Goal: Transaction & Acquisition: Obtain resource

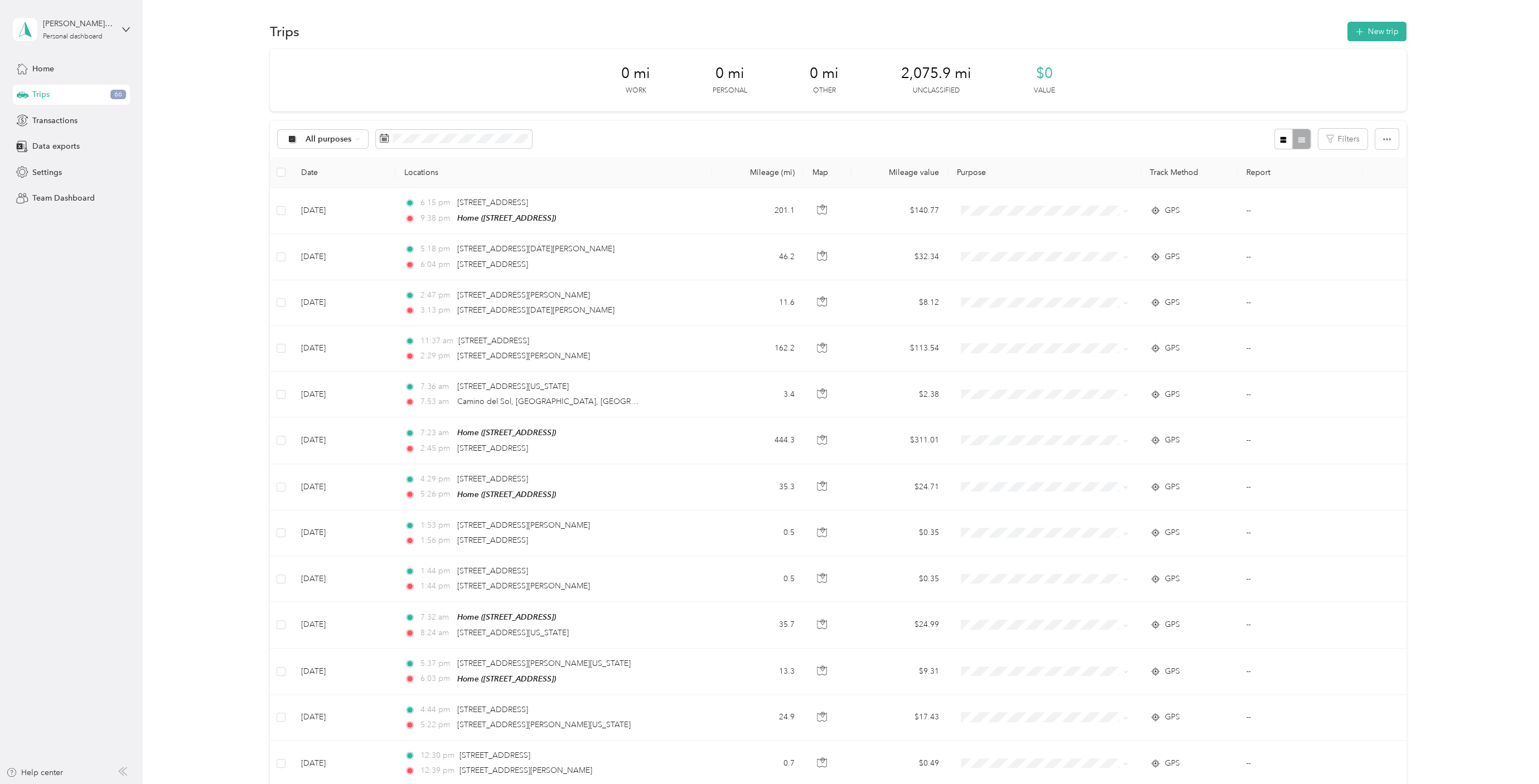
scroll to position [2201, 0]
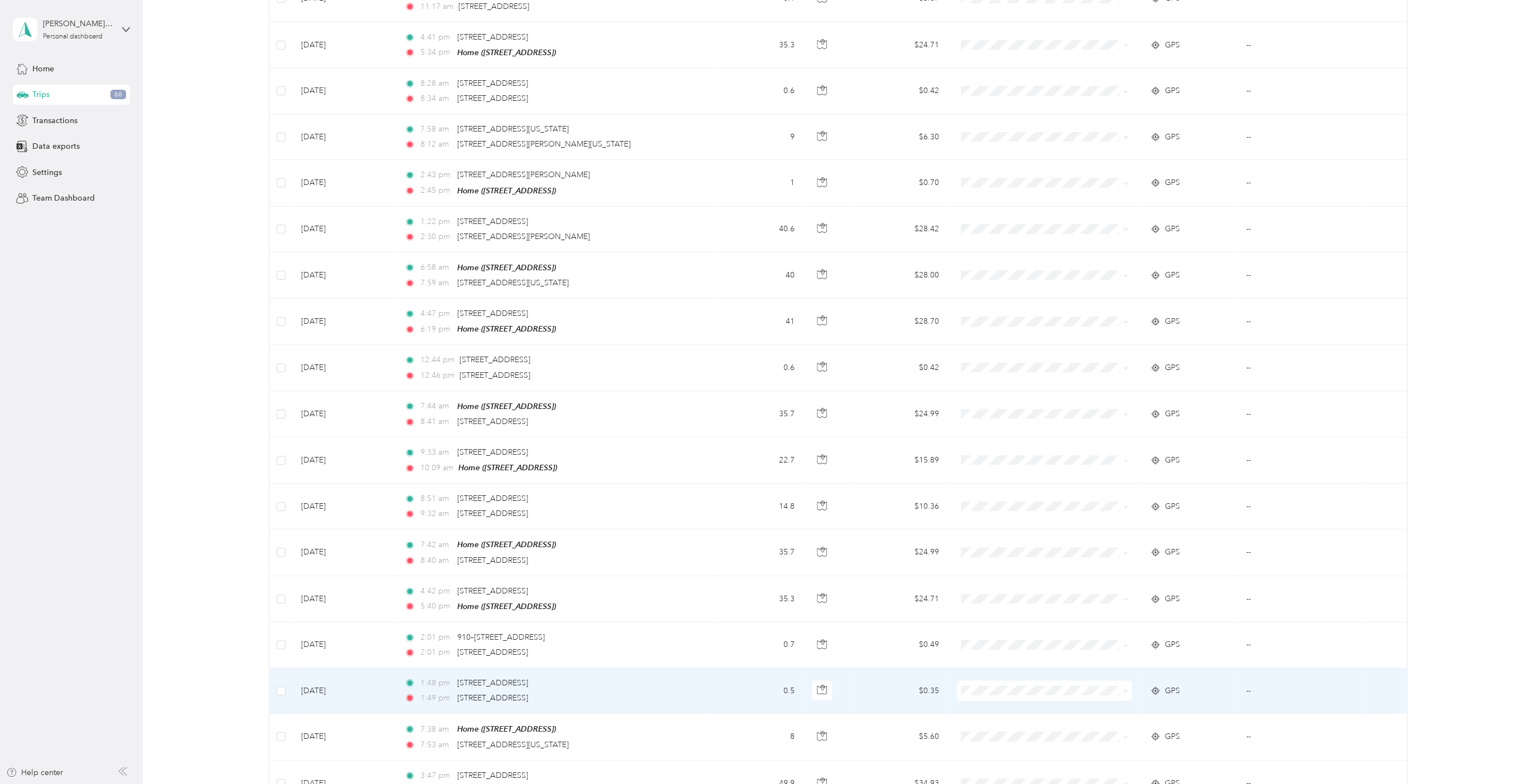
scroll to position [2145, 0]
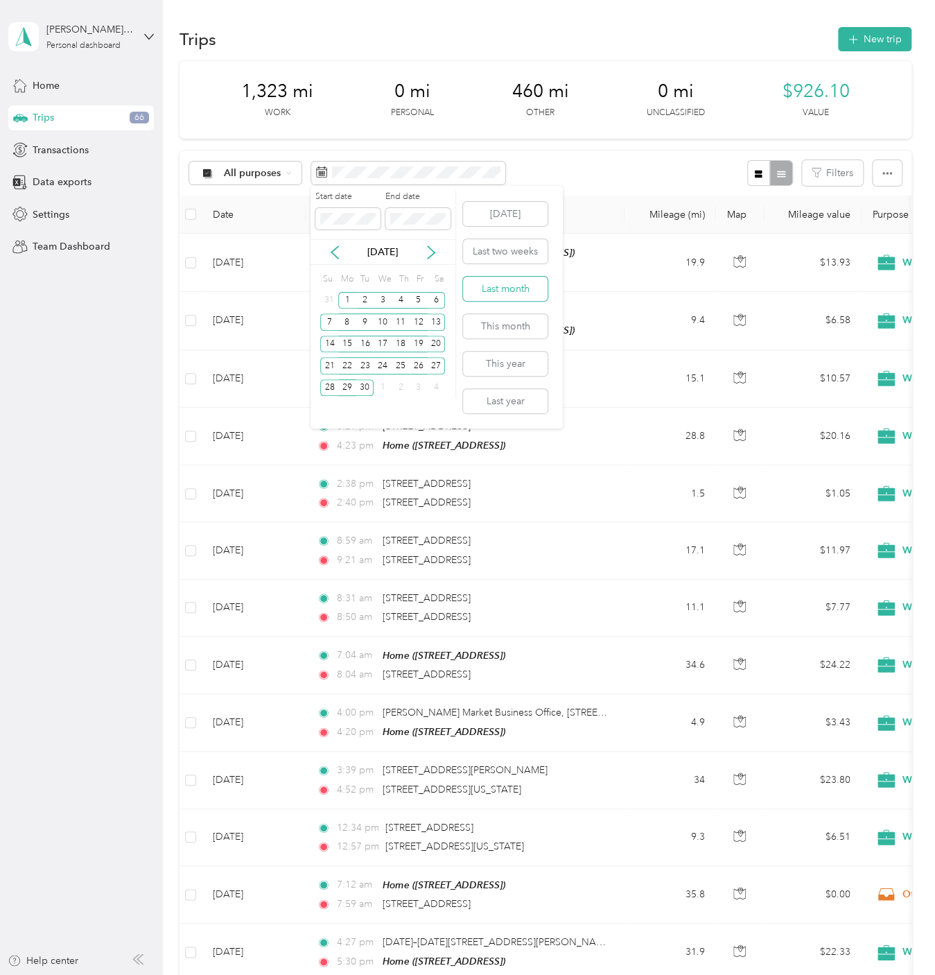
click at [518, 286] on button "Last month" at bounding box center [505, 289] width 85 height 24
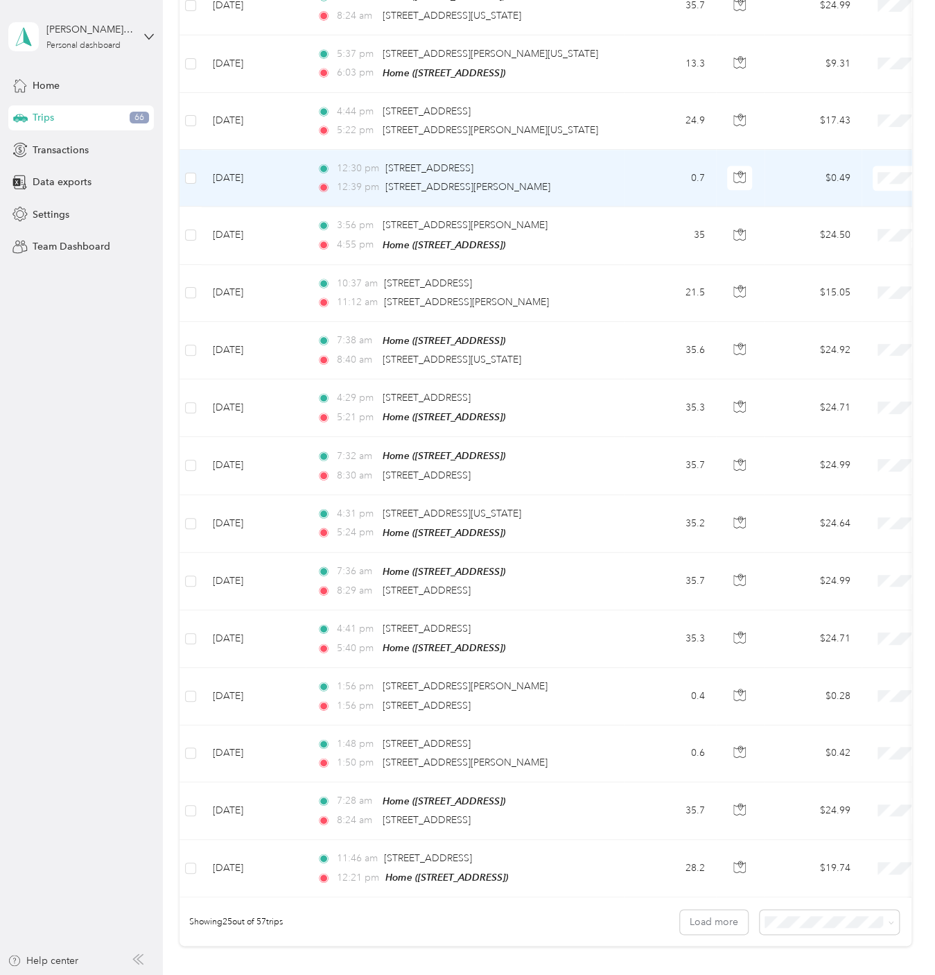
scroll to position [919, 0]
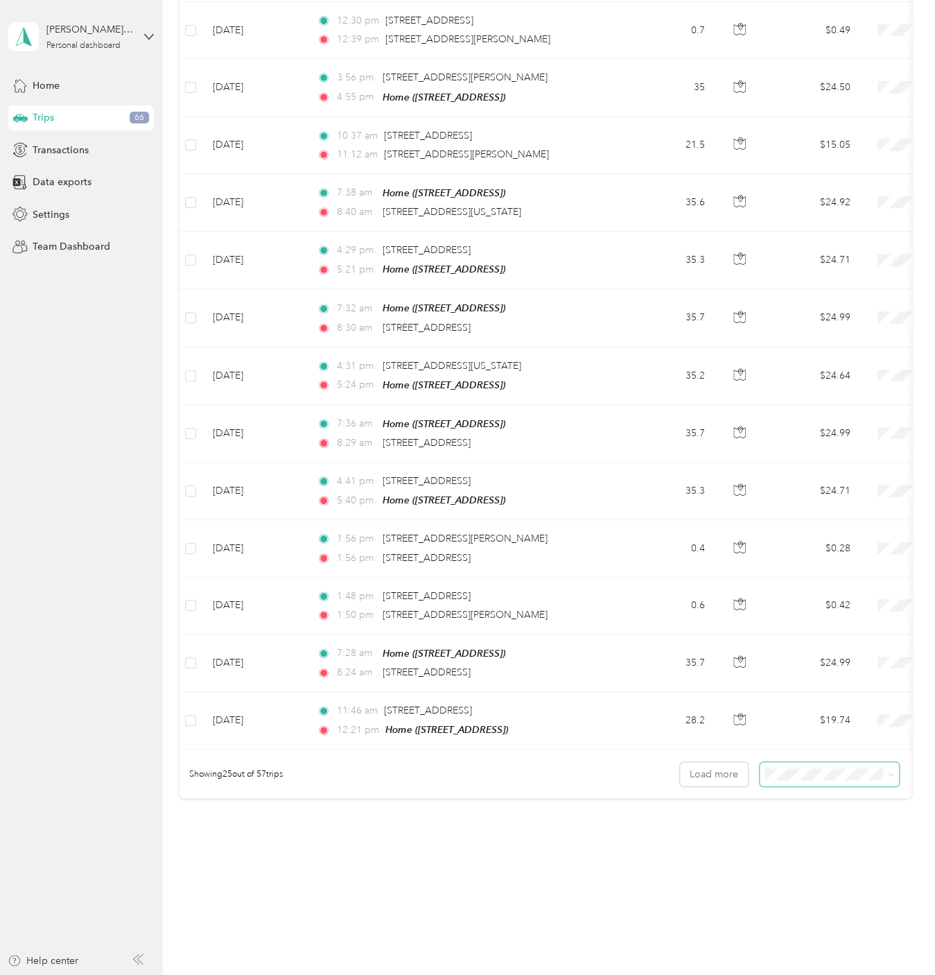
click at [894, 772] on icon at bounding box center [891, 775] width 6 height 6
click at [826, 831] on span "100 per load" at bounding box center [804, 833] width 57 height 12
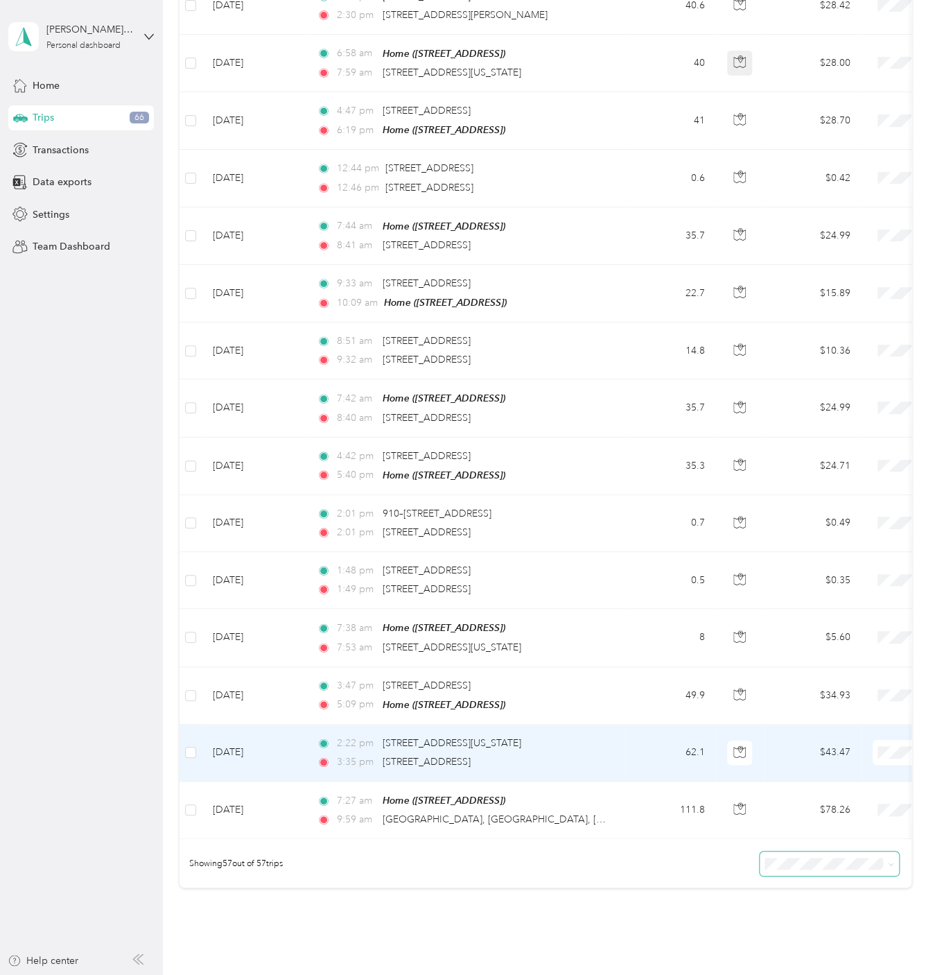
scroll to position [2737, 0]
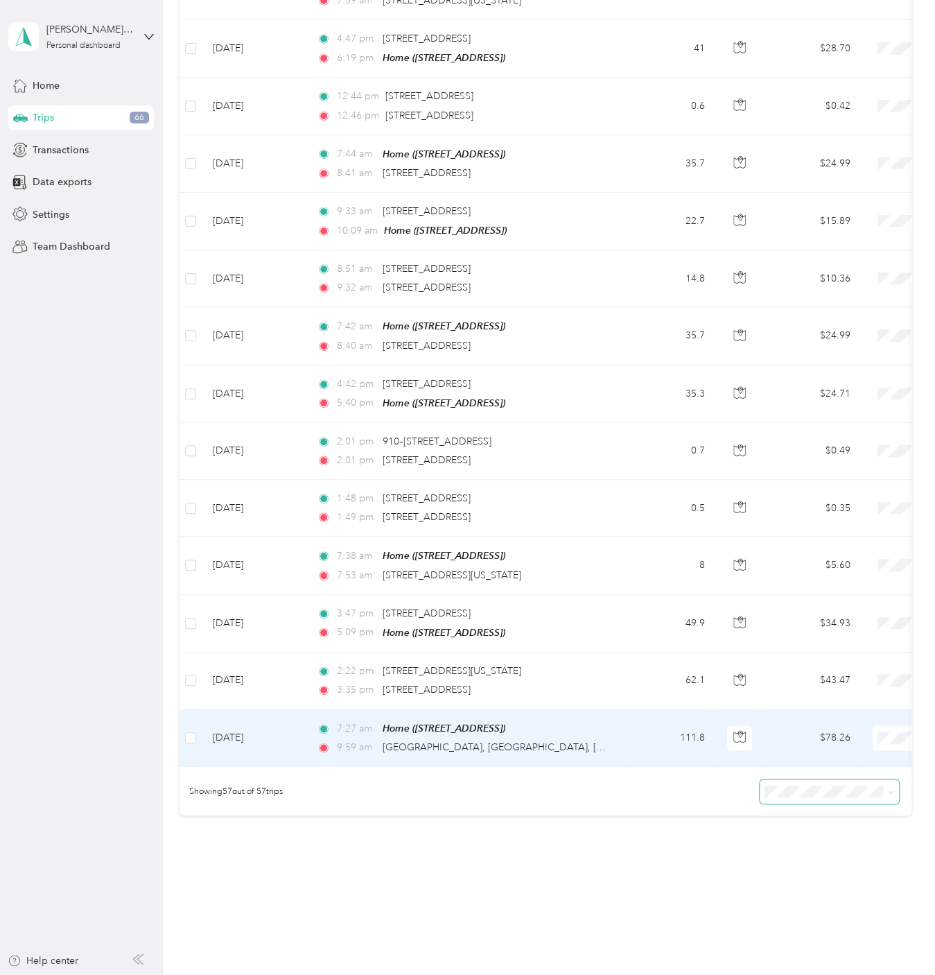
click at [826, 735] on span "Work" at bounding box center [861, 733] width 128 height 15
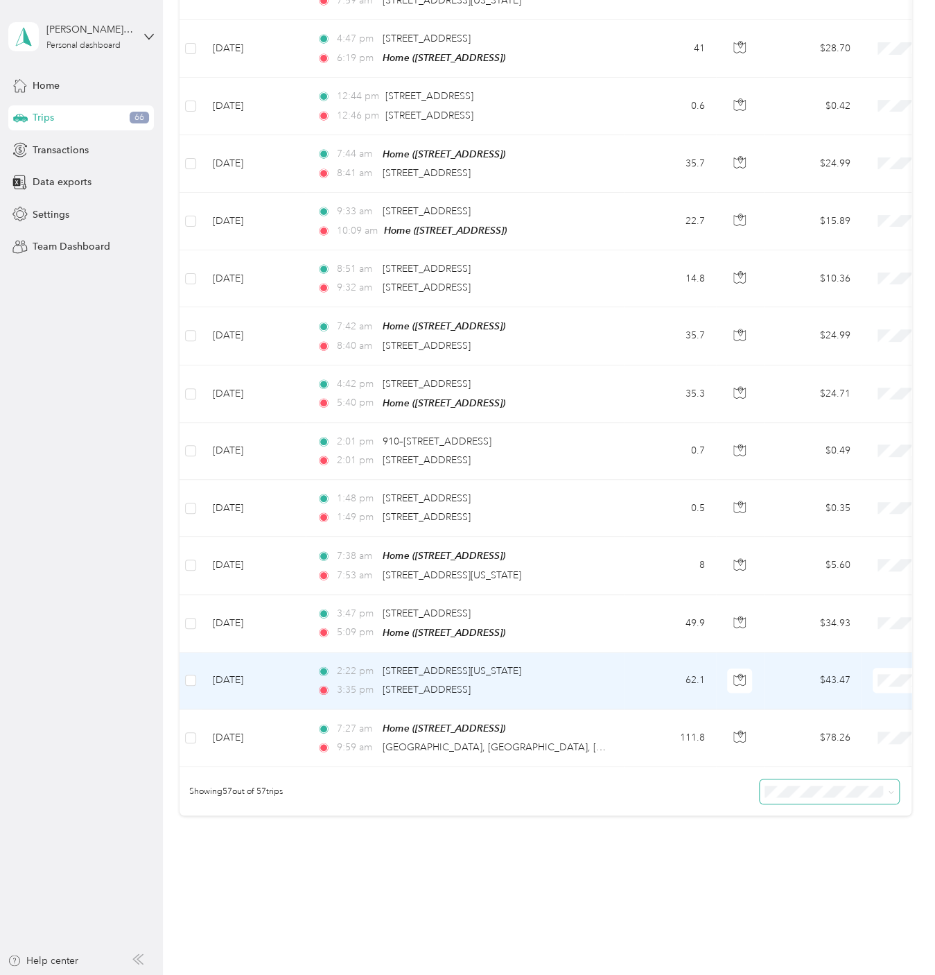
click at [811, 678] on span "Work" at bounding box center [861, 676] width 128 height 15
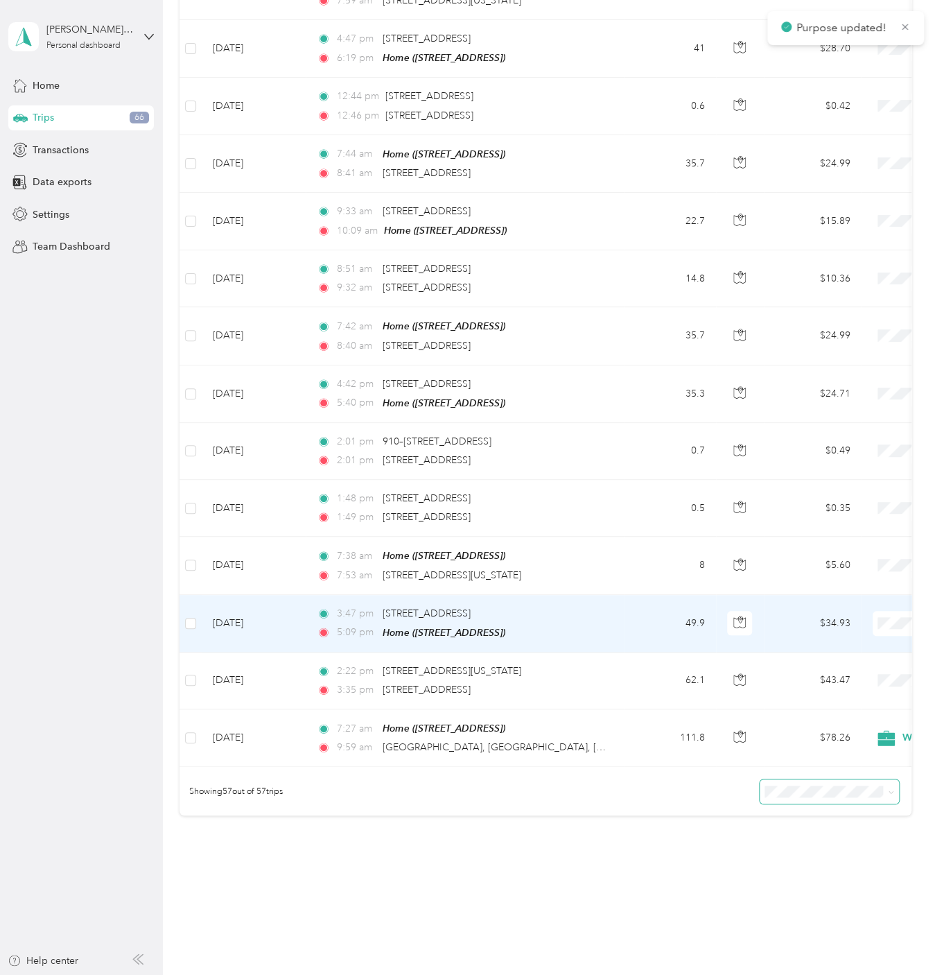
click at [817, 622] on span "Work" at bounding box center [861, 618] width 128 height 15
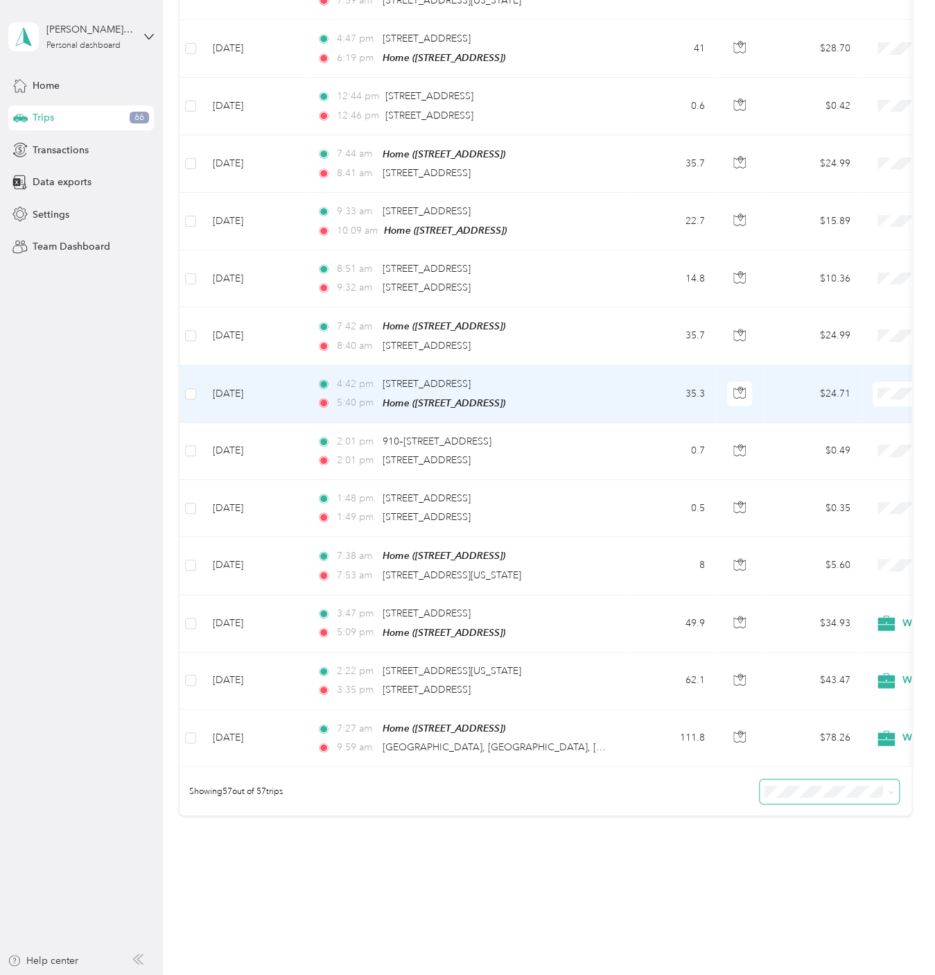
click at [851, 426] on span "Personal" at bounding box center [849, 418] width 153 height 17
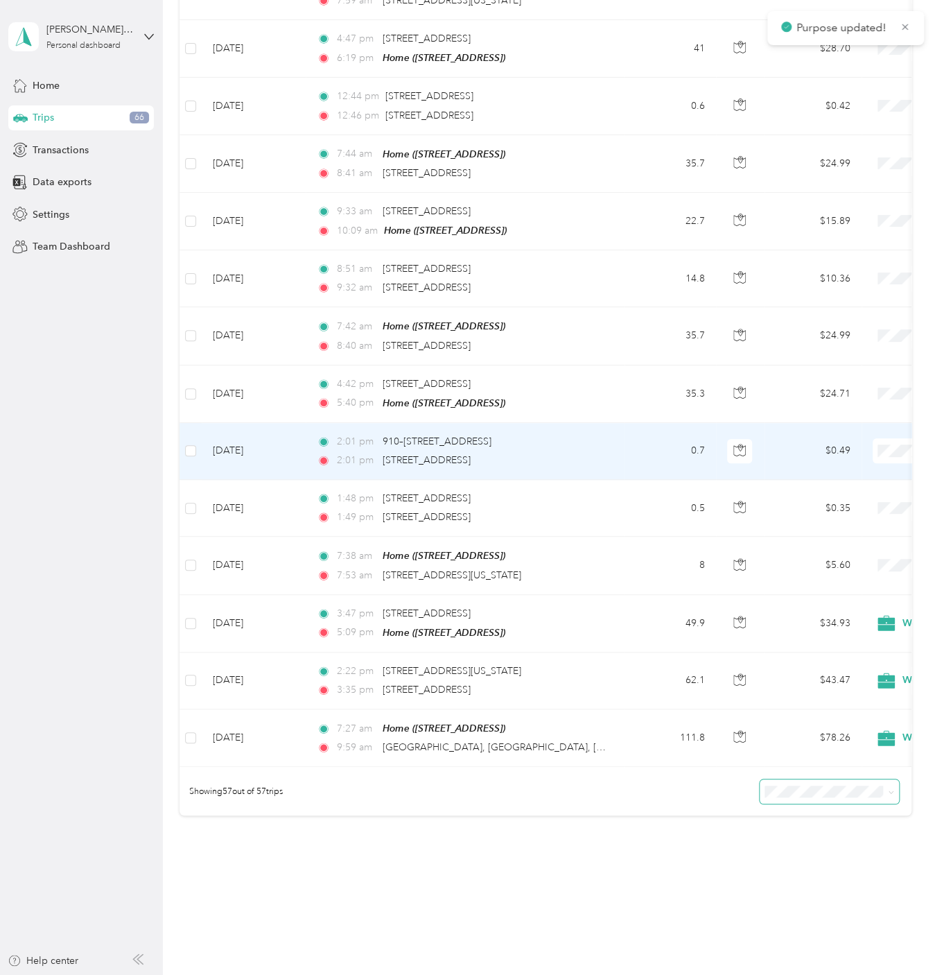
click at [839, 474] on span "Personal" at bounding box center [861, 476] width 128 height 15
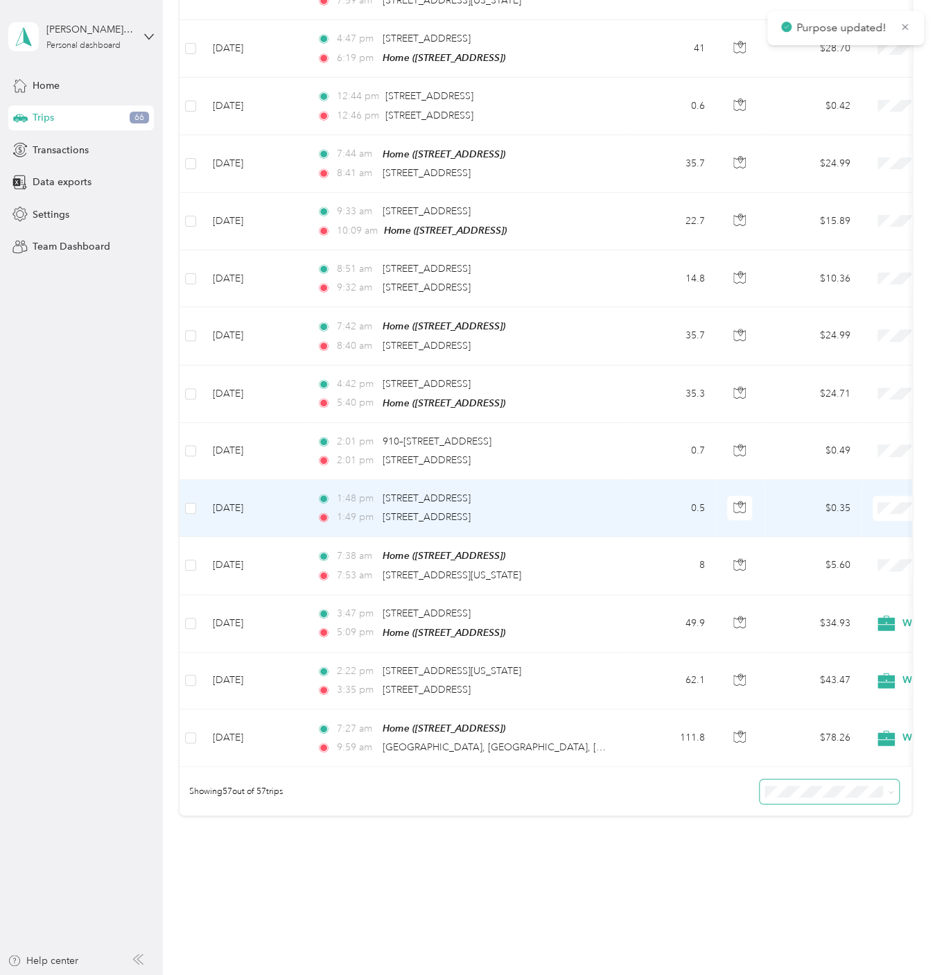
click at [842, 532] on span "Personal" at bounding box center [861, 532] width 128 height 15
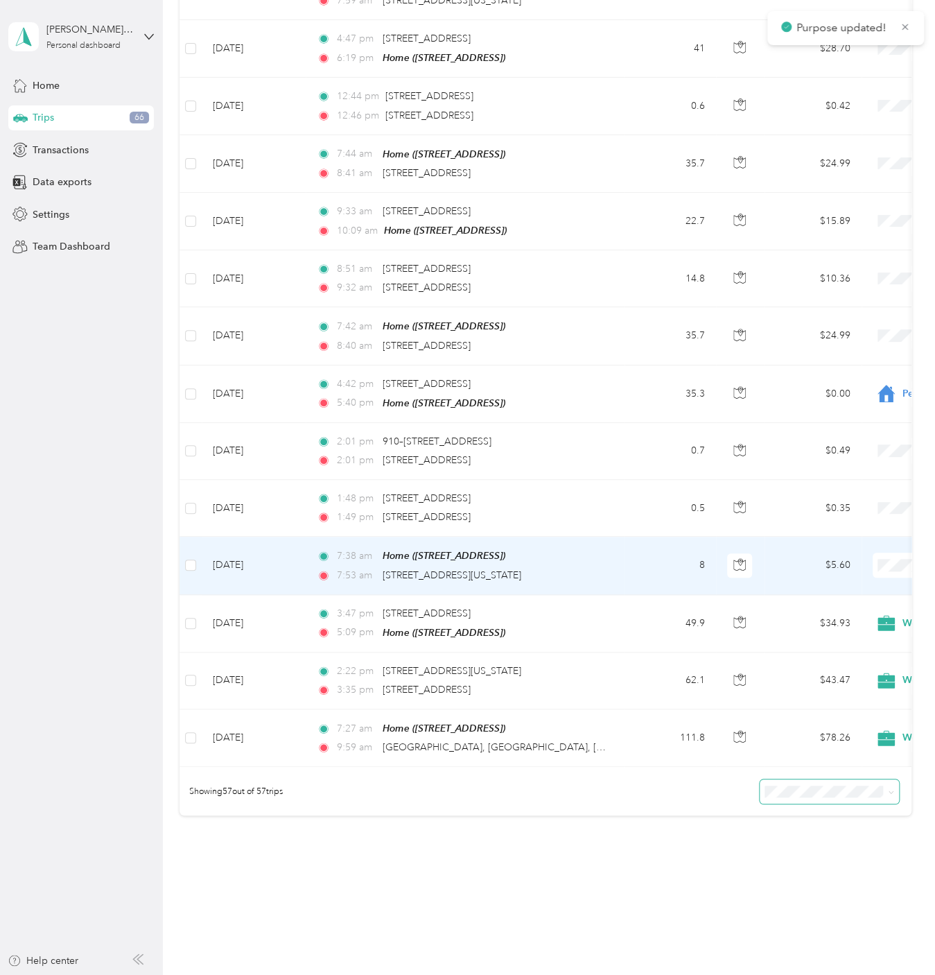
click at [857, 587] on span "Personal" at bounding box center [861, 589] width 128 height 15
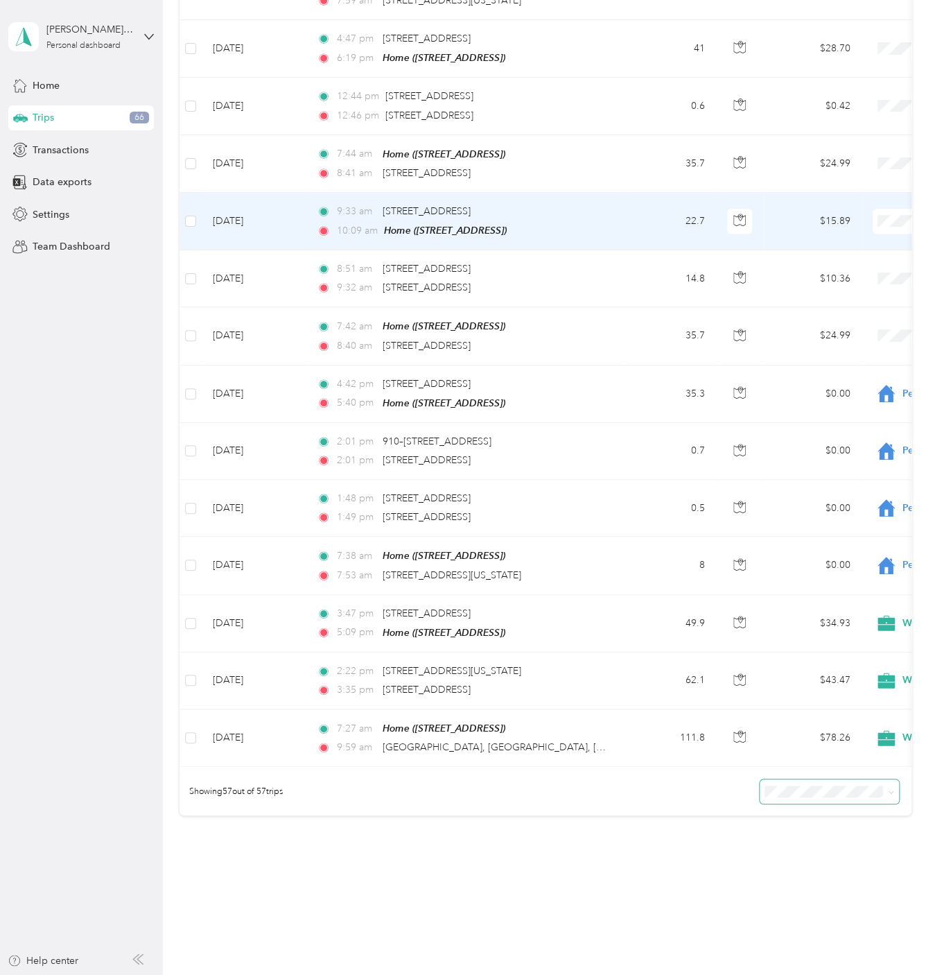
click at [850, 256] on li "Personal" at bounding box center [849, 248] width 172 height 27
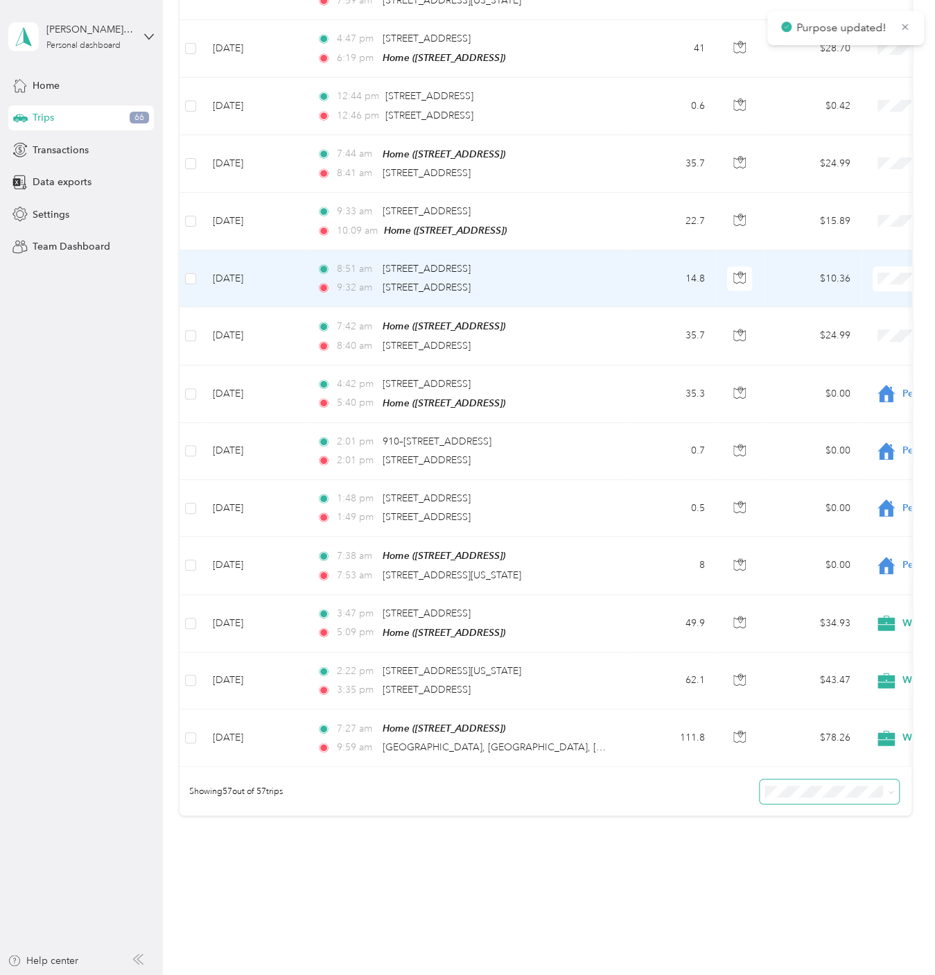
click at [843, 309] on span "Personal" at bounding box center [861, 305] width 128 height 15
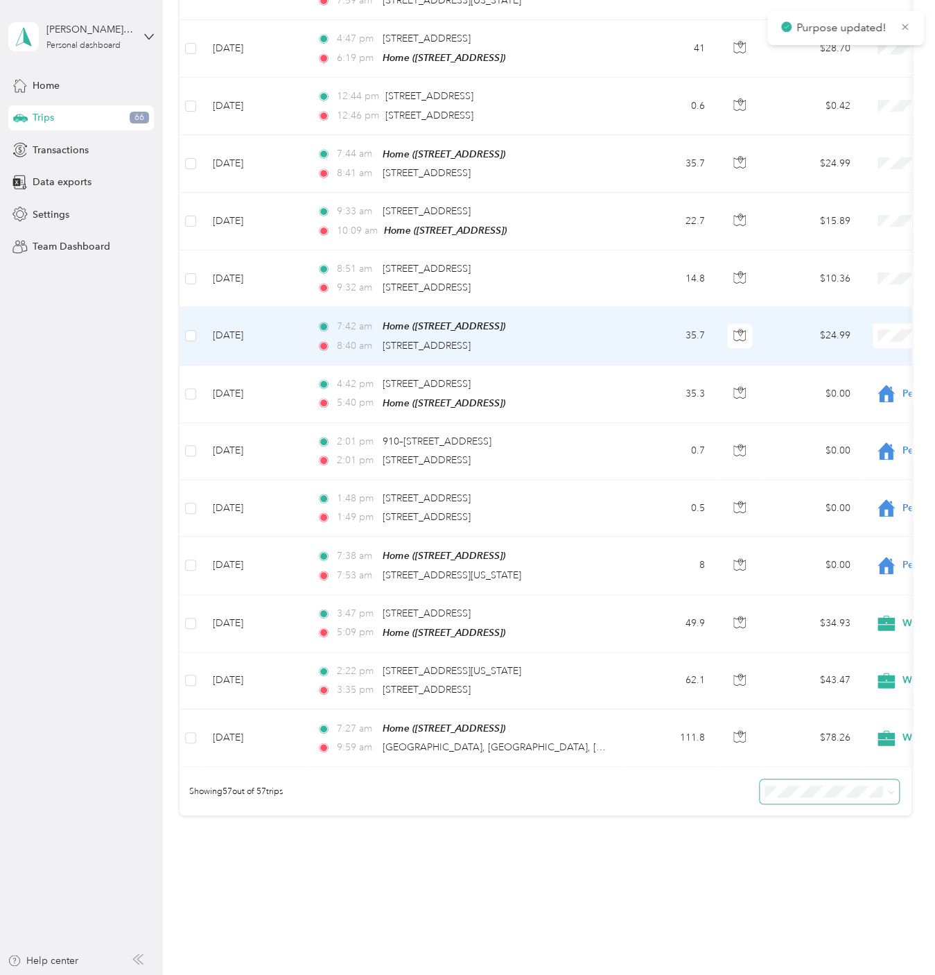
click at [858, 363] on span "Personal" at bounding box center [861, 362] width 128 height 15
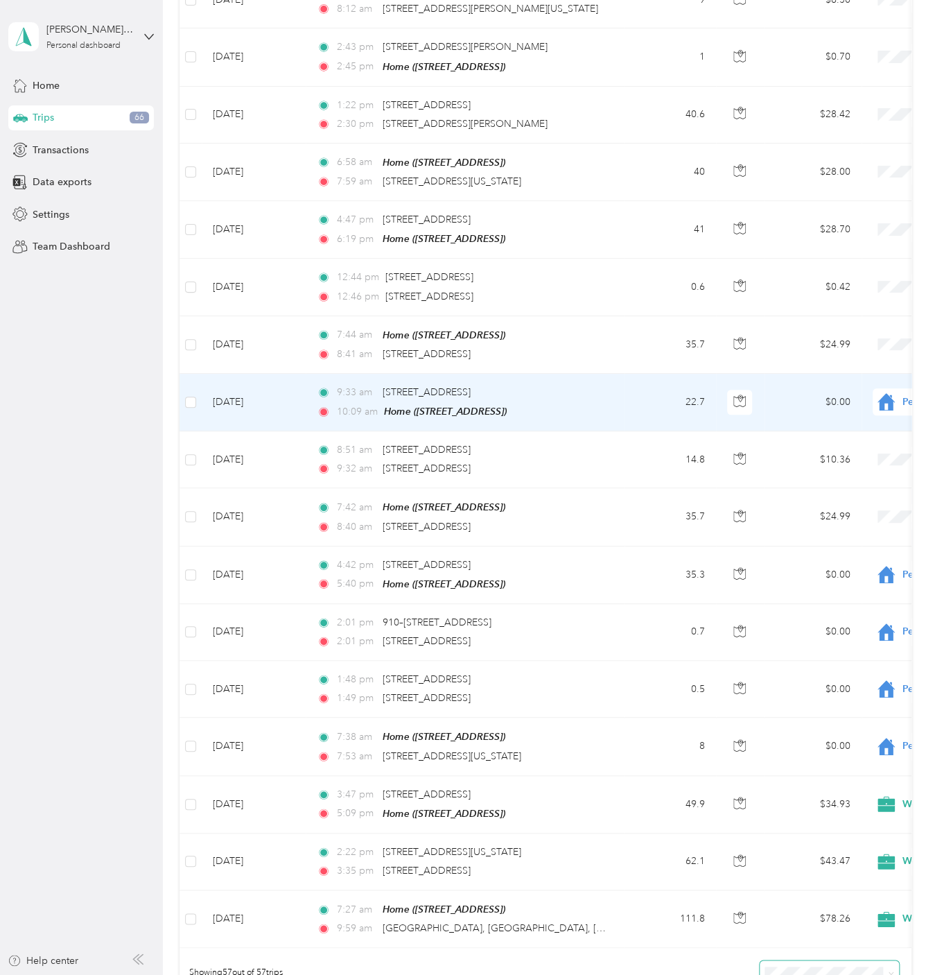
scroll to position [2527, 0]
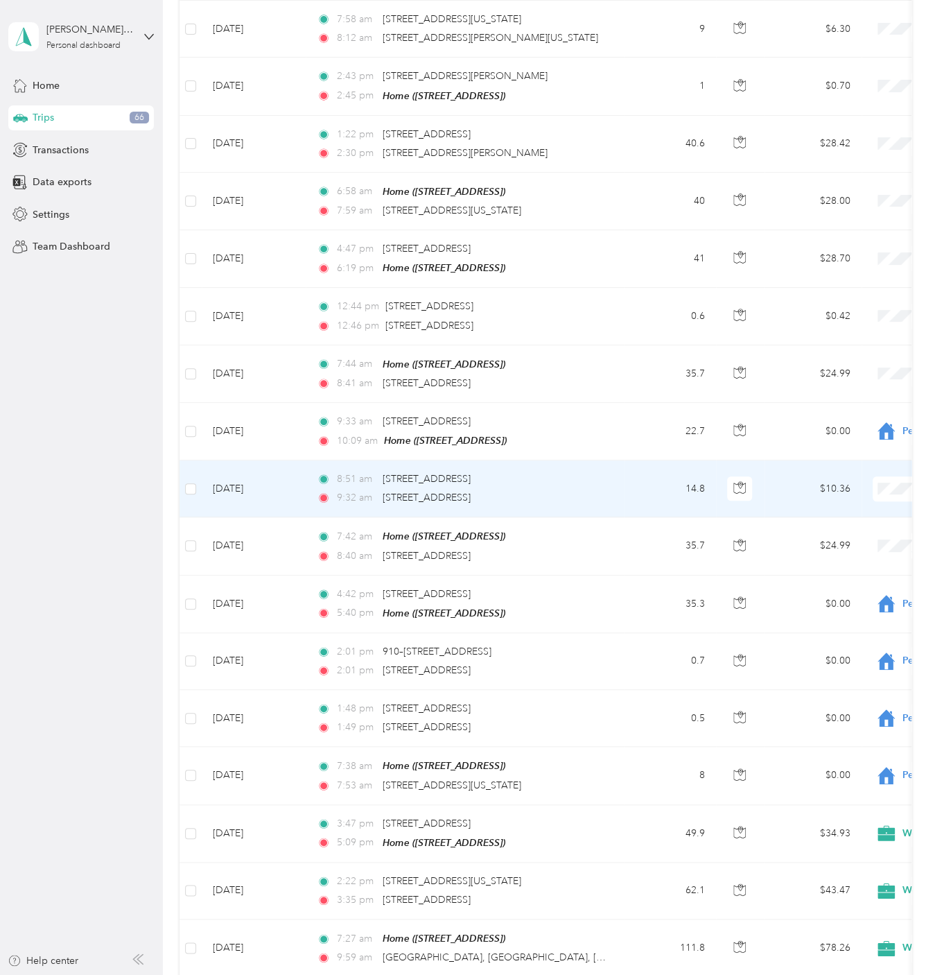
click at [857, 514] on span "Personal" at bounding box center [861, 516] width 128 height 15
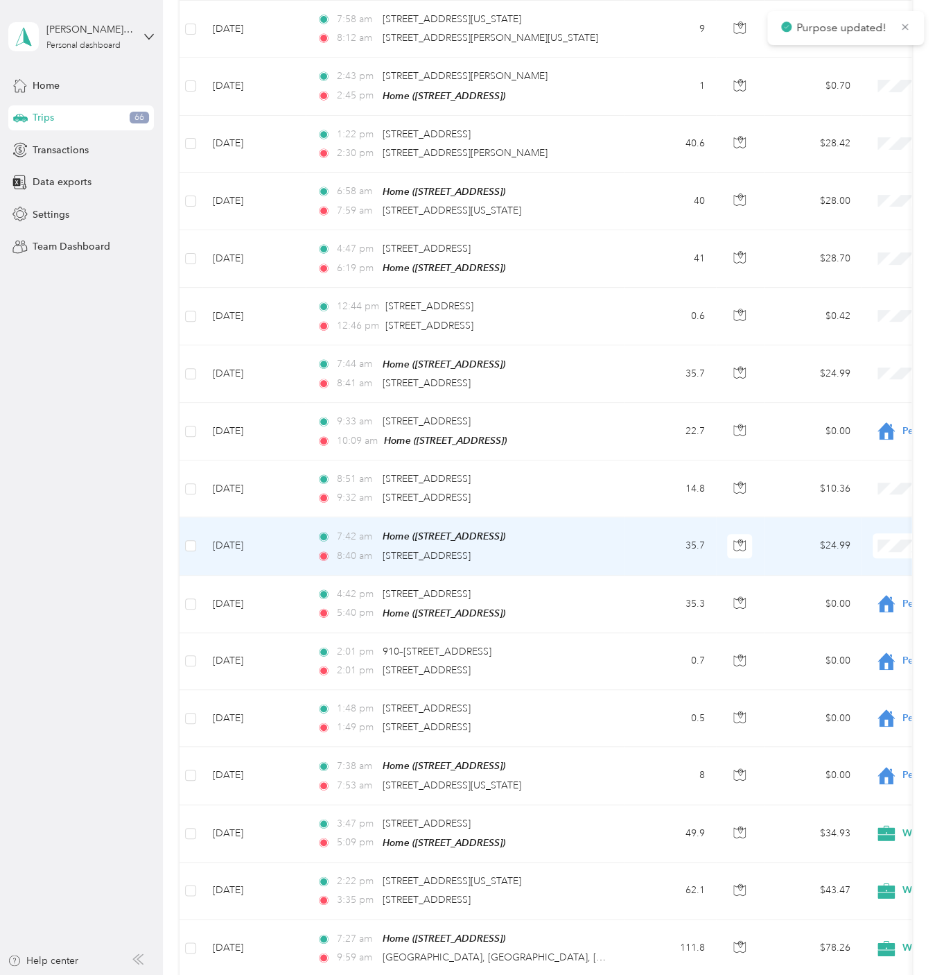
click at [844, 570] on span "Personal" at bounding box center [861, 573] width 128 height 15
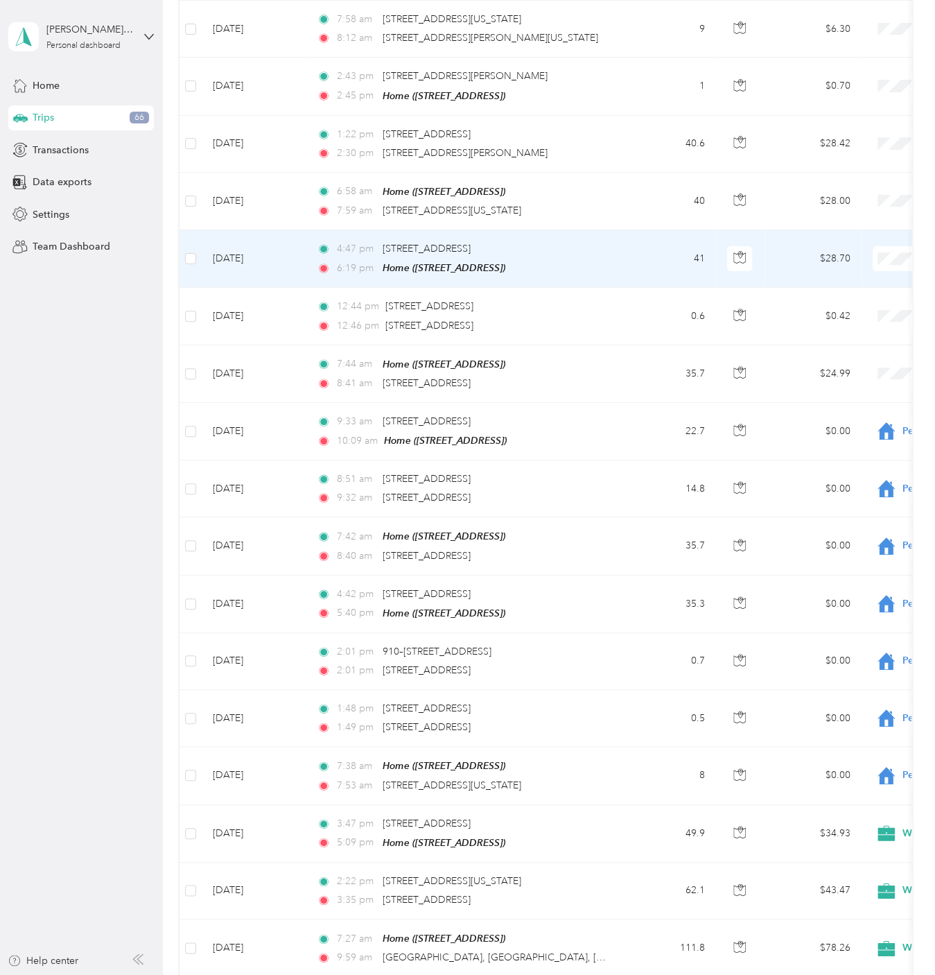
click at [848, 284] on span "Personal" at bounding box center [861, 284] width 128 height 15
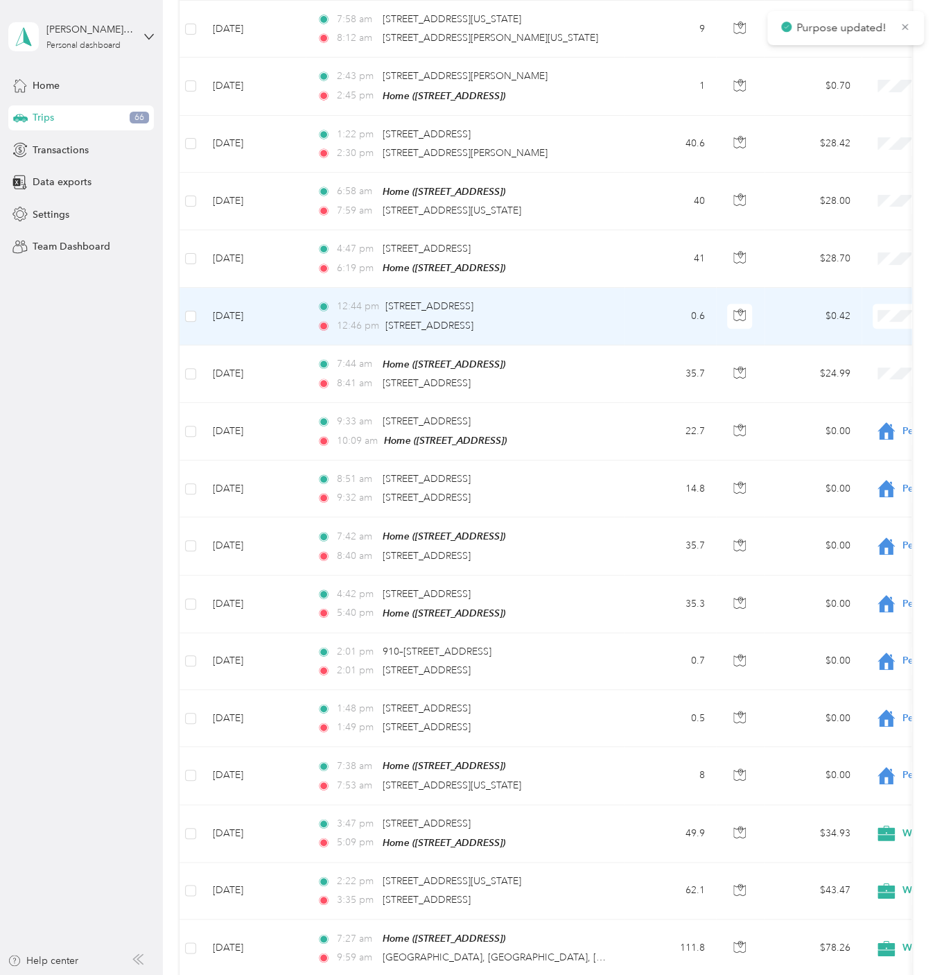
click at [864, 343] on span "Personal" at bounding box center [861, 345] width 128 height 15
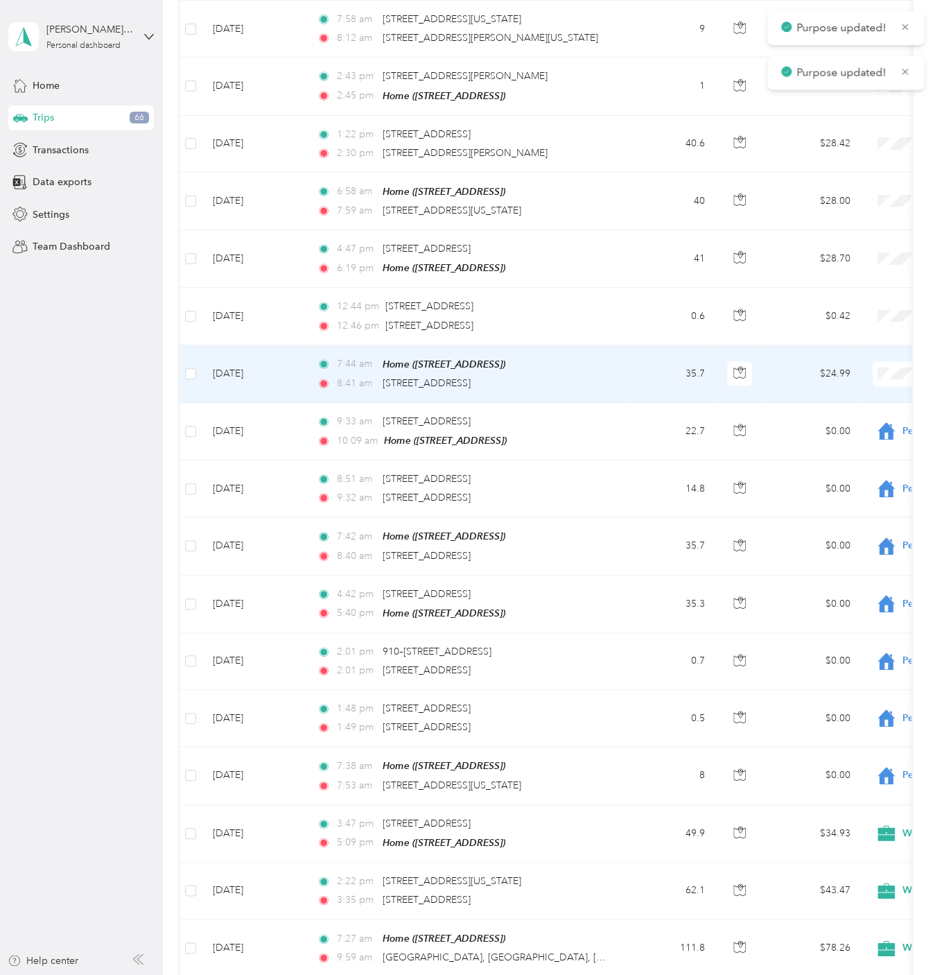
click at [862, 403] on span "Personal" at bounding box center [861, 402] width 128 height 15
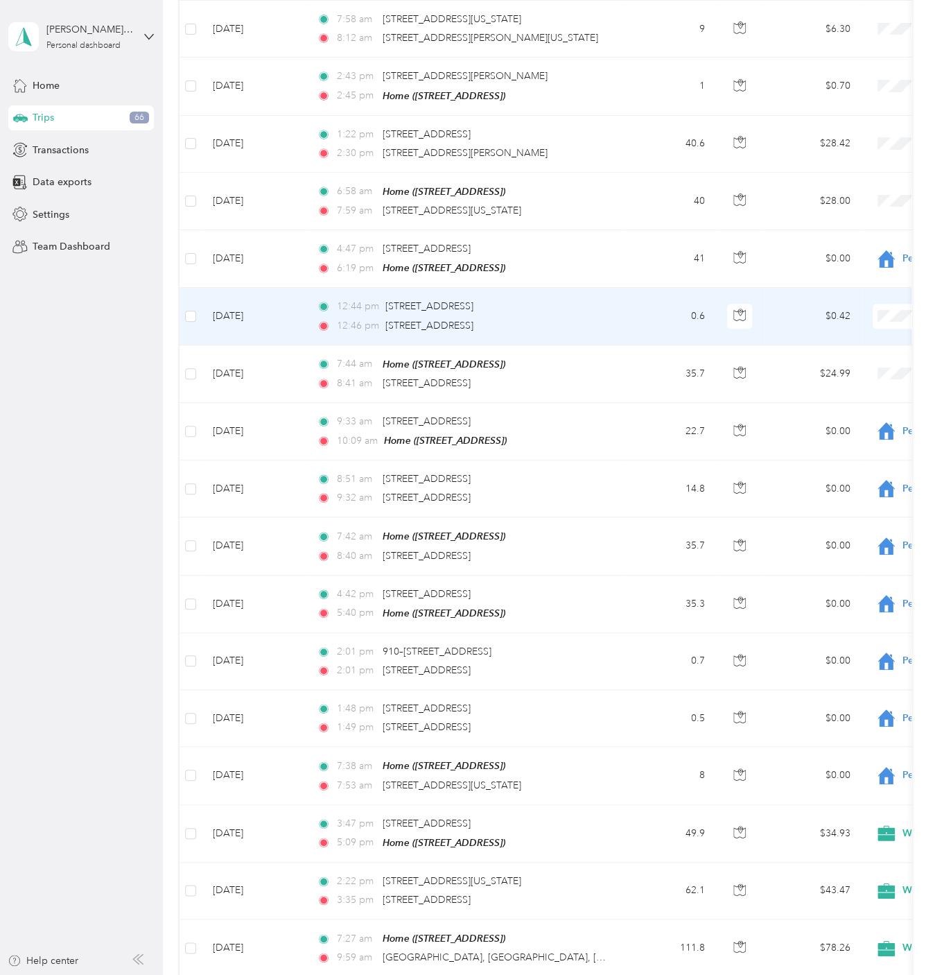
click at [880, 340] on span "Personal" at bounding box center [861, 345] width 128 height 15
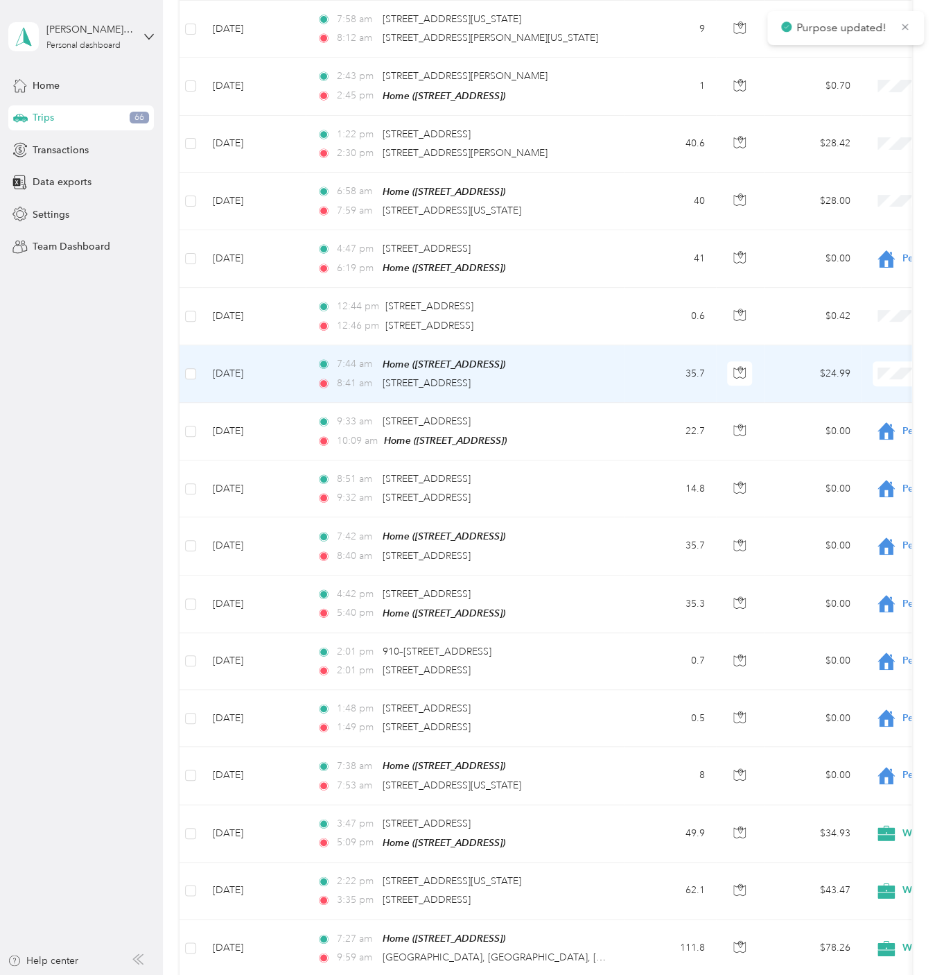
click at [853, 405] on span "Personal" at bounding box center [861, 402] width 128 height 15
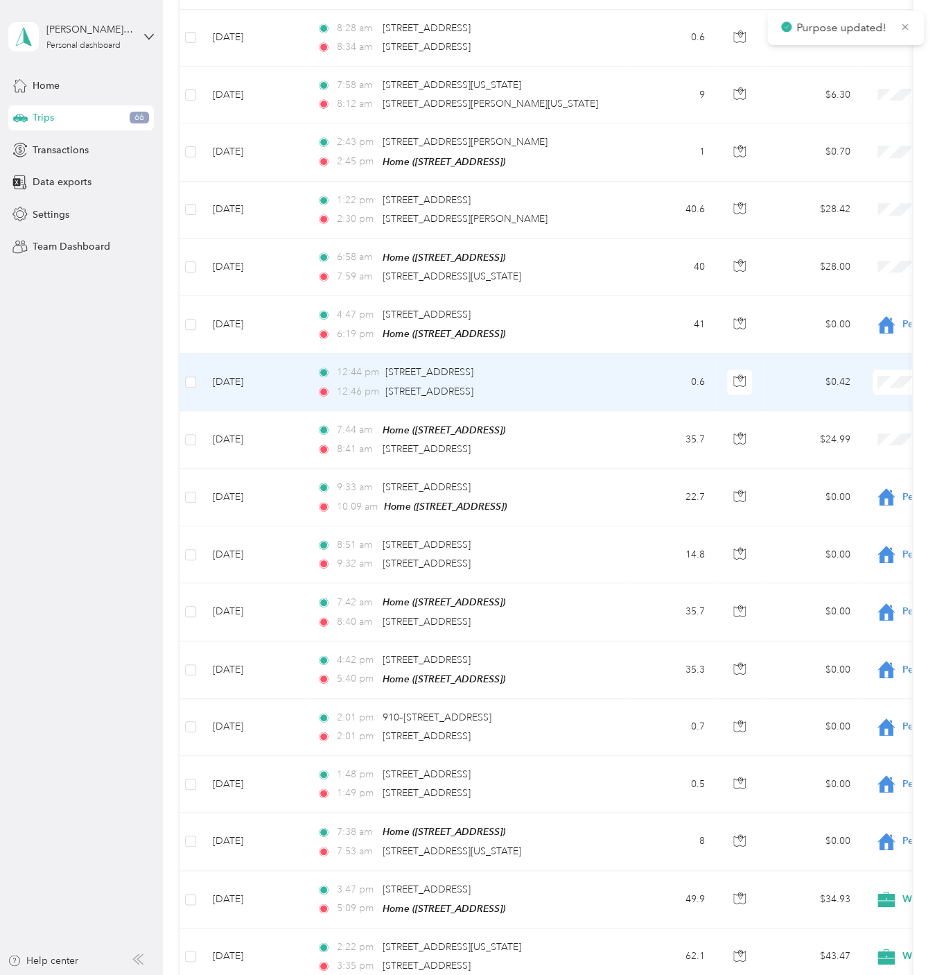
scroll to position [2387, 0]
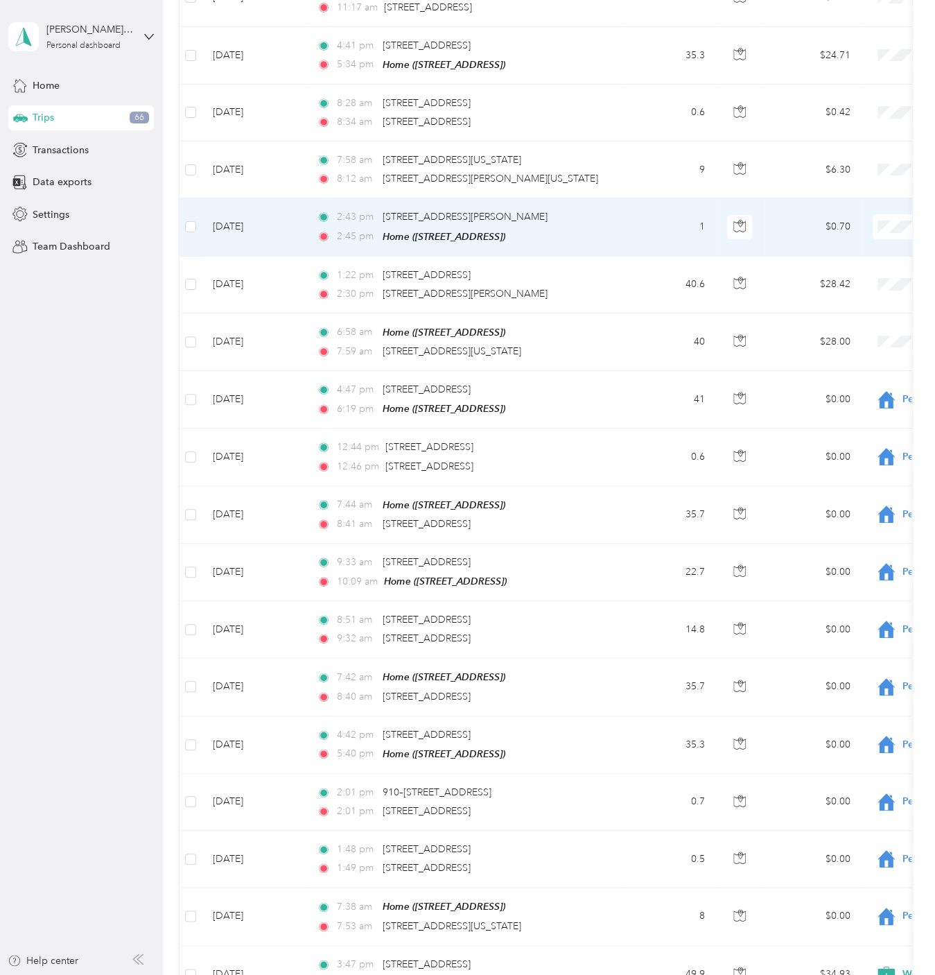
click at [860, 231] on span "Work" at bounding box center [861, 231] width 128 height 15
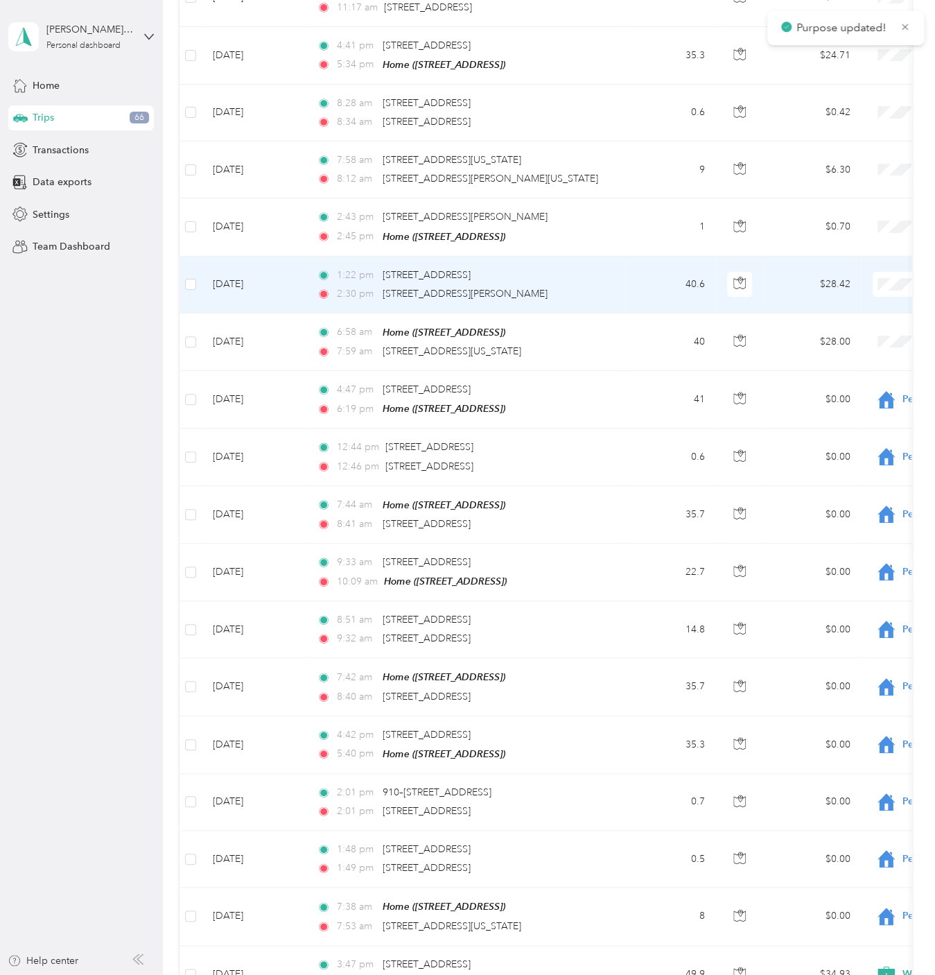
click at [852, 293] on li "Work" at bounding box center [849, 288] width 172 height 27
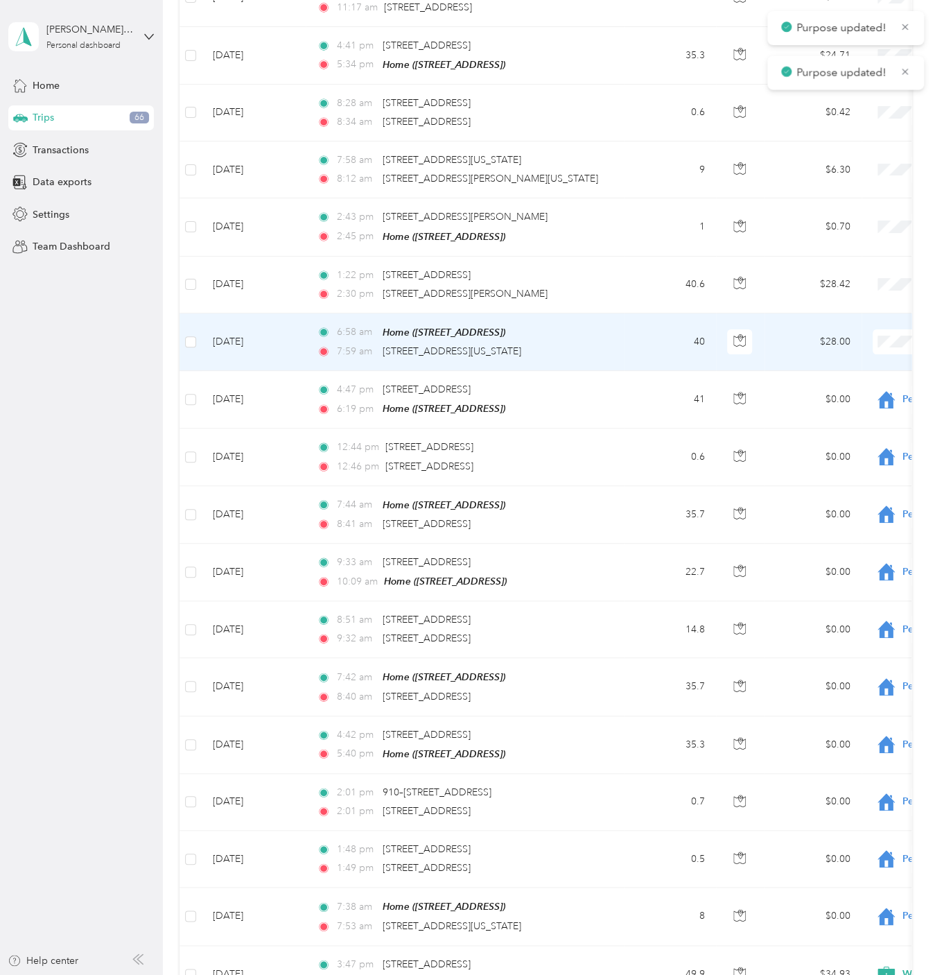
click at [846, 342] on span "Work" at bounding box center [861, 345] width 128 height 15
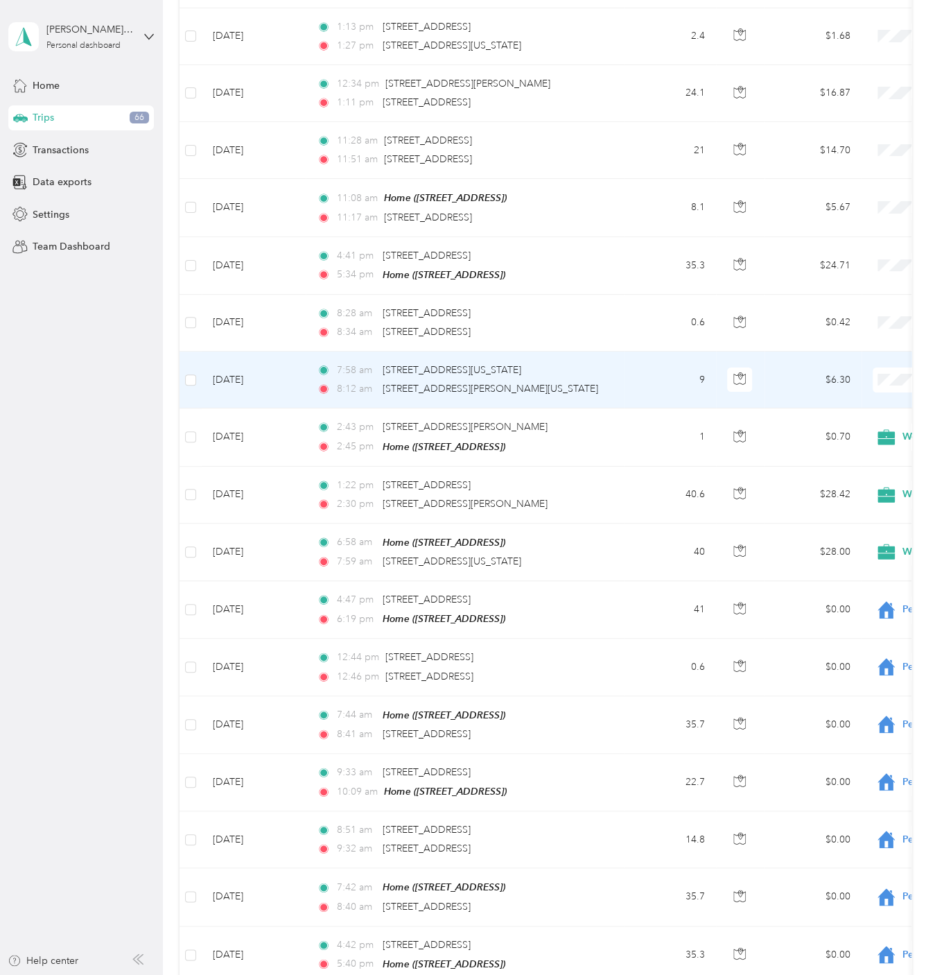
scroll to position [2036, 0]
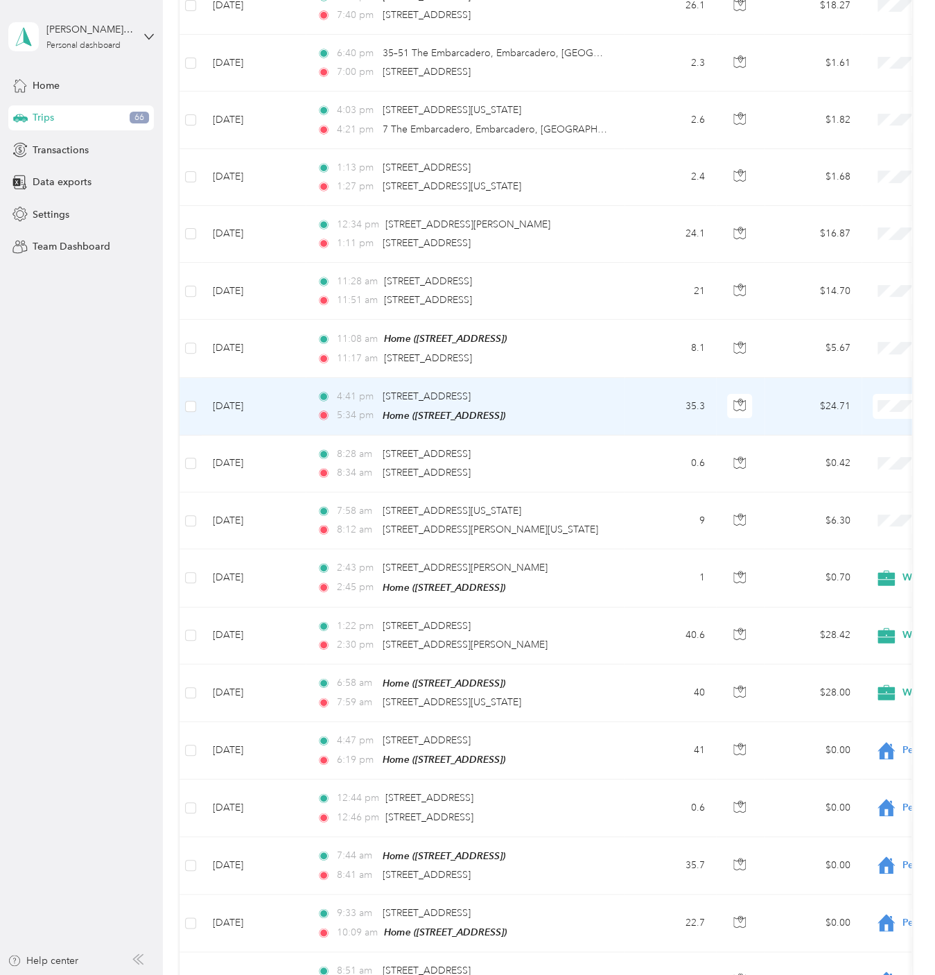
click at [841, 436] on span "Personal" at bounding box center [861, 438] width 128 height 15
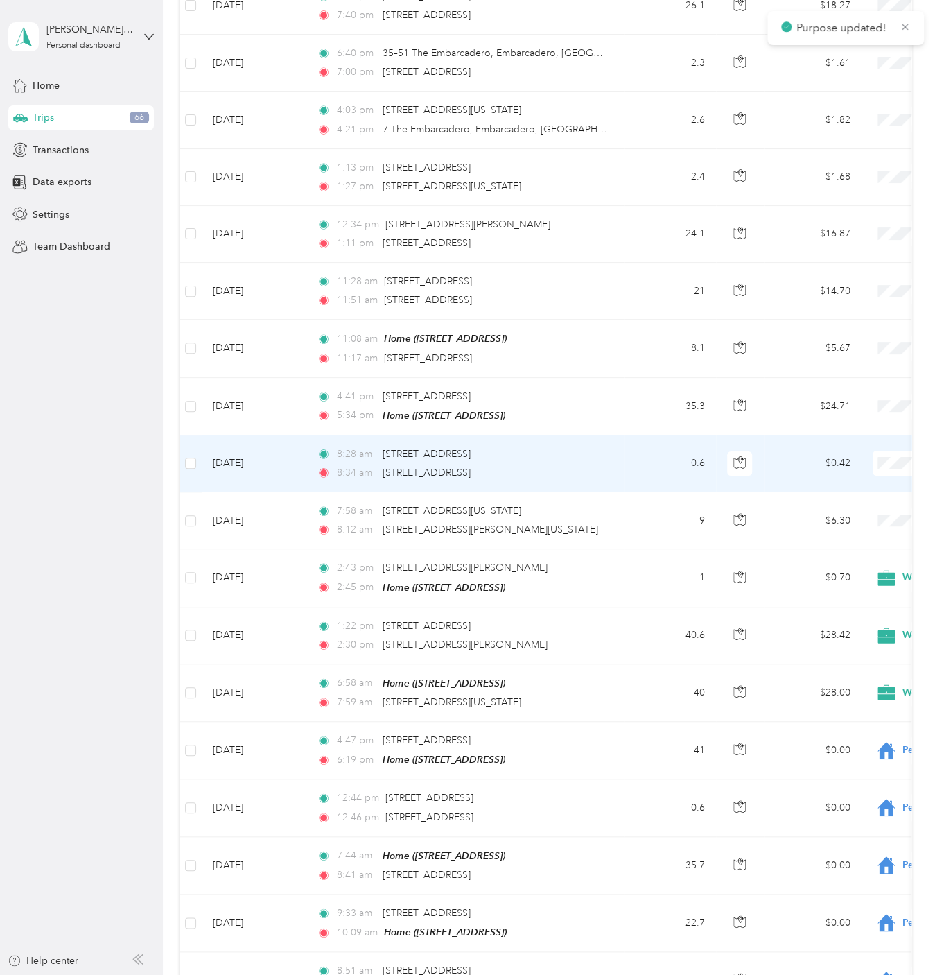
click at [842, 491] on span "Personal" at bounding box center [861, 494] width 128 height 15
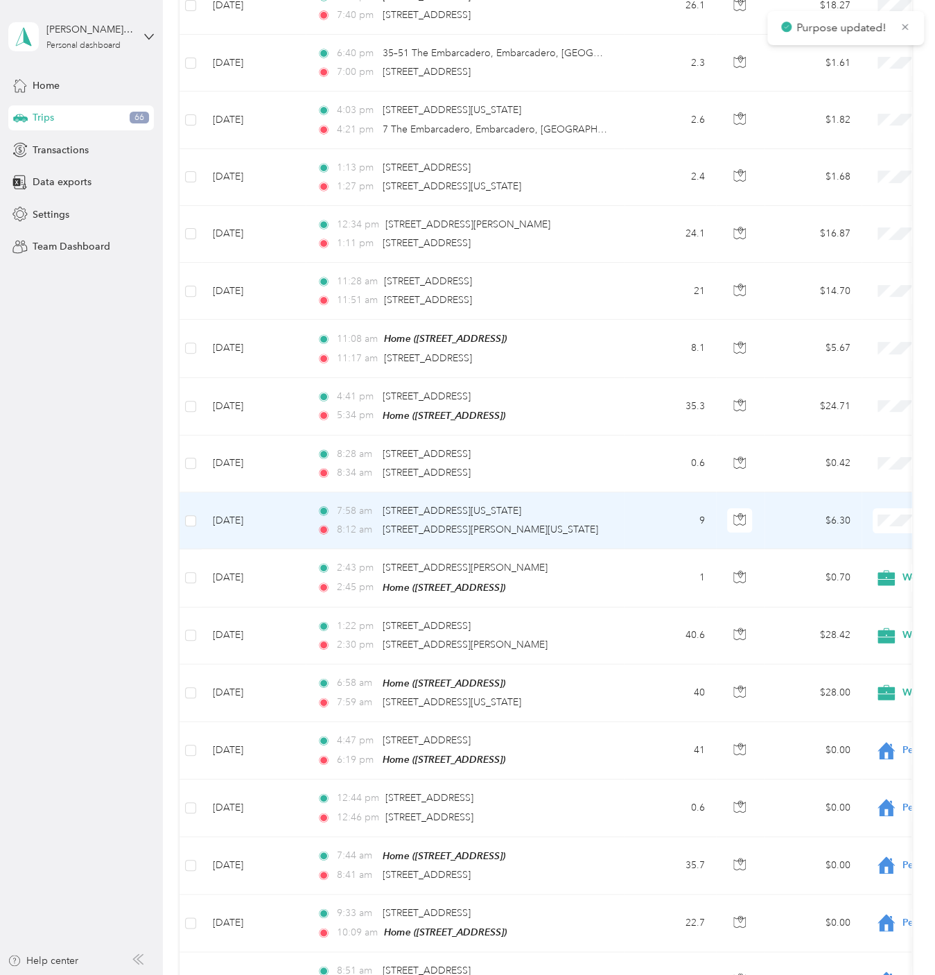
click at [856, 550] on span "Personal" at bounding box center [861, 552] width 128 height 15
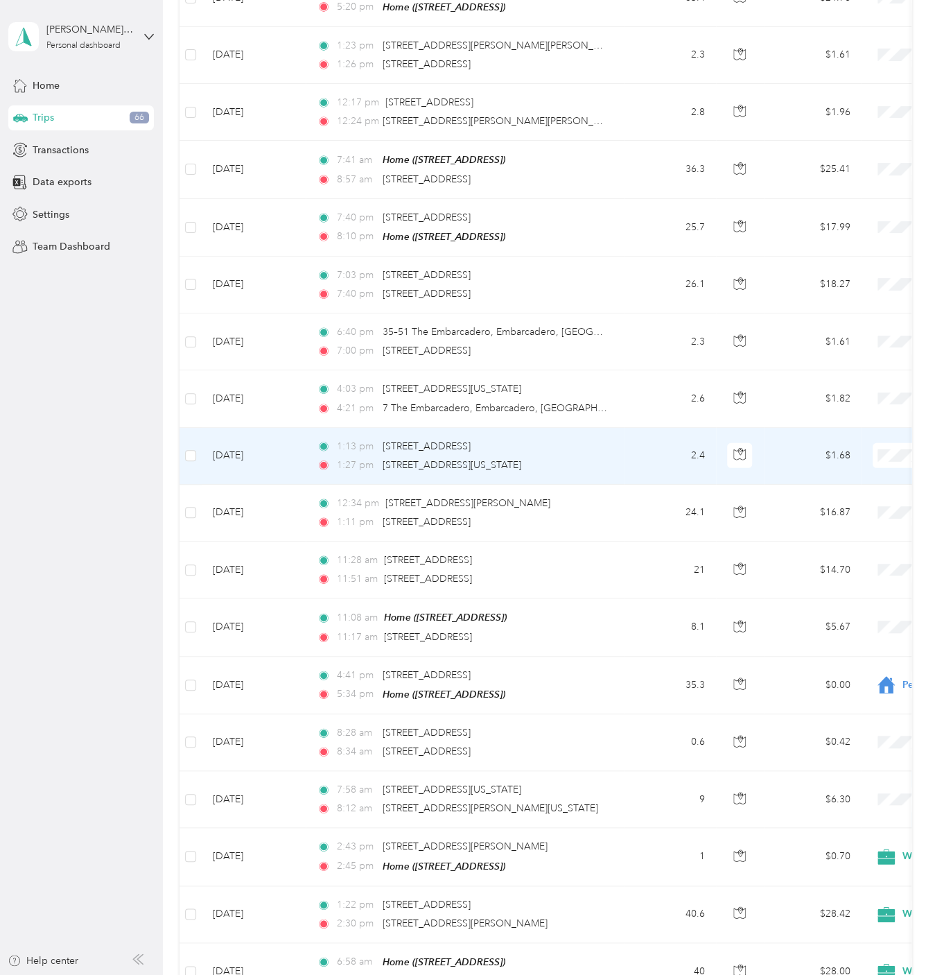
scroll to position [1755, 0]
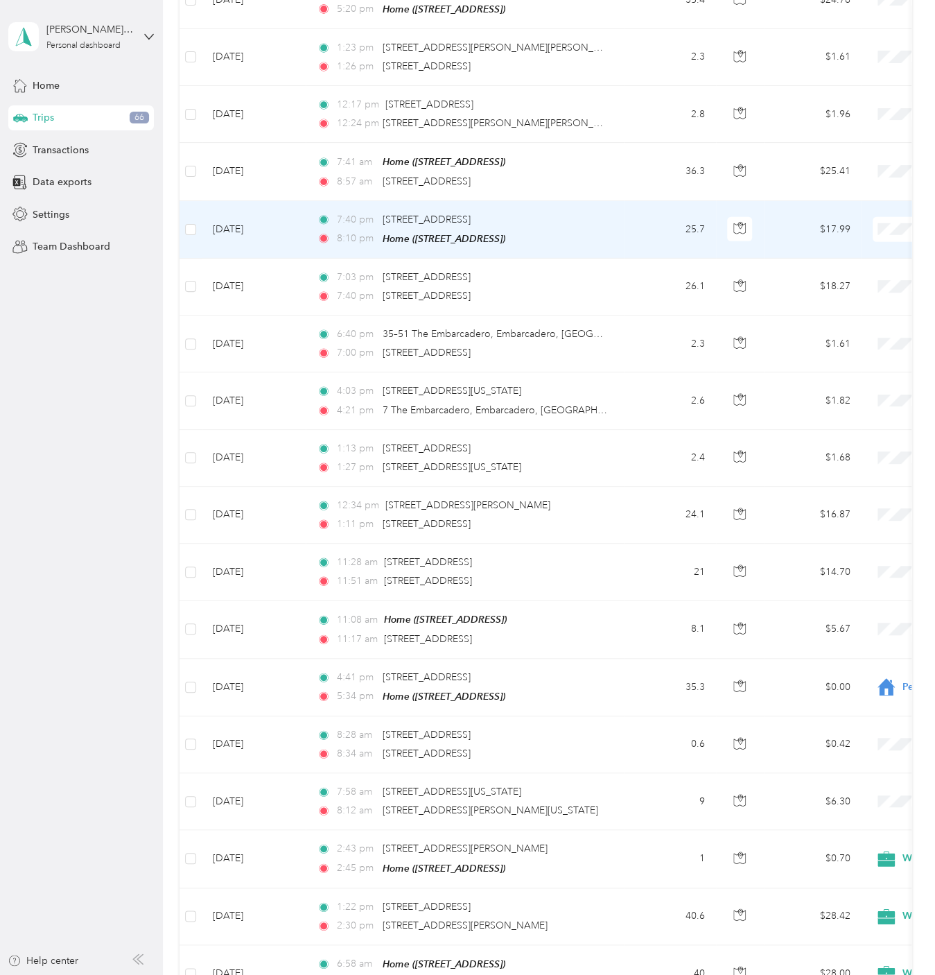
click at [862, 262] on span "Personal" at bounding box center [861, 264] width 128 height 15
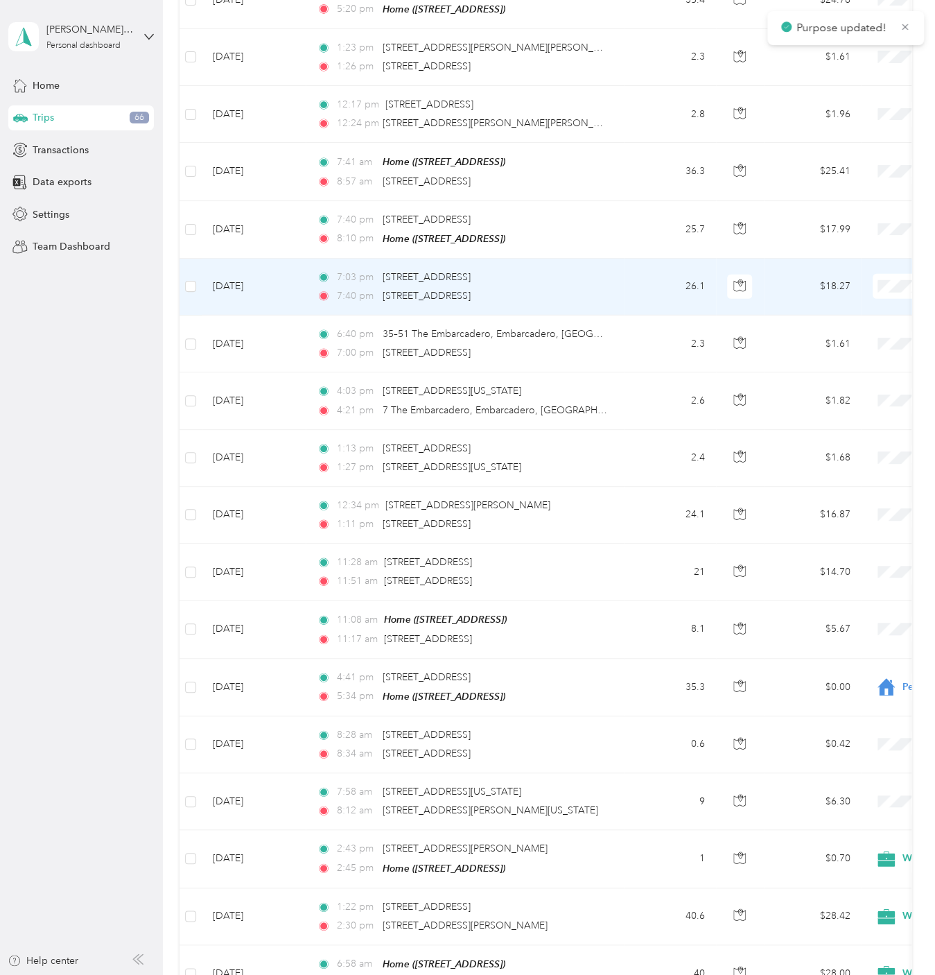
click at [848, 317] on span "Personal" at bounding box center [861, 321] width 128 height 15
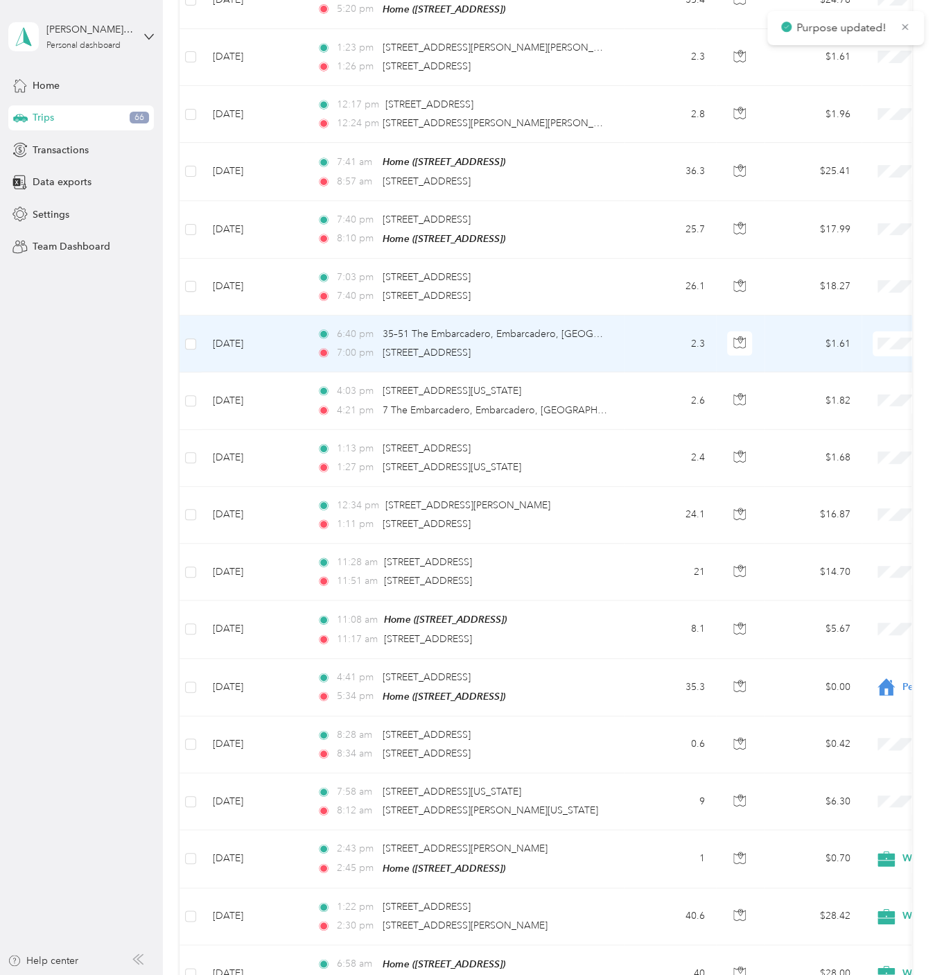
click at [849, 381] on span "Personal" at bounding box center [861, 378] width 128 height 15
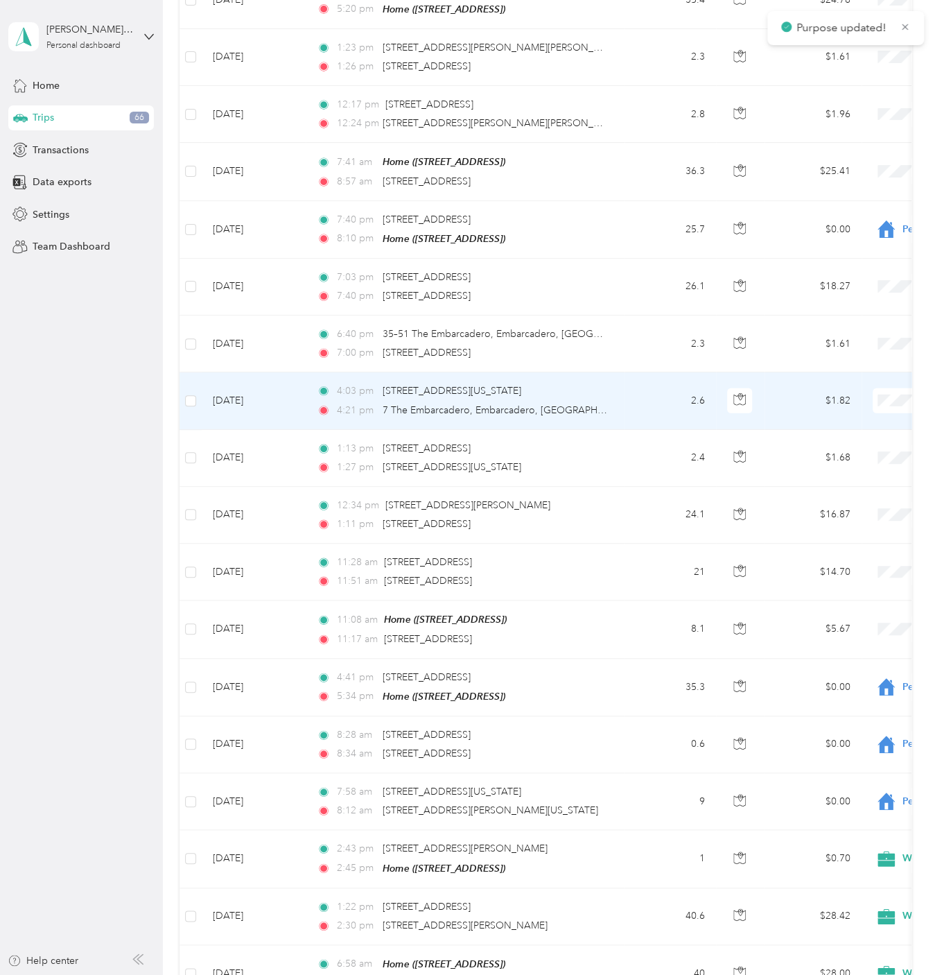
click at [848, 437] on span "Personal" at bounding box center [861, 435] width 128 height 15
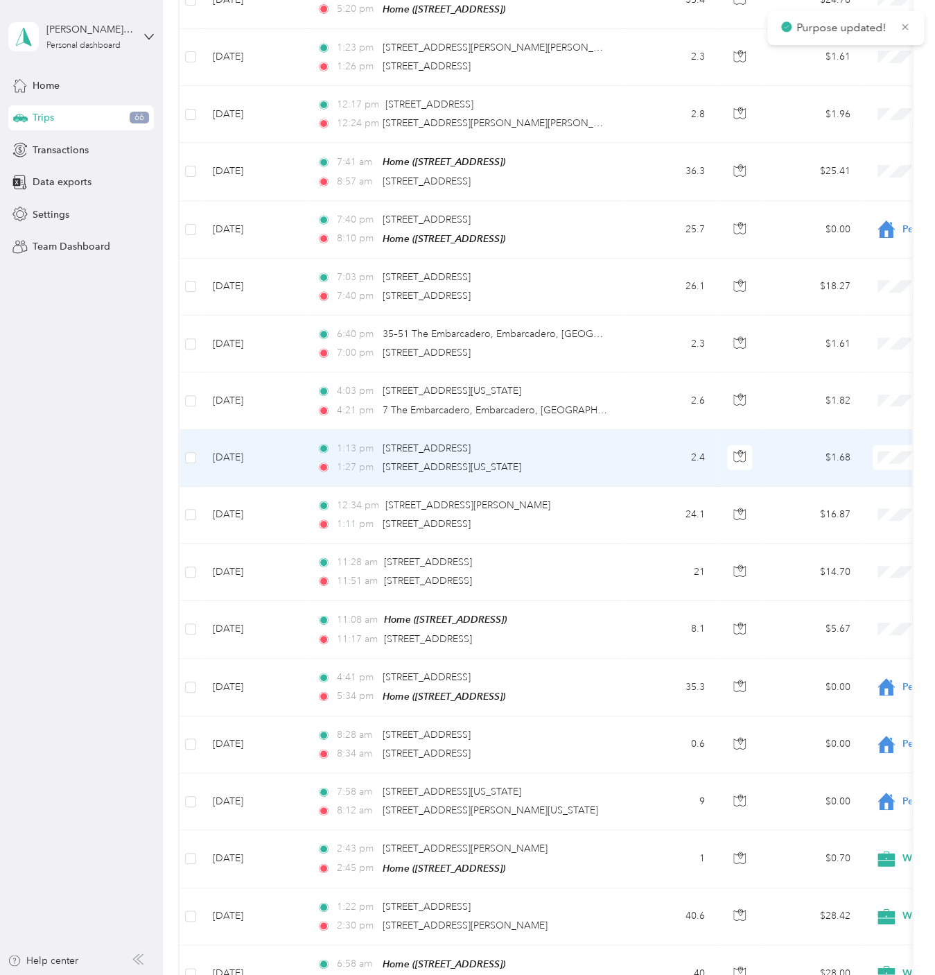
click at [845, 487] on span "Personal" at bounding box center [861, 492] width 128 height 15
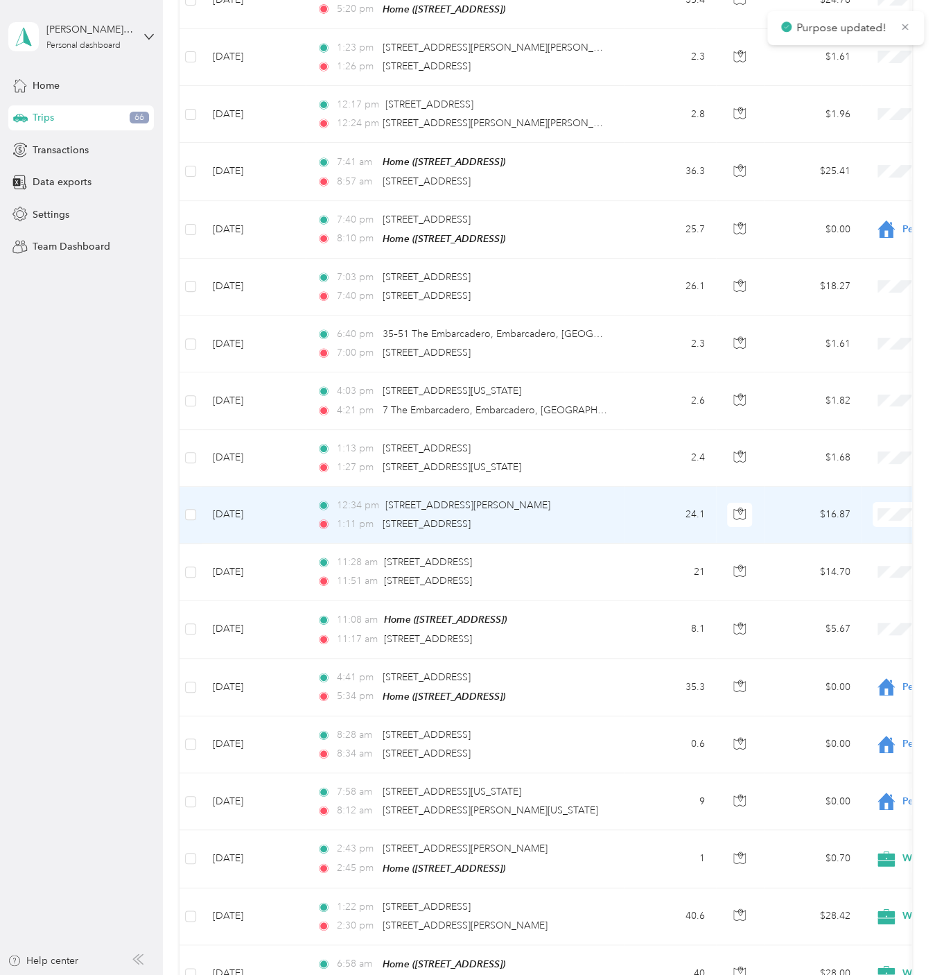
click at [851, 548] on span "Personal" at bounding box center [861, 548] width 128 height 15
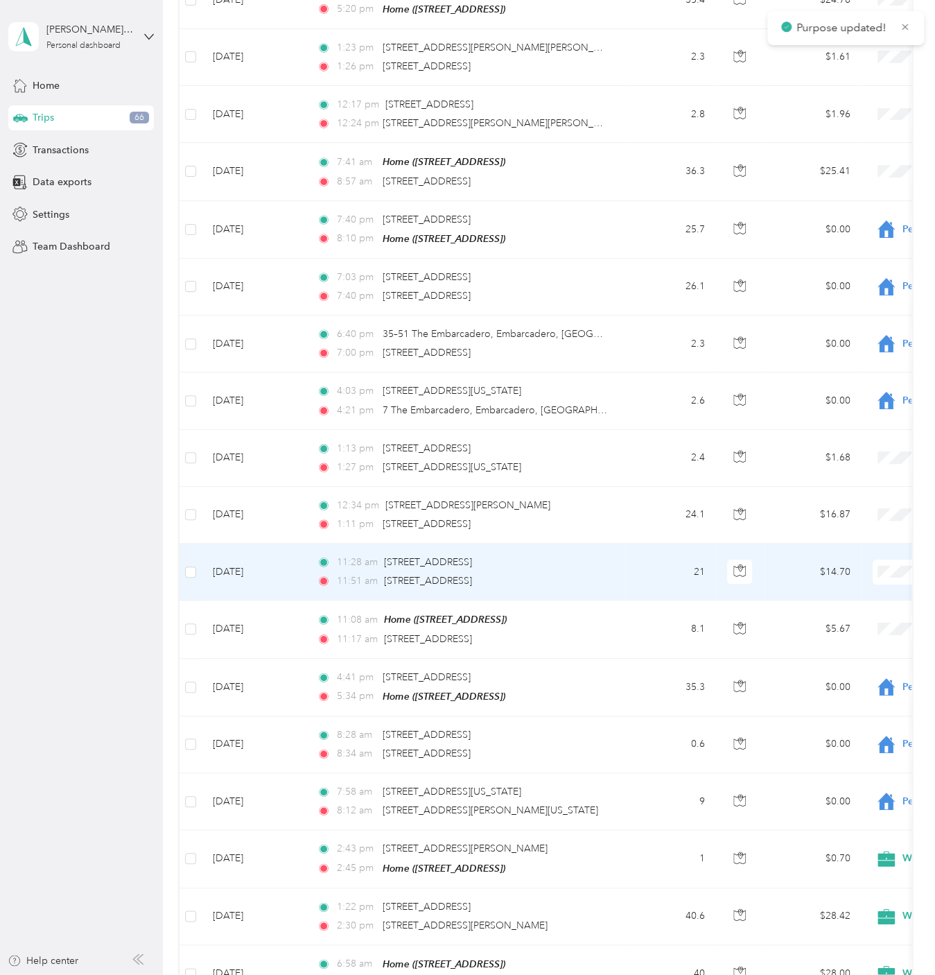
click at [833, 603] on span "Personal" at bounding box center [861, 603] width 128 height 15
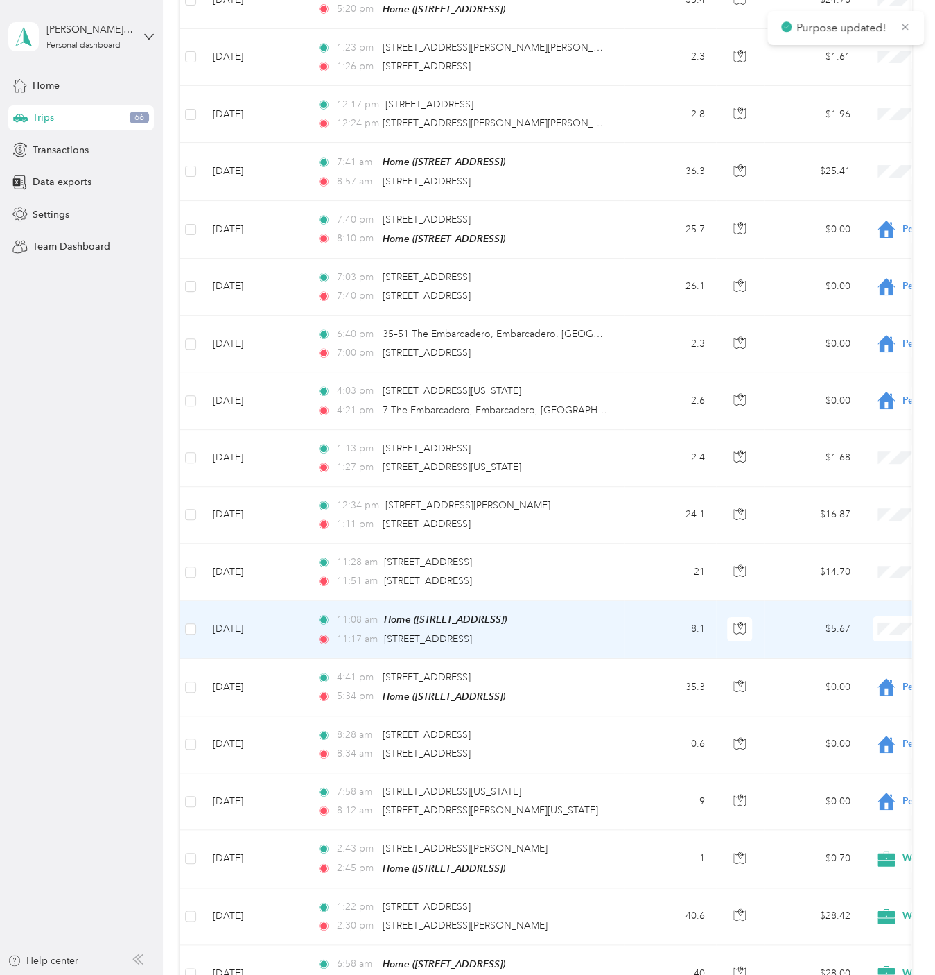
click at [859, 660] on span "Personal" at bounding box center [861, 662] width 128 height 15
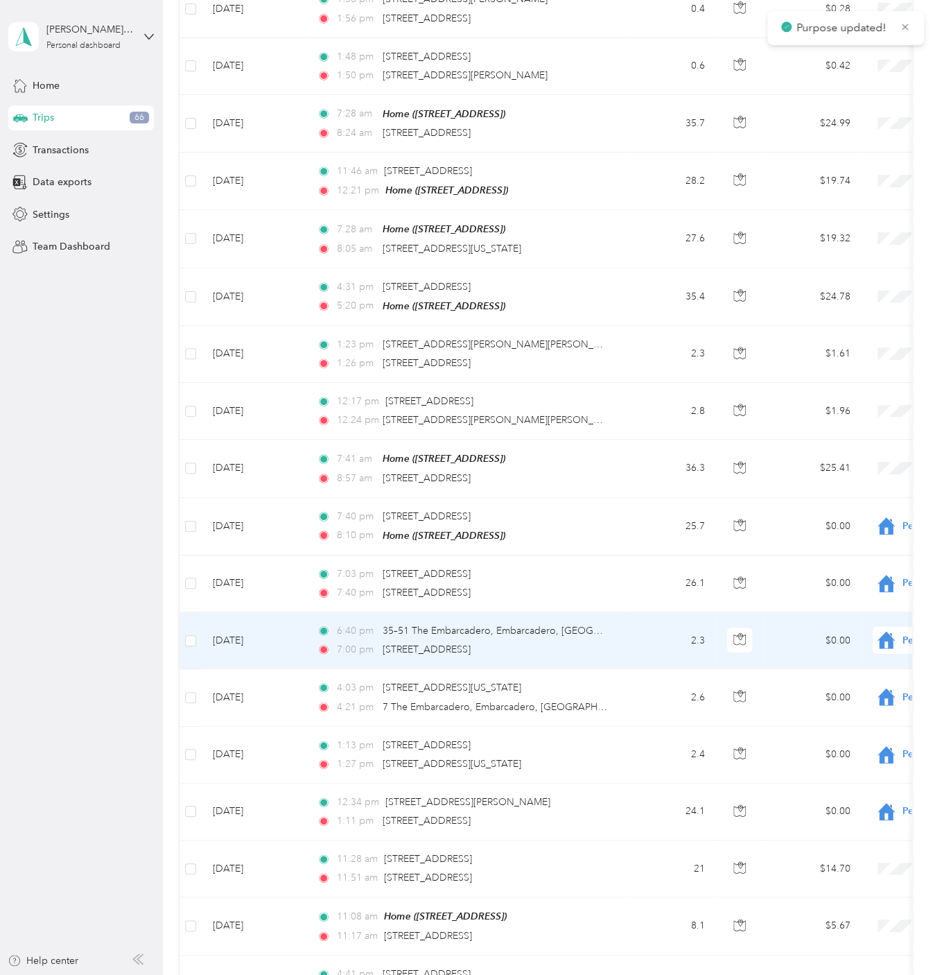
scroll to position [1404, 0]
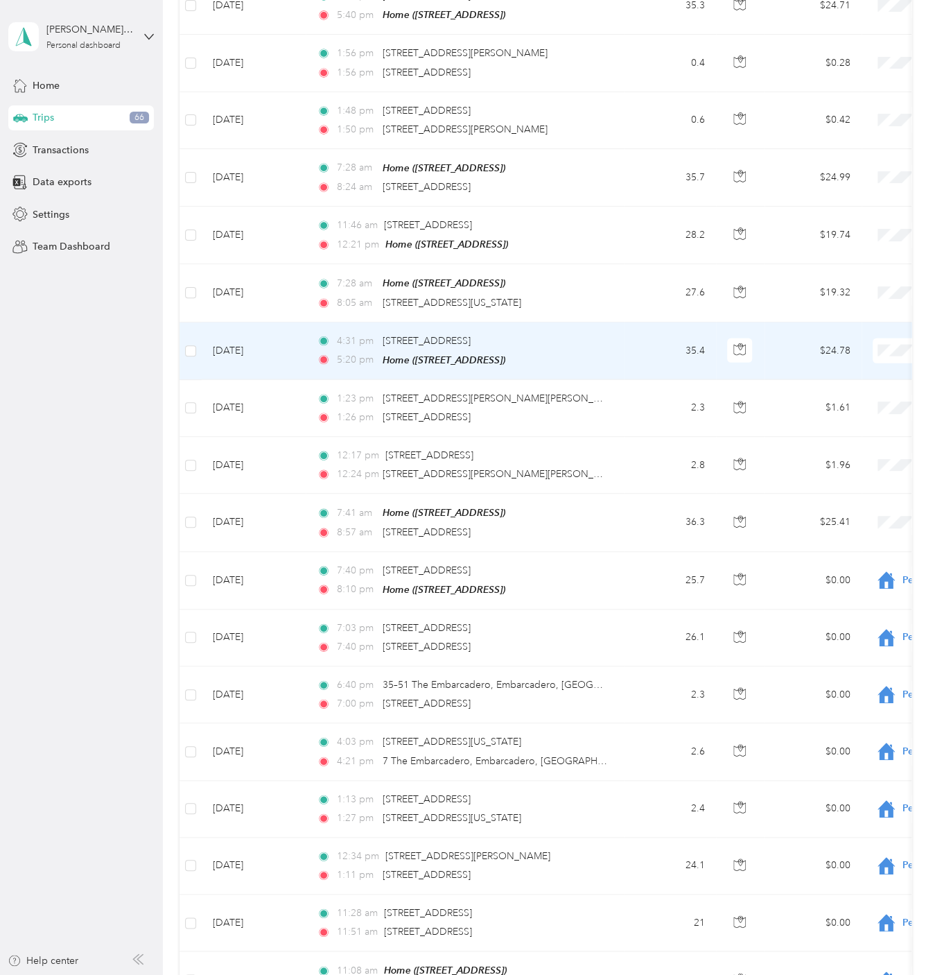
click at [870, 385] on span "Personal" at bounding box center [861, 388] width 128 height 15
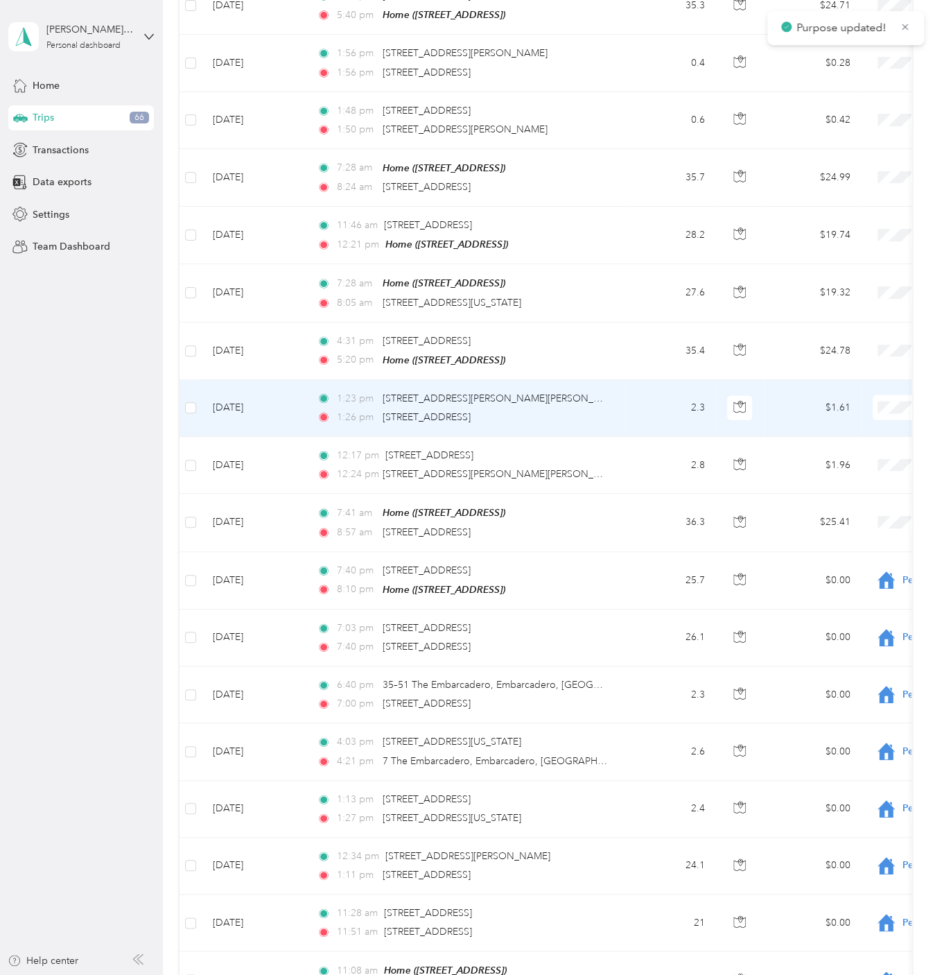
click at [850, 442] on span "Personal" at bounding box center [861, 444] width 128 height 15
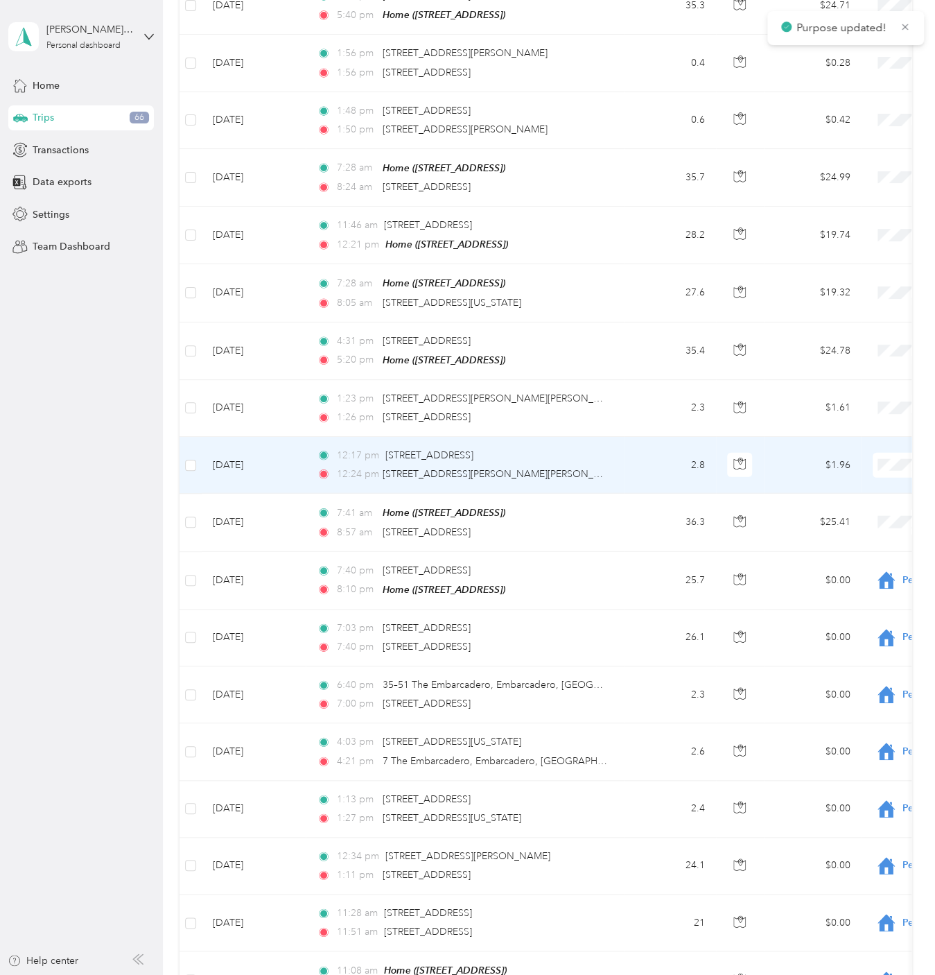
click at [850, 498] on span "Personal" at bounding box center [861, 501] width 128 height 15
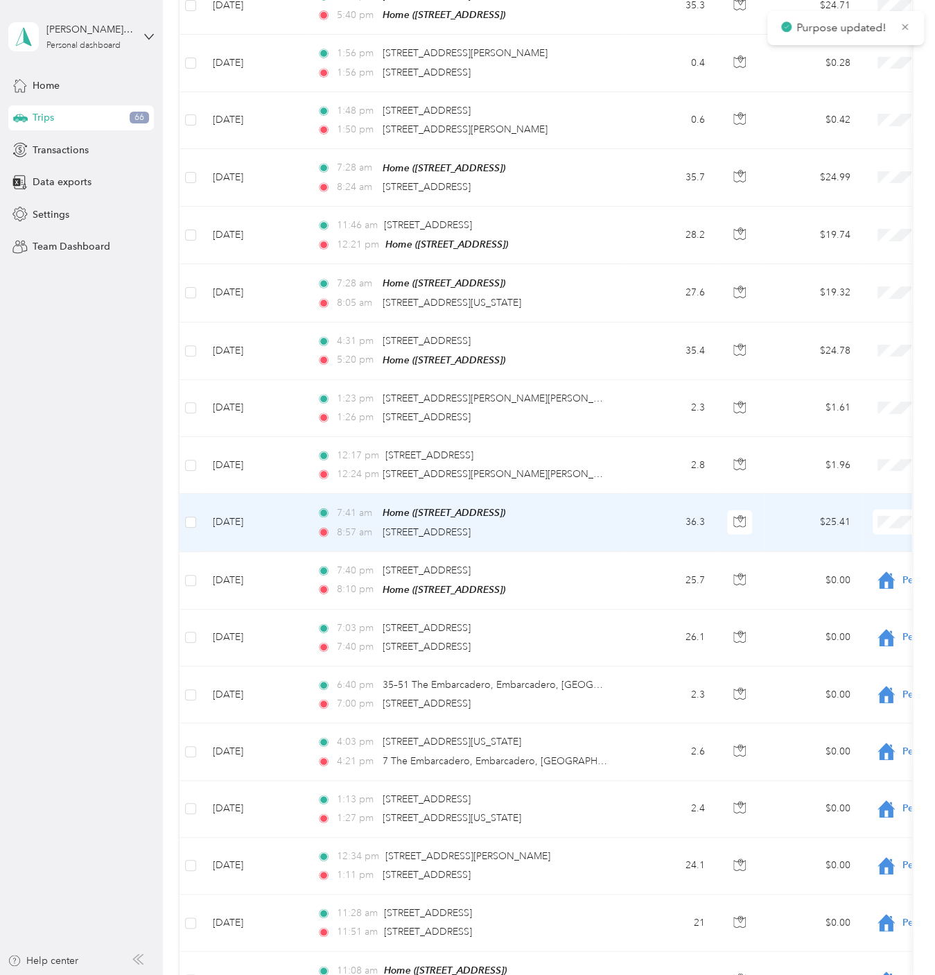
click at [853, 554] on span "Personal" at bounding box center [861, 558] width 128 height 15
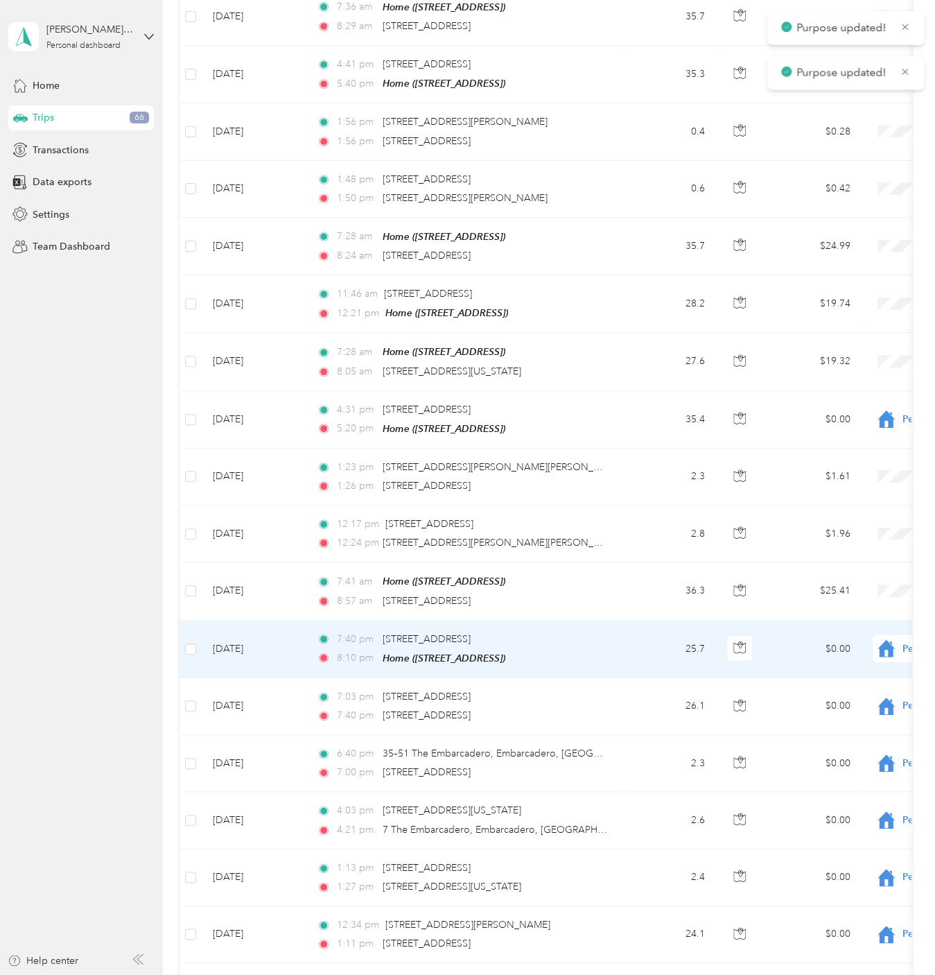
scroll to position [1264, 0]
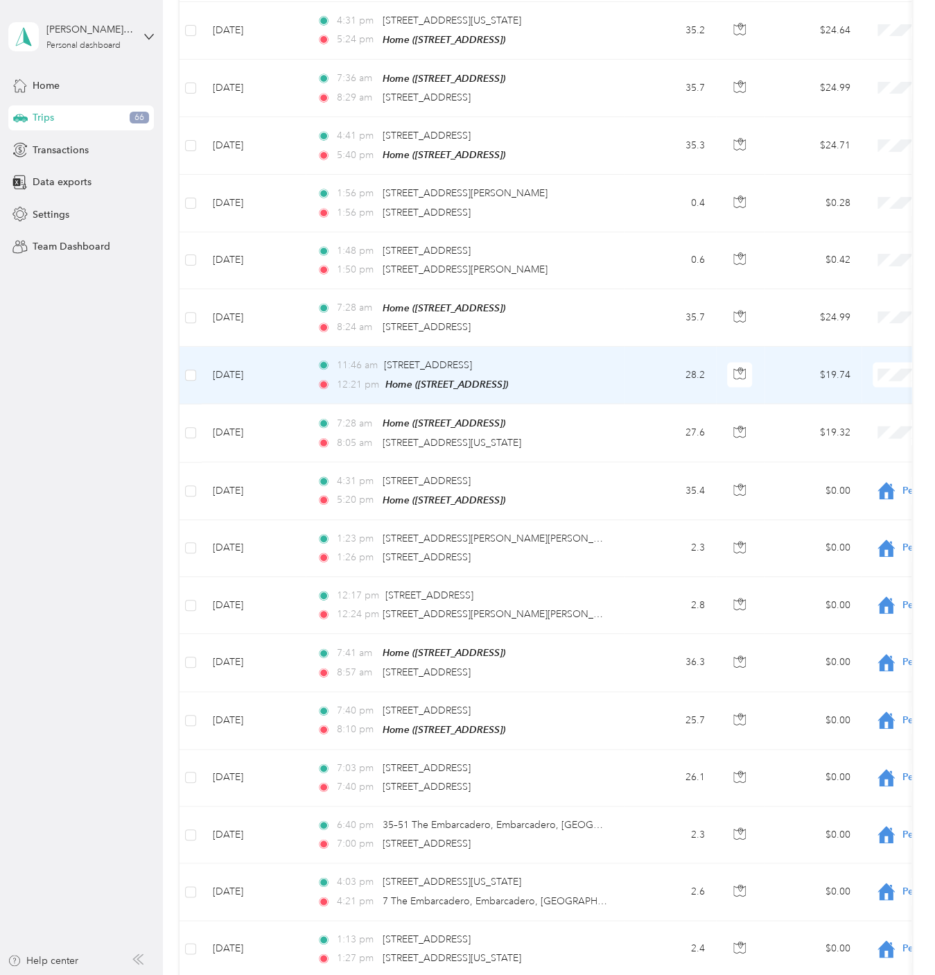
click at [859, 386] on span "Work" at bounding box center [861, 388] width 128 height 15
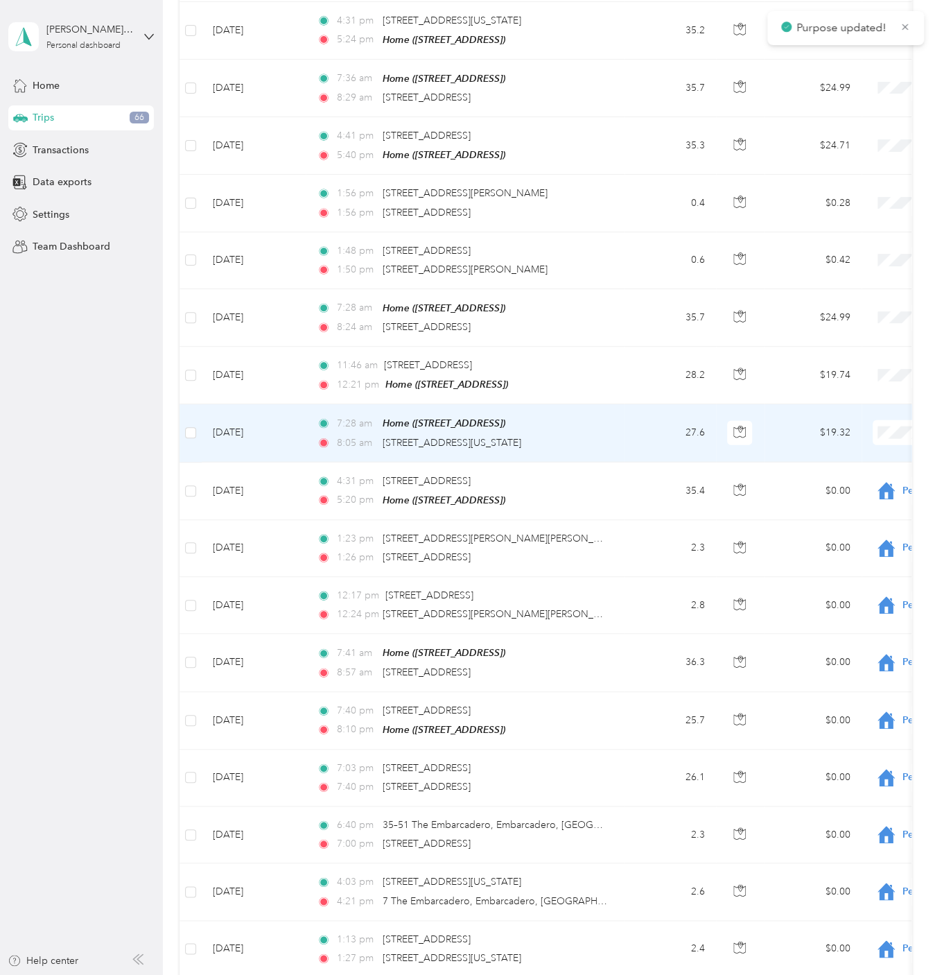
click at [855, 448] on span "Work" at bounding box center [849, 443] width 153 height 17
click at [847, 447] on span "Work" at bounding box center [861, 444] width 128 height 15
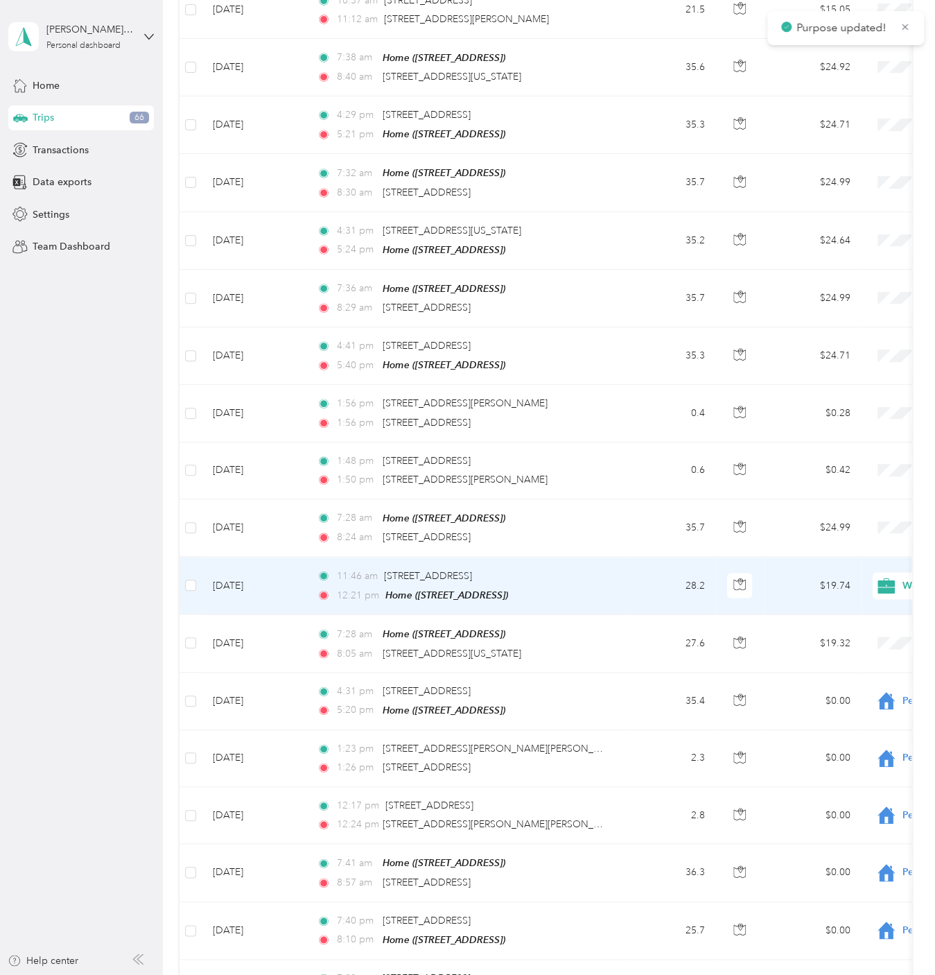
scroll to position [1054, 0]
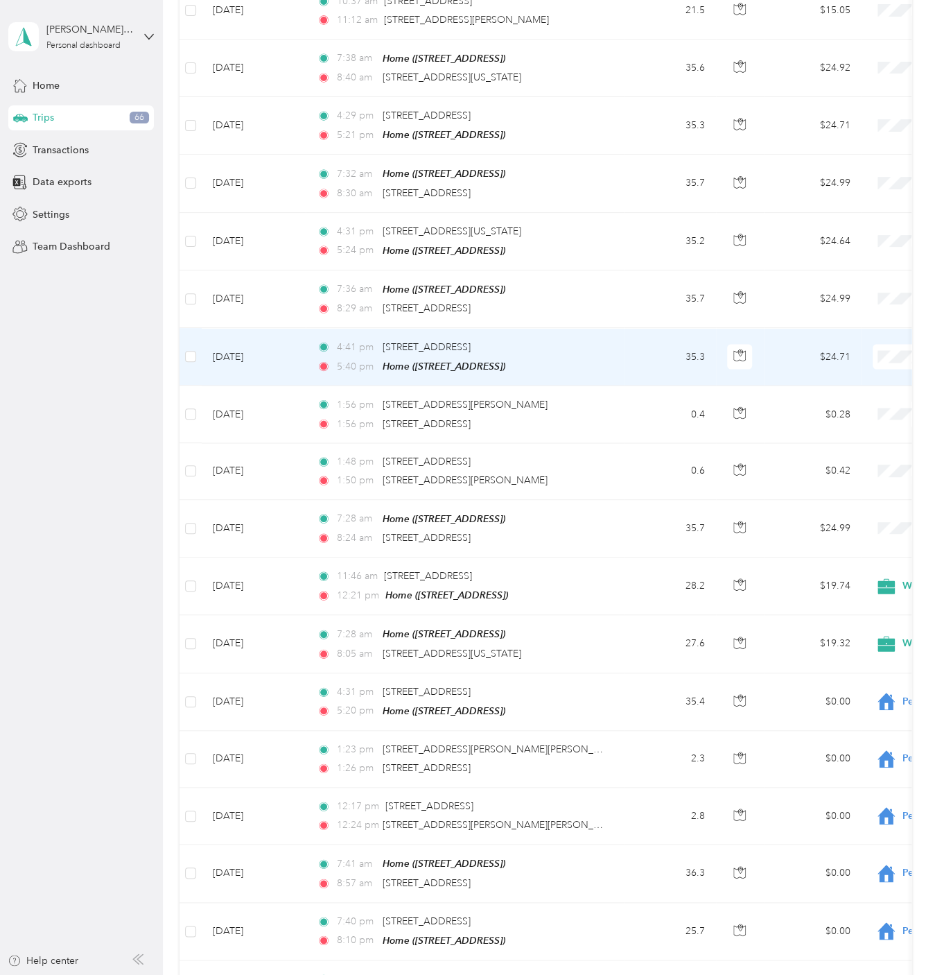
click at [864, 397] on span "Personal" at bounding box center [861, 398] width 128 height 15
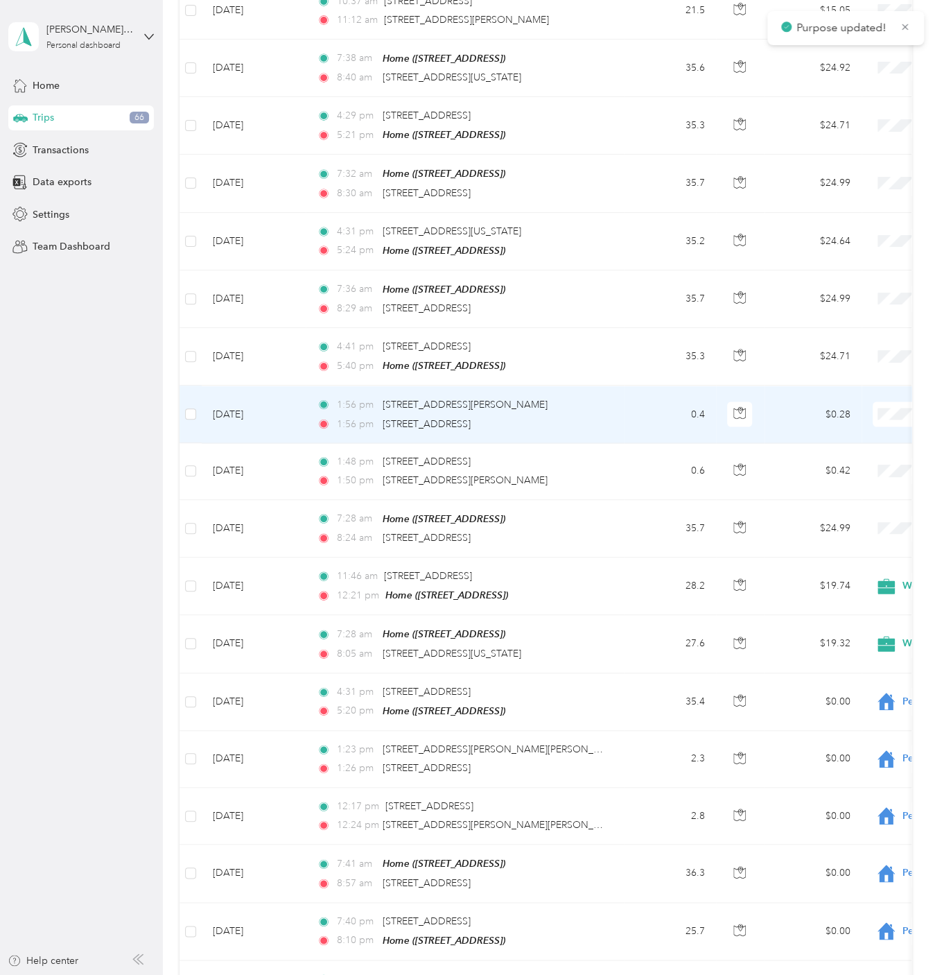
click at [869, 453] on span "Personal" at bounding box center [861, 455] width 128 height 15
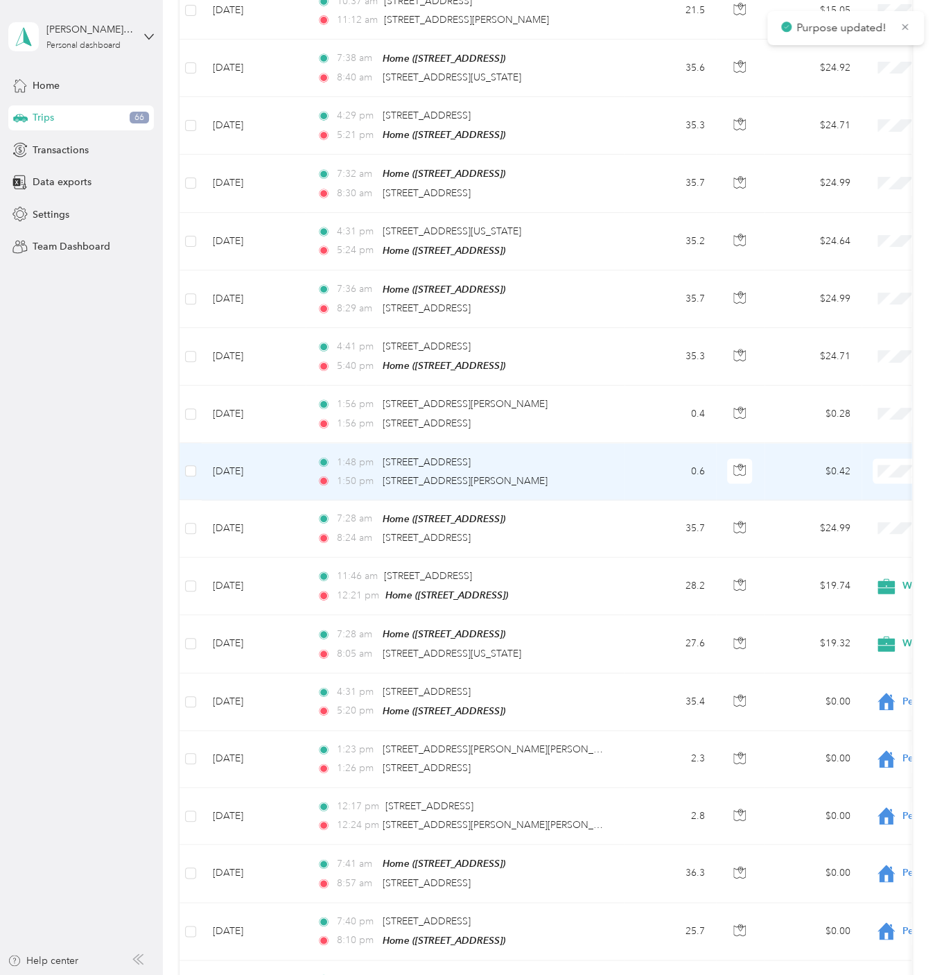
click at [853, 512] on span "Personal" at bounding box center [861, 512] width 128 height 15
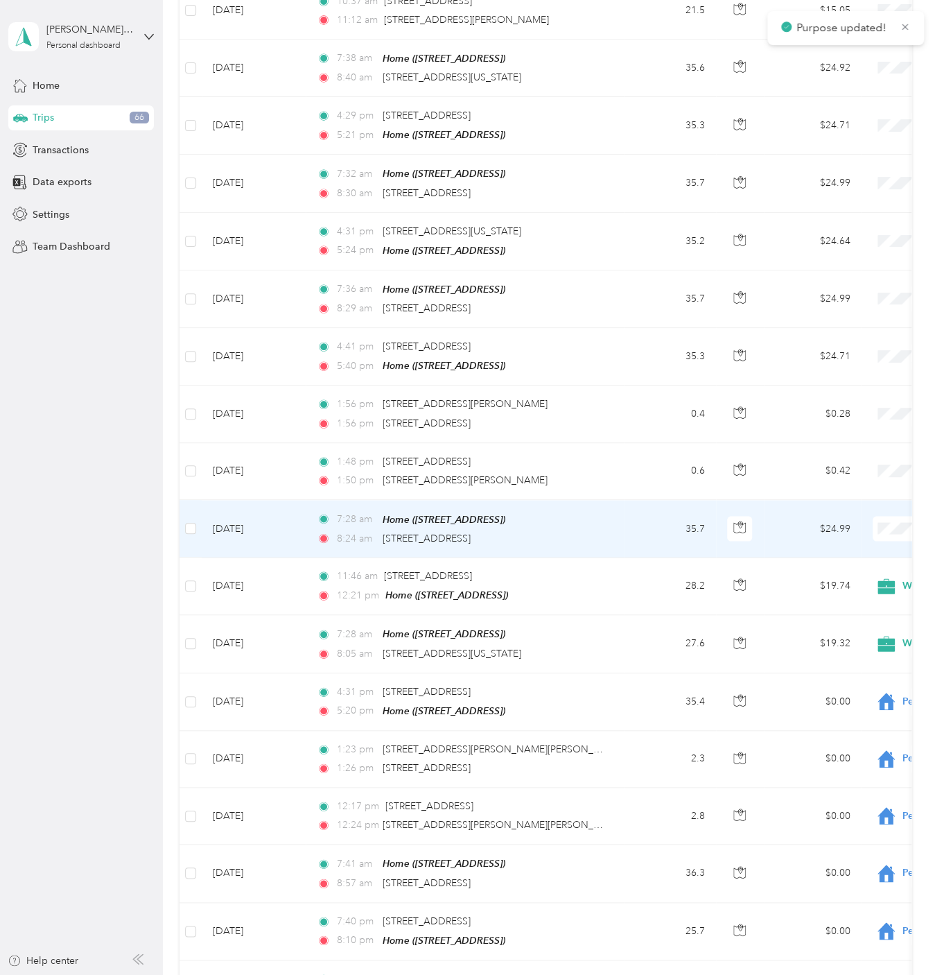
click at [857, 569] on span "Personal" at bounding box center [861, 568] width 128 height 15
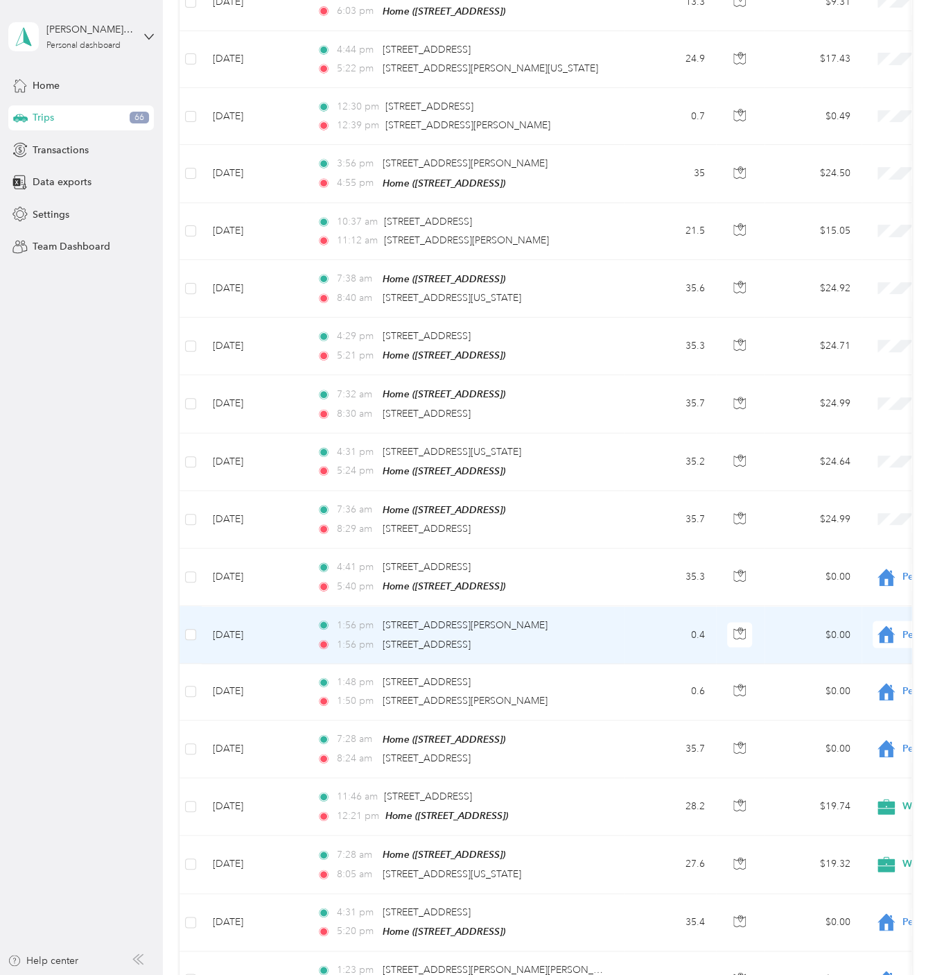
scroll to position [774, 0]
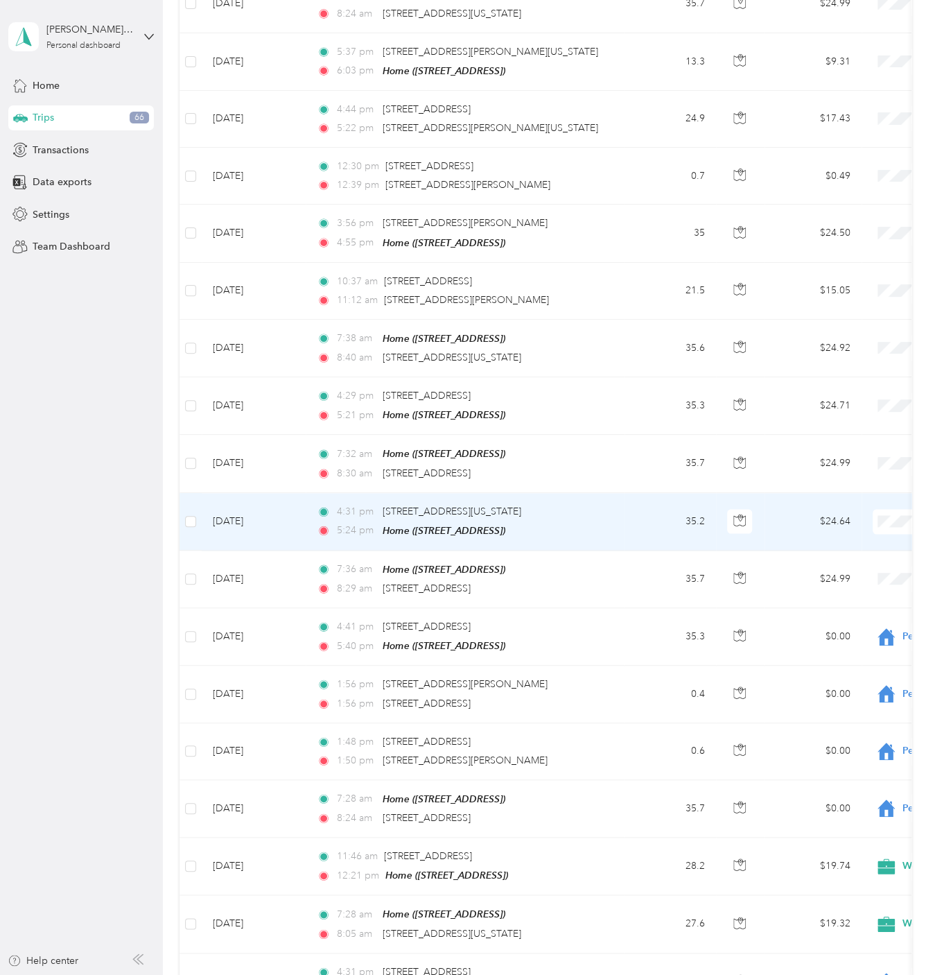
click at [880, 561] on span "Personal" at bounding box center [861, 561] width 128 height 15
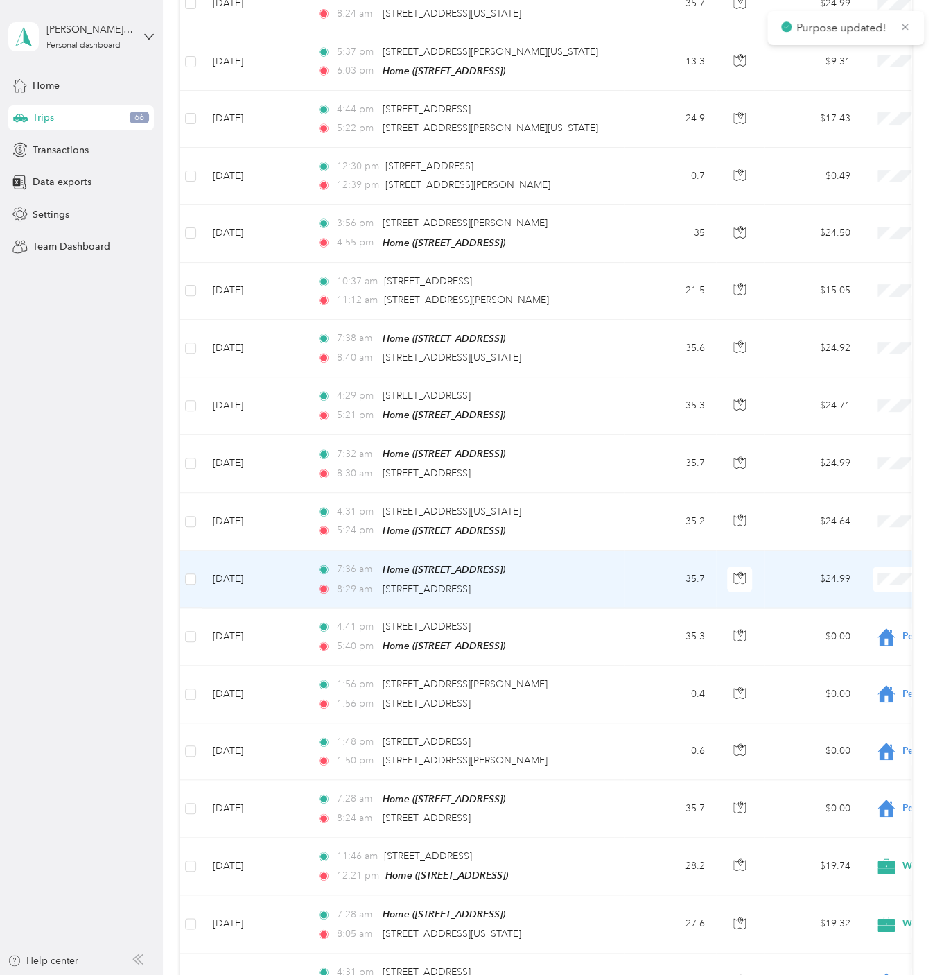
click at [863, 618] on span "Personal" at bounding box center [861, 621] width 128 height 15
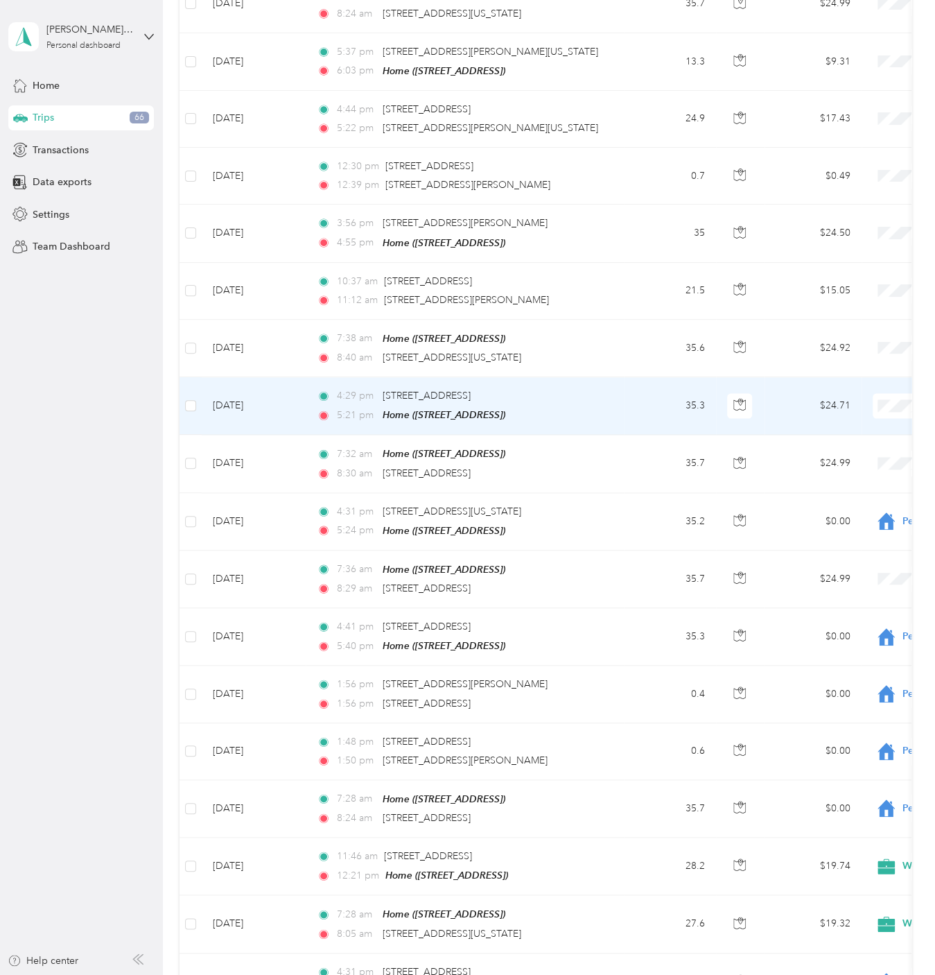
click at [877, 449] on span "Personal" at bounding box center [861, 449] width 128 height 15
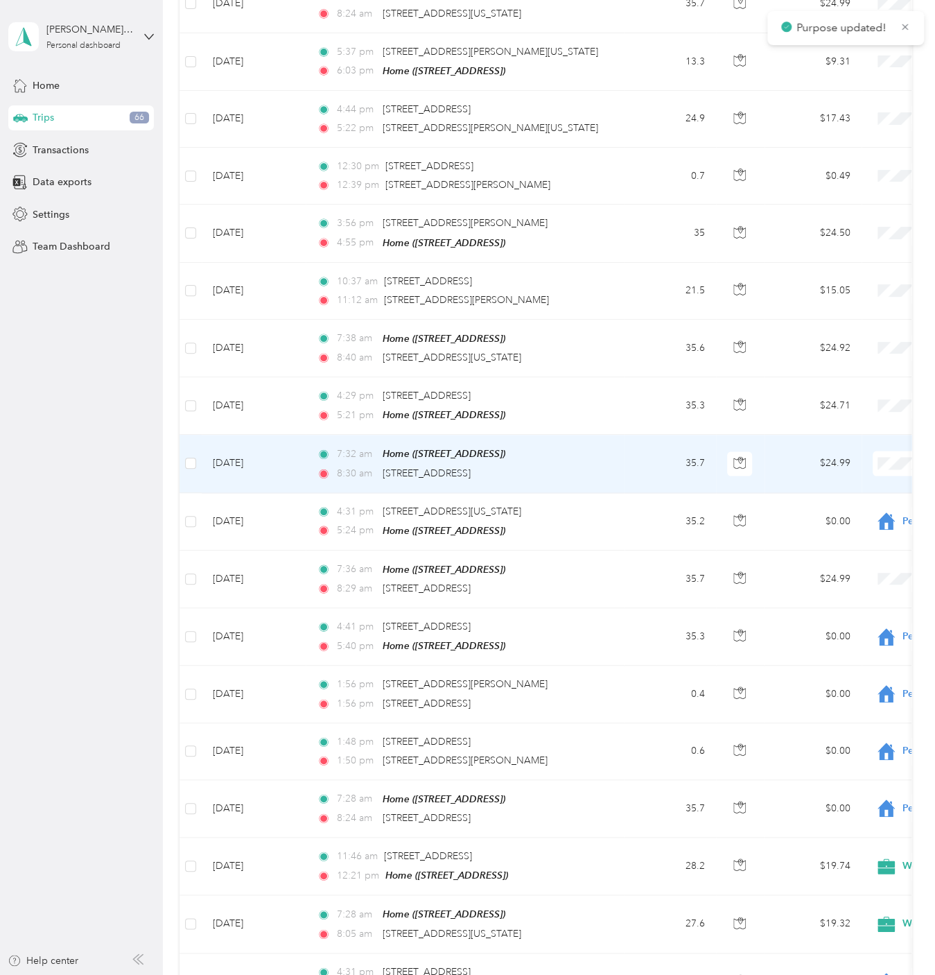
click at [861, 510] on li "Personal" at bounding box center [849, 507] width 172 height 27
click at [870, 501] on span "Personal" at bounding box center [861, 507] width 128 height 15
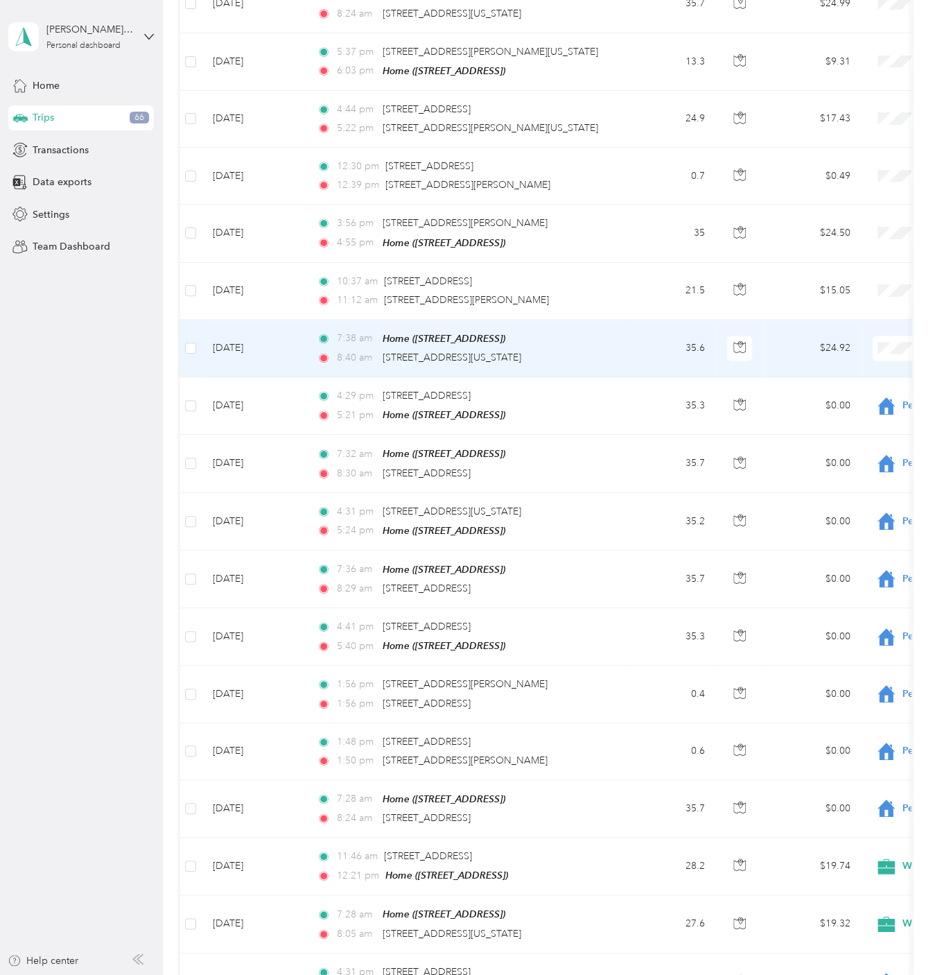
click at [859, 391] on span "Personal" at bounding box center [861, 392] width 128 height 15
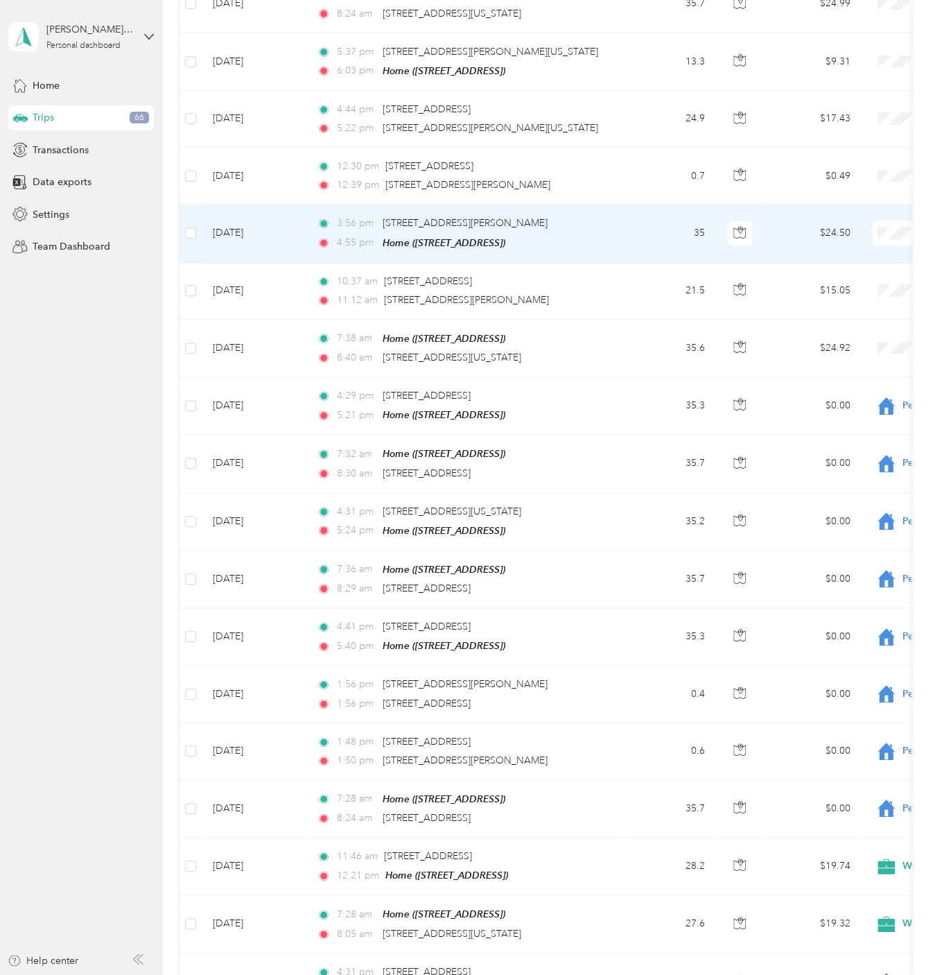
click at [857, 254] on span "Work" at bounding box center [861, 253] width 128 height 15
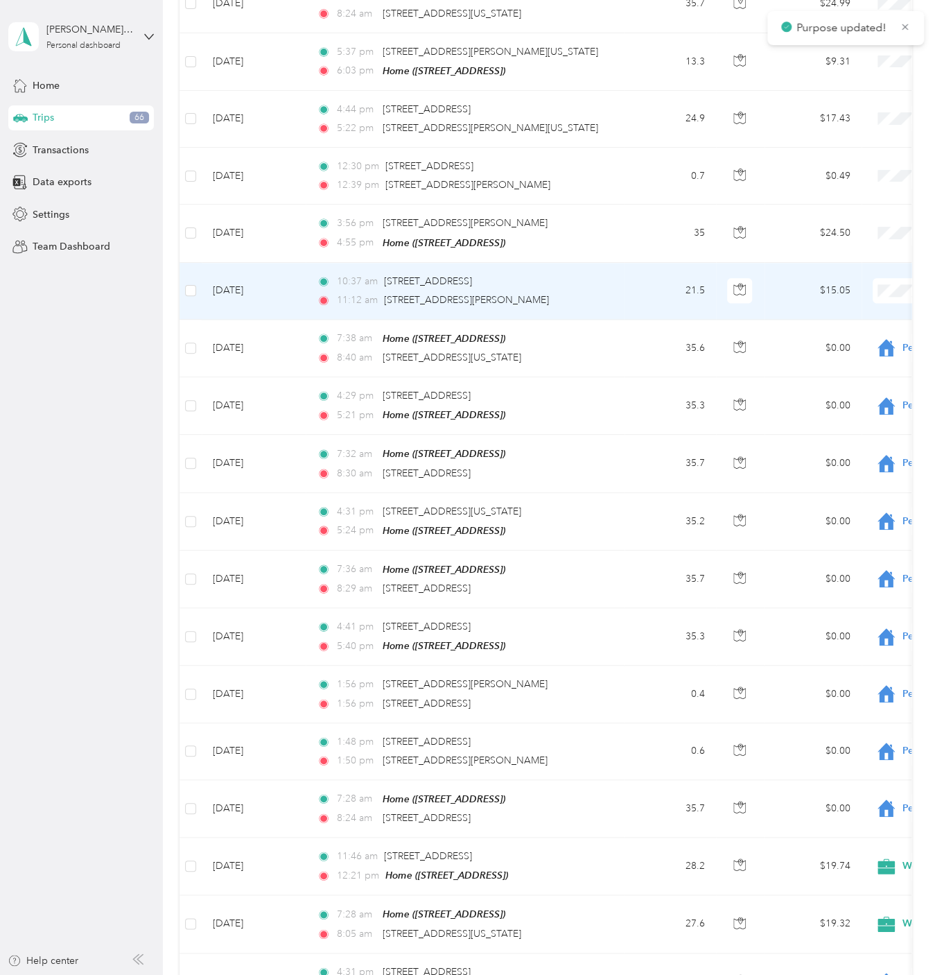
click at [835, 315] on li "Work" at bounding box center [849, 310] width 172 height 27
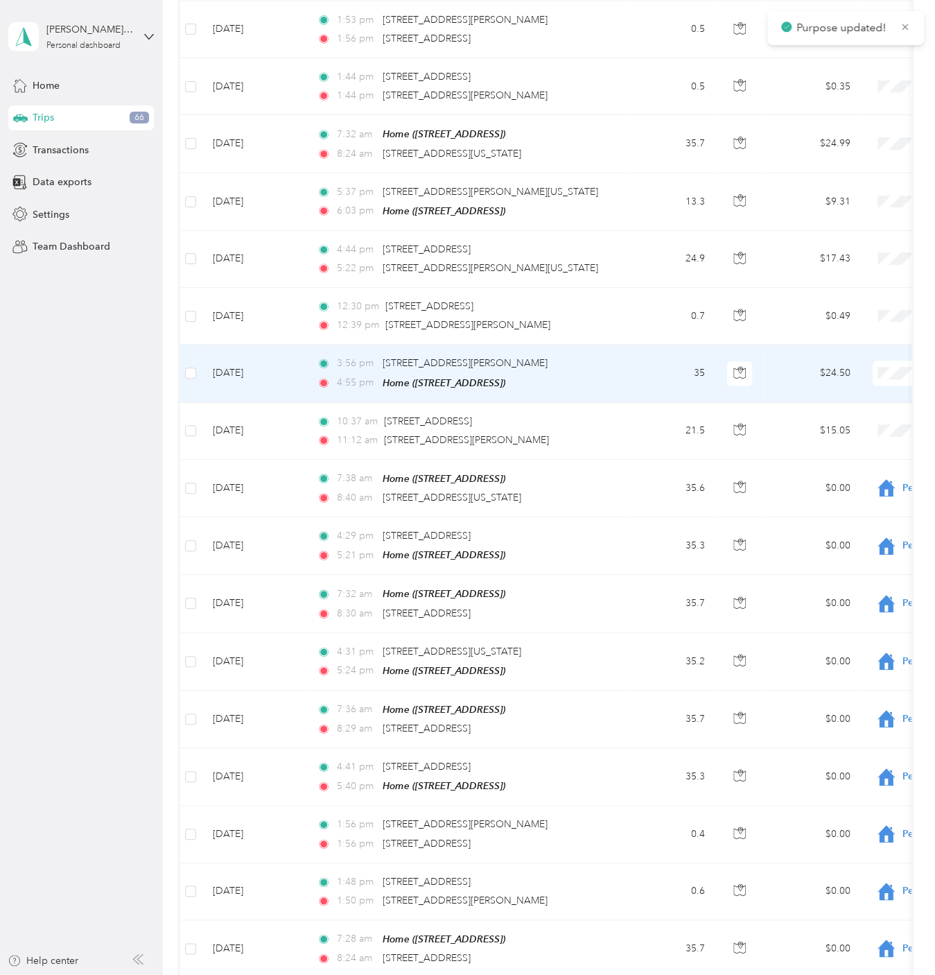
scroll to position [633, 0]
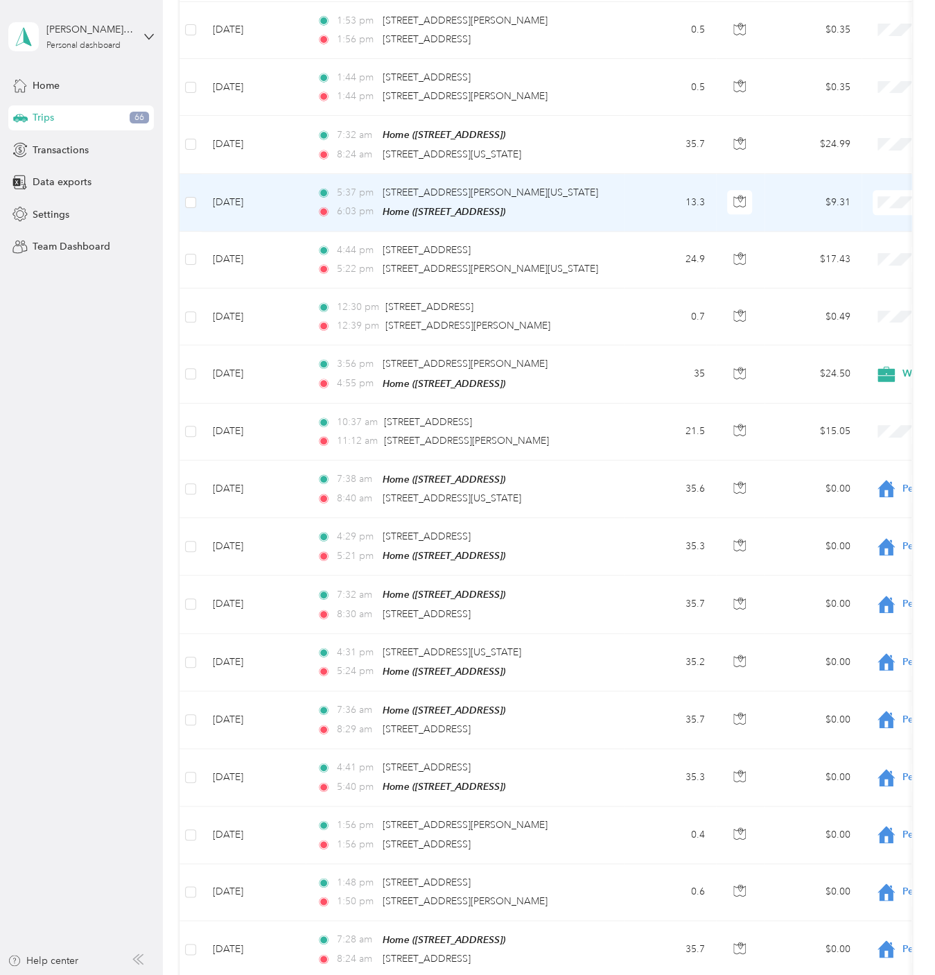
click at [847, 250] on span "Personal" at bounding box center [861, 246] width 128 height 15
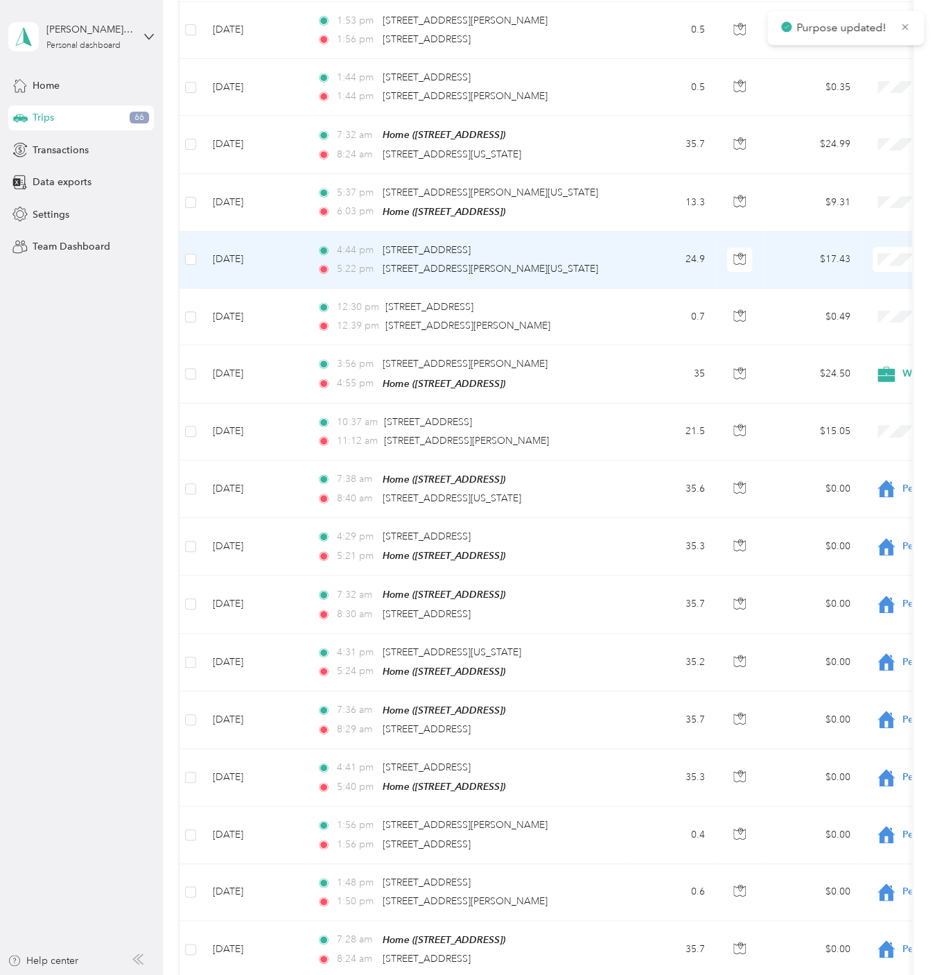
click at [864, 307] on span "Personal" at bounding box center [861, 303] width 128 height 15
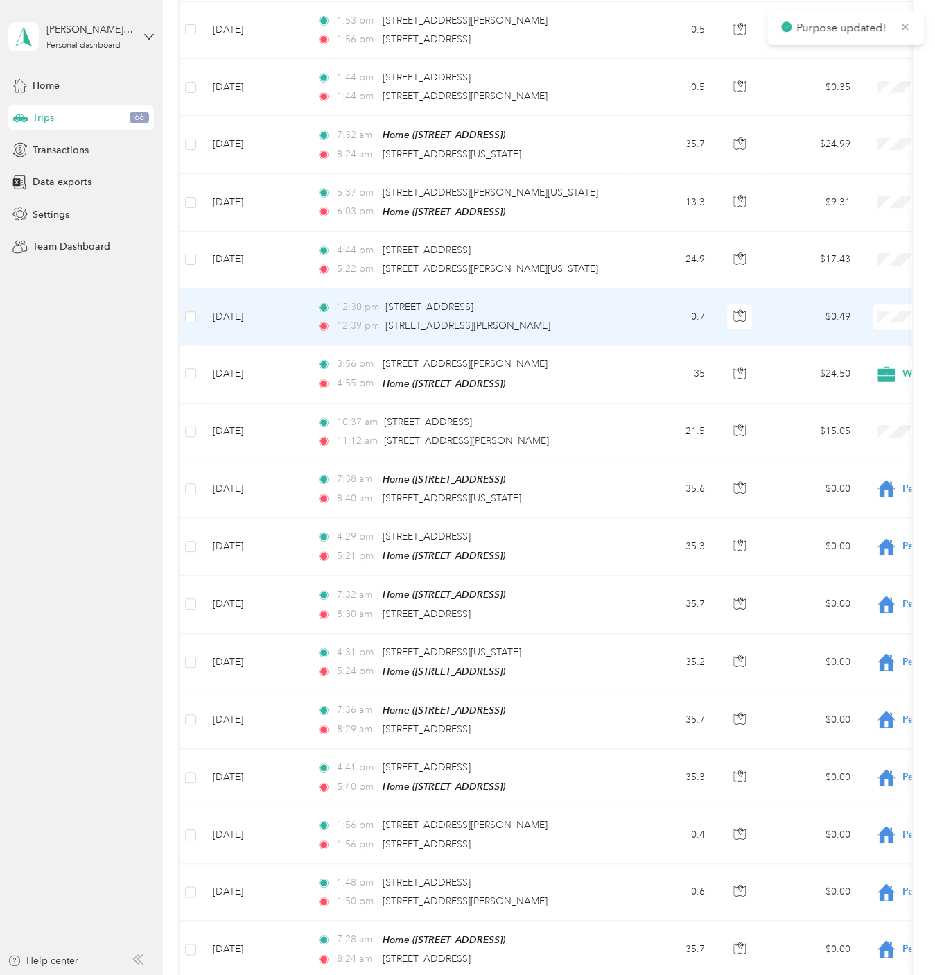
click at [879, 359] on span "Personal" at bounding box center [861, 364] width 128 height 15
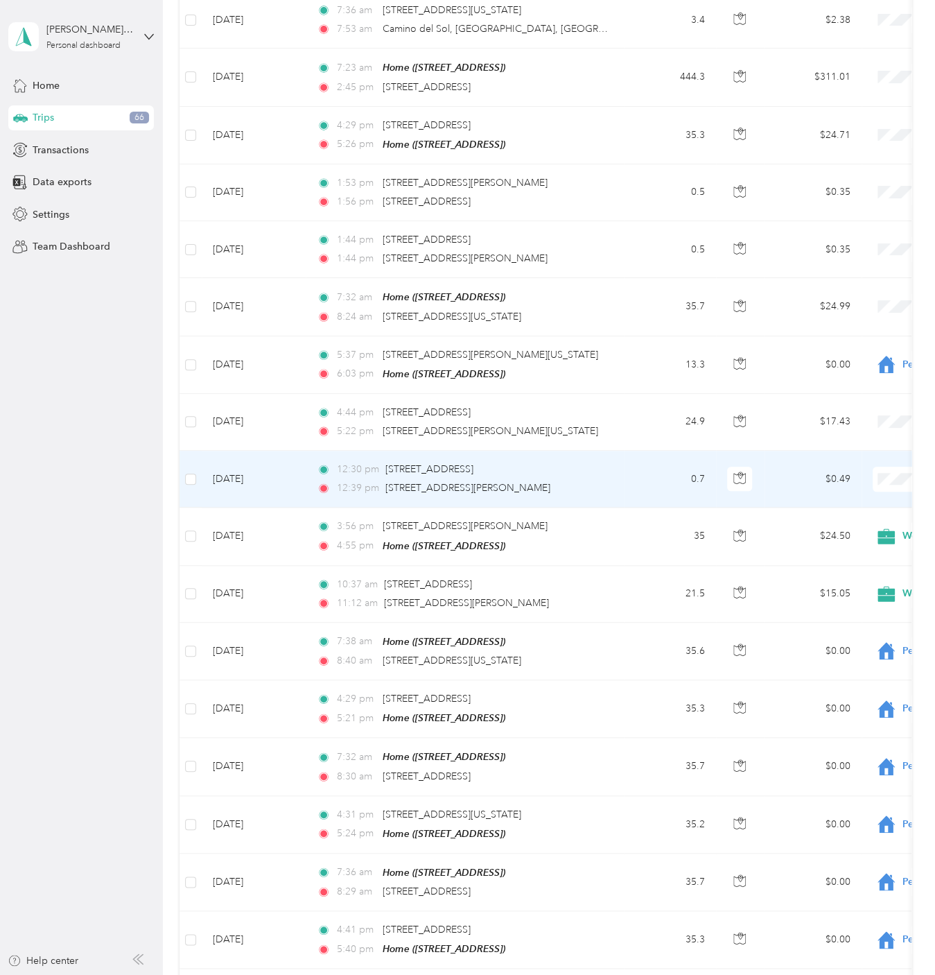
scroll to position [423, 0]
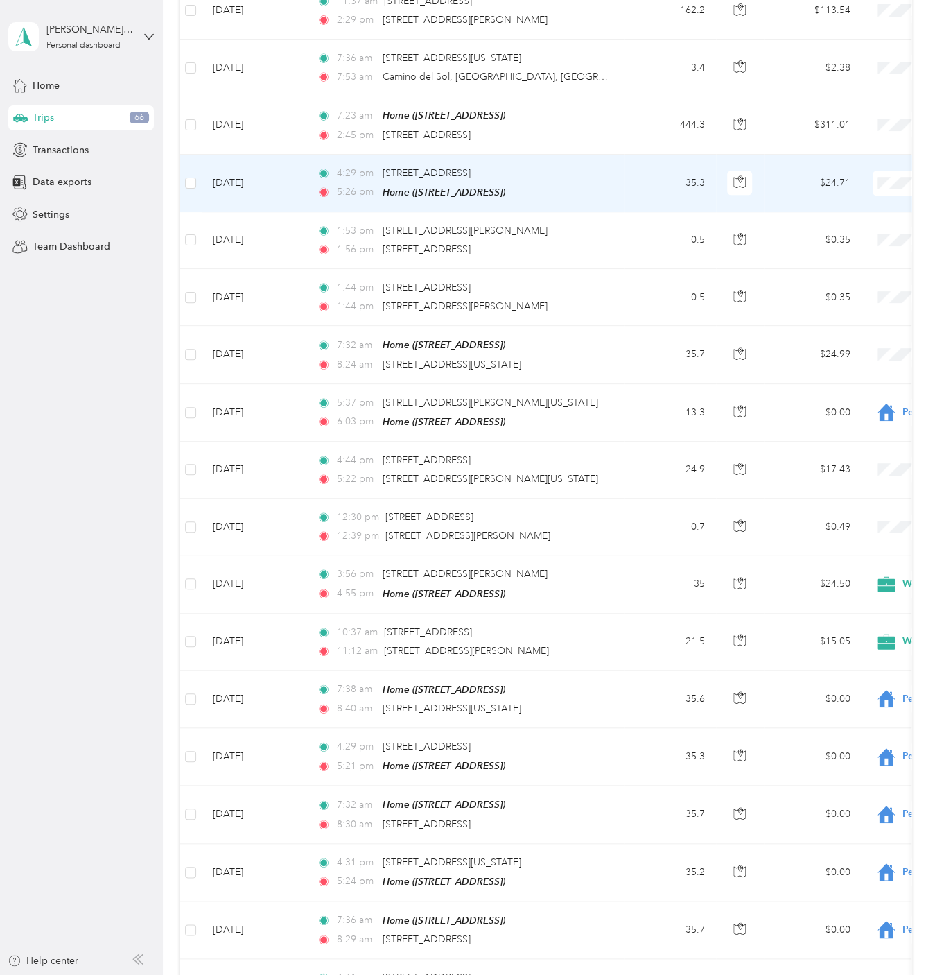
click at [850, 232] on span "Personal" at bounding box center [861, 232] width 128 height 15
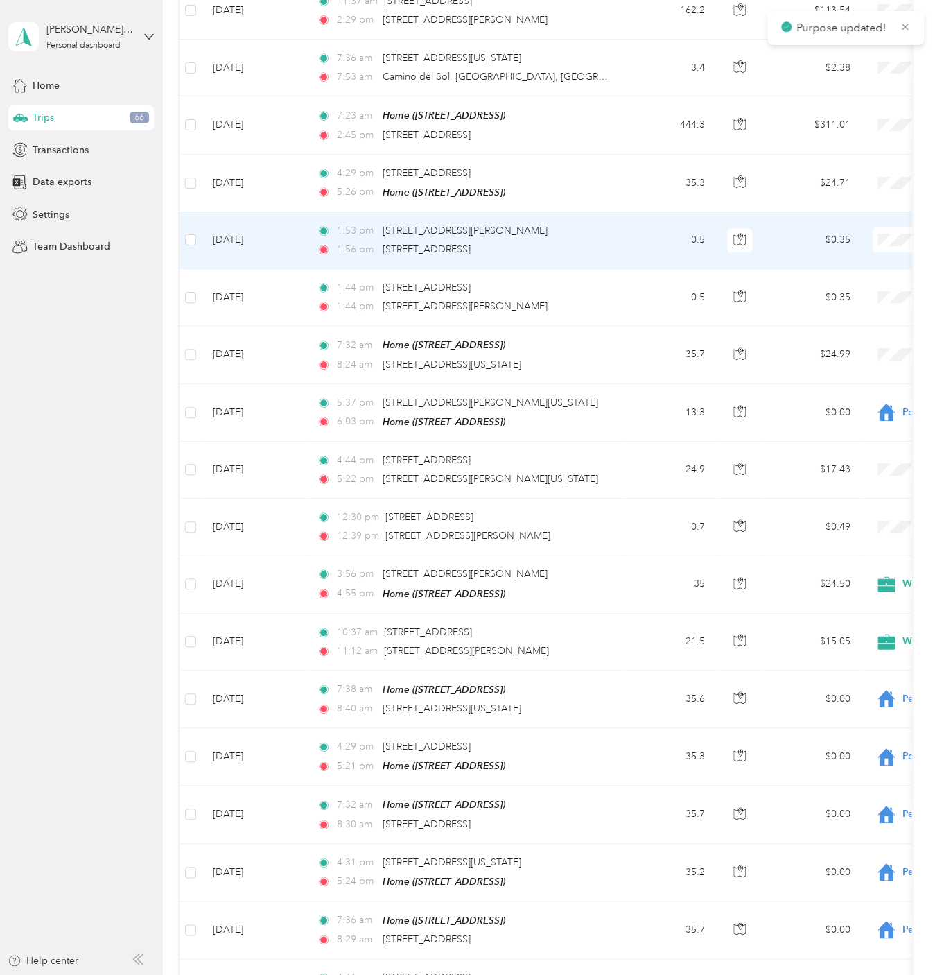
click at [851, 292] on span "Personal" at bounding box center [861, 291] width 128 height 15
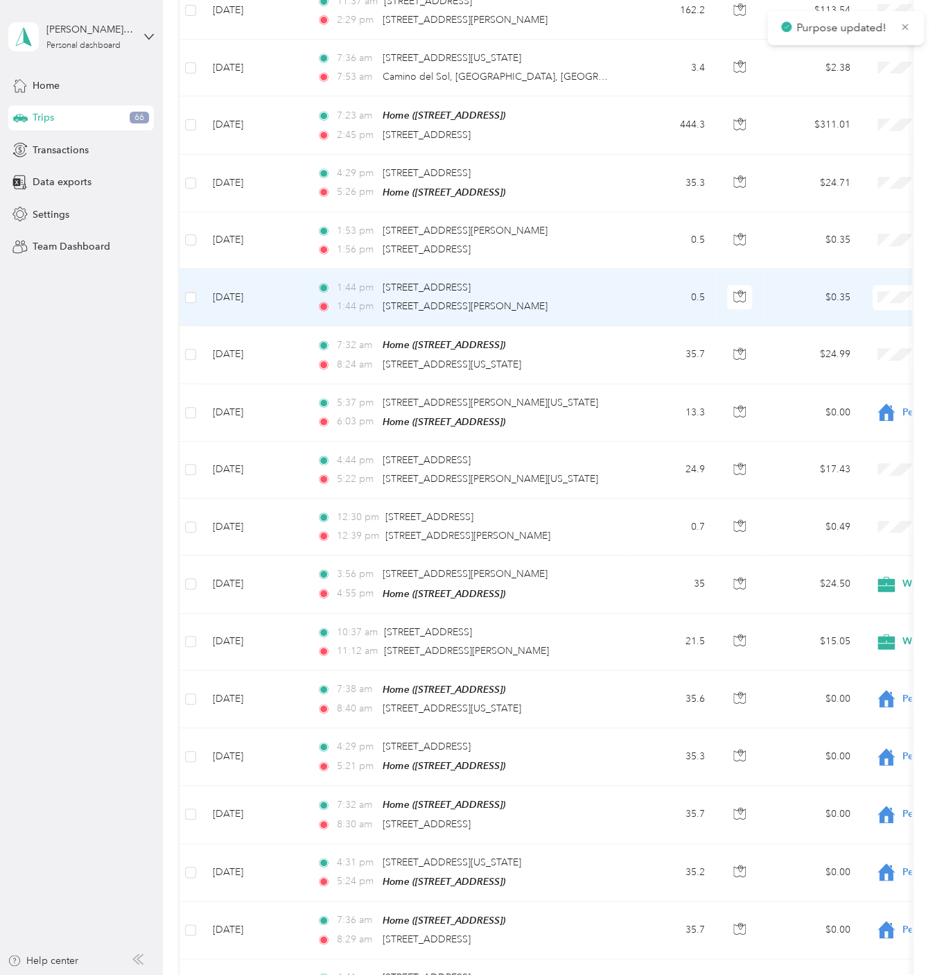
click at [846, 344] on span "Personal" at bounding box center [861, 347] width 128 height 15
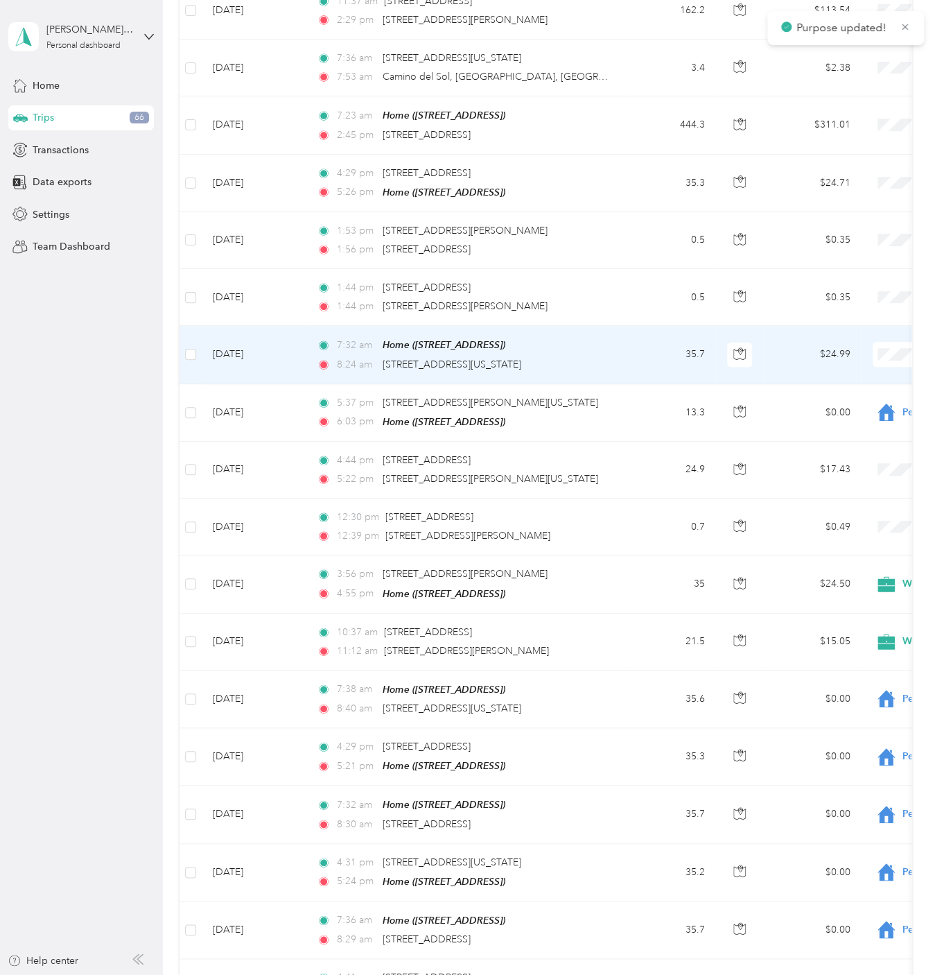
click at [862, 401] on span "Personal" at bounding box center [861, 401] width 128 height 15
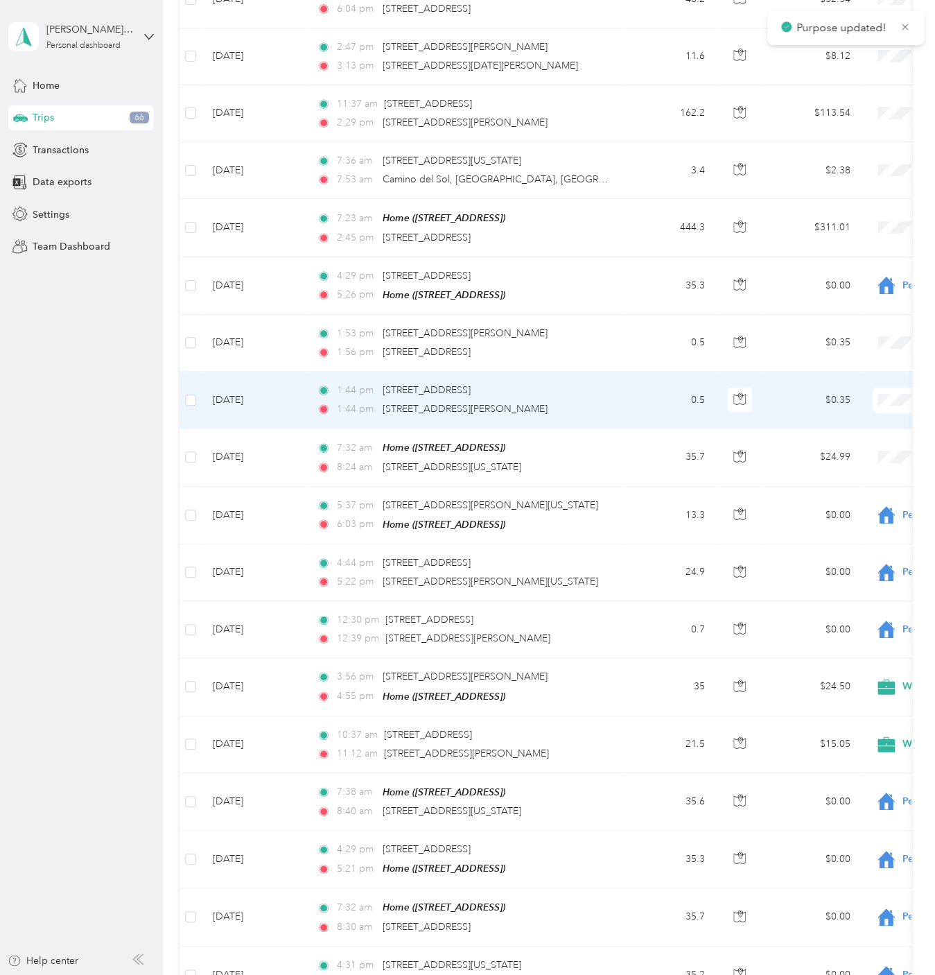
scroll to position [282, 0]
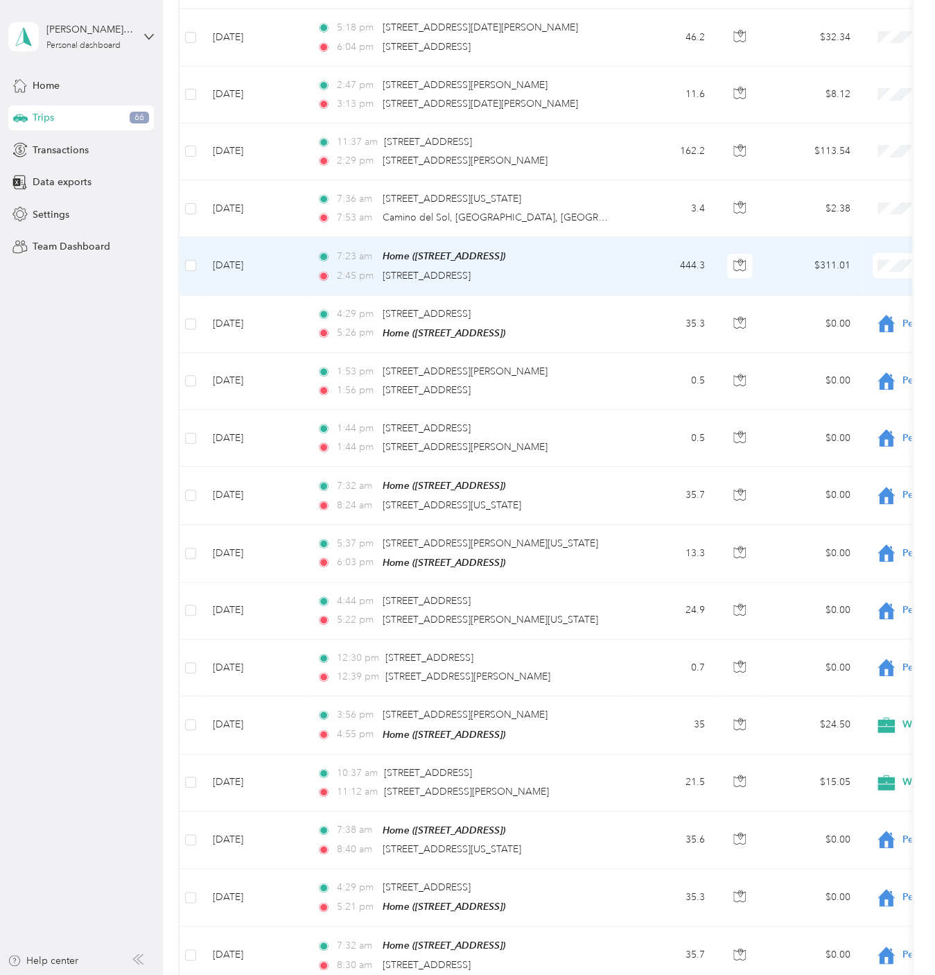
click at [862, 315] on span "Personal" at bounding box center [861, 317] width 128 height 15
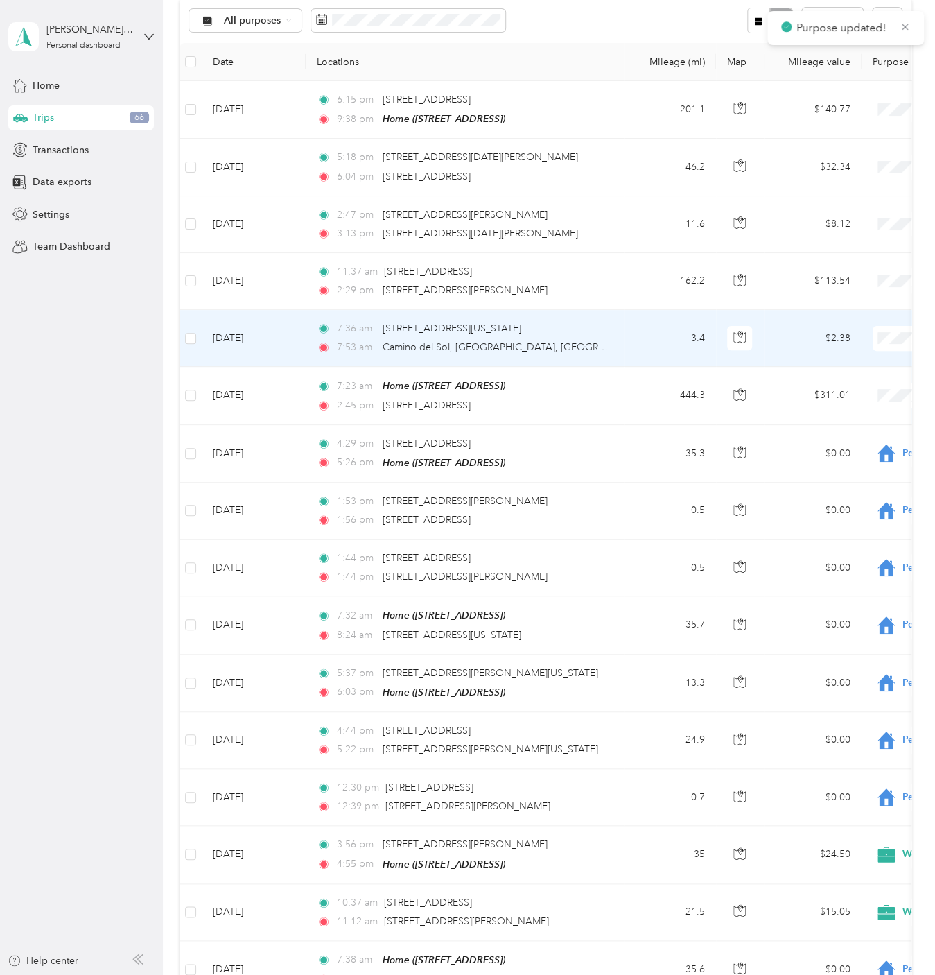
scroll to position [142, 0]
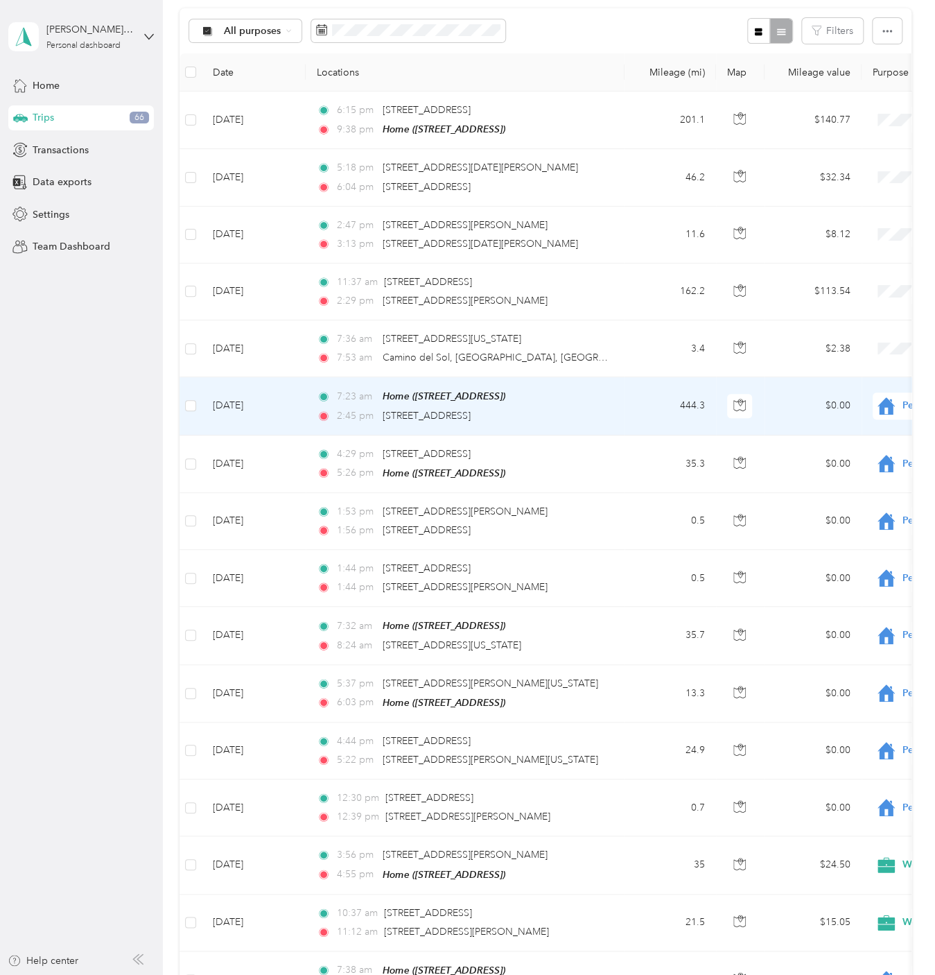
click at [891, 402] on icon at bounding box center [886, 405] width 17 height 17
click at [866, 430] on span "Work" at bounding box center [861, 428] width 128 height 15
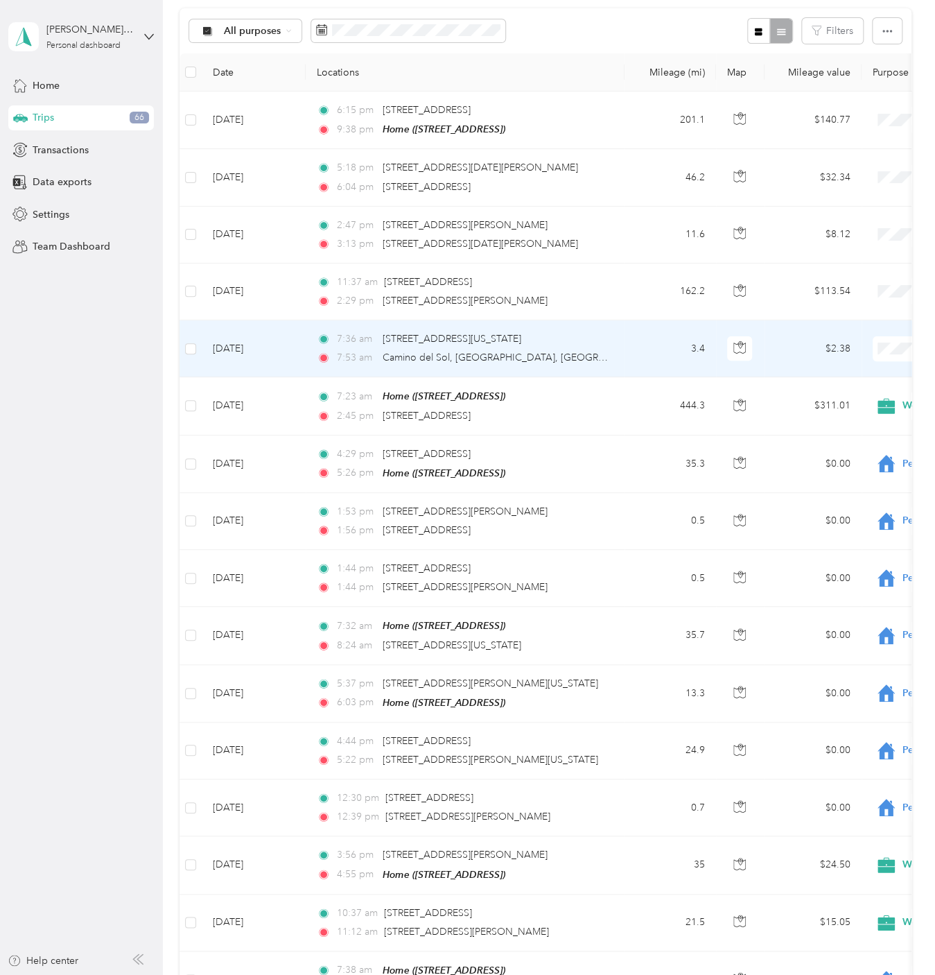
click at [855, 372] on span "Work" at bounding box center [861, 373] width 128 height 15
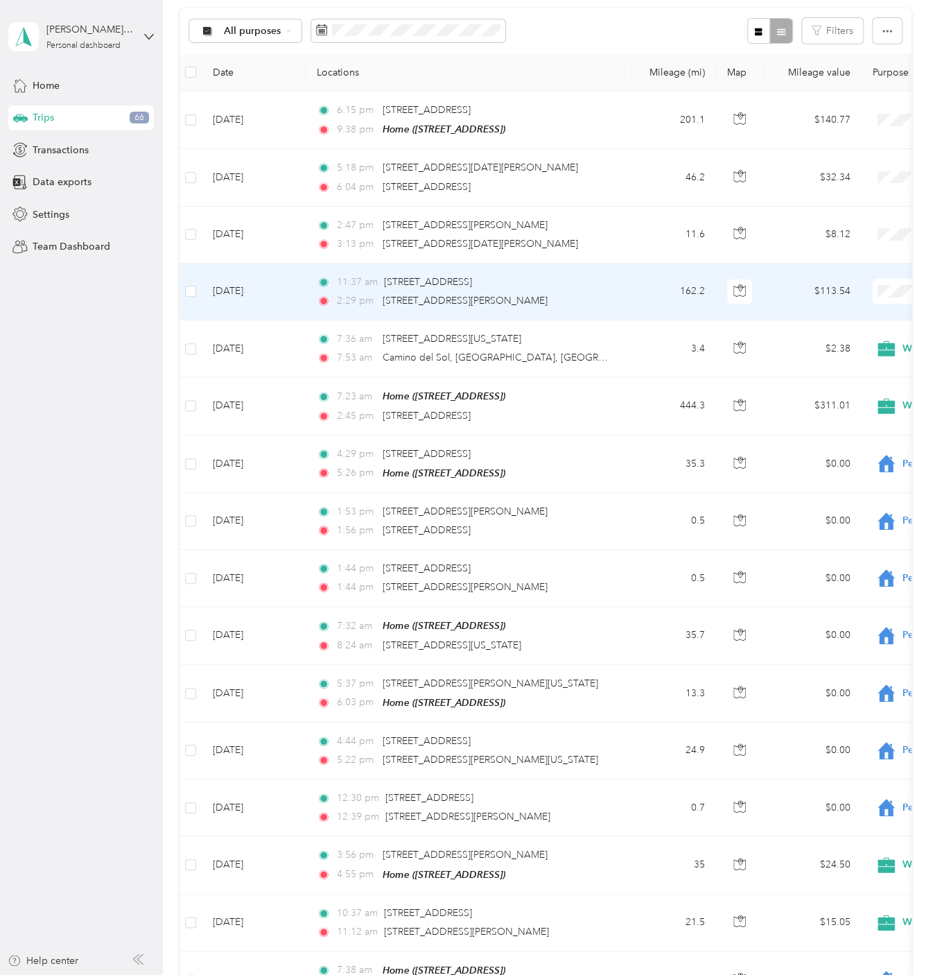
click at [848, 313] on span "Work" at bounding box center [861, 316] width 128 height 15
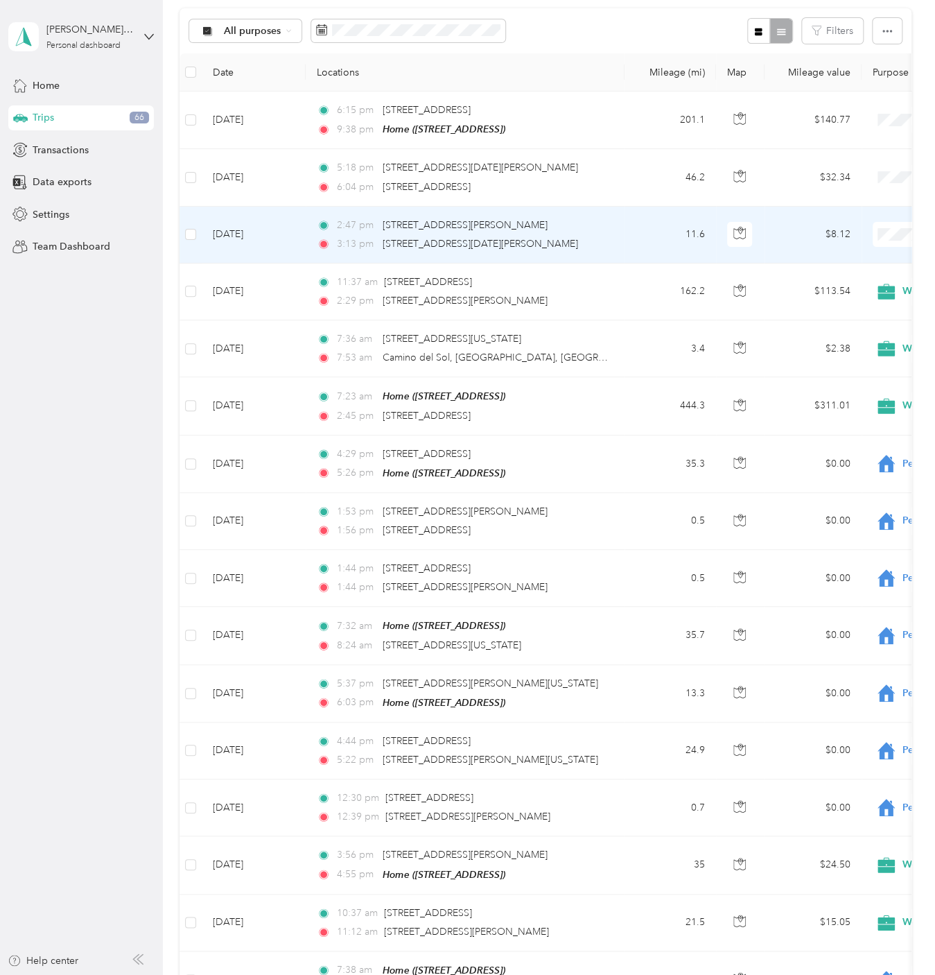
click at [861, 254] on span "Work" at bounding box center [861, 259] width 128 height 15
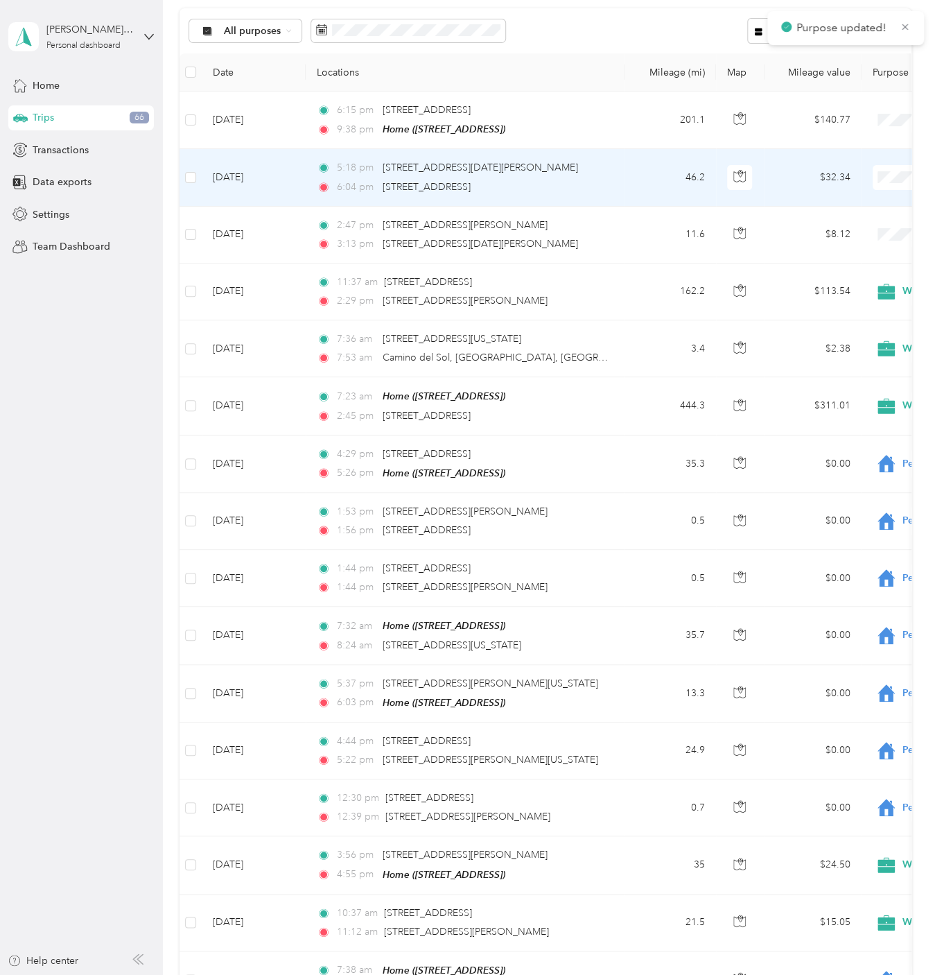
click at [859, 204] on span "Work" at bounding box center [861, 202] width 128 height 15
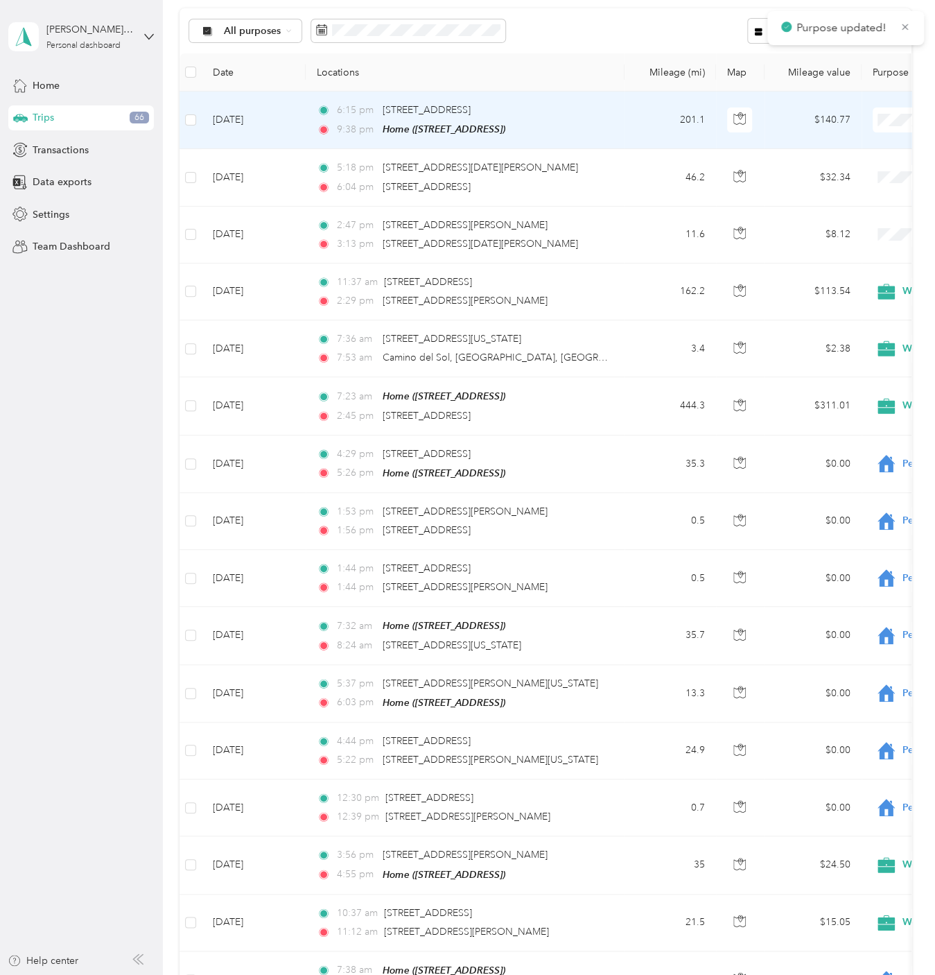
click at [855, 140] on span "Work" at bounding box center [861, 146] width 128 height 15
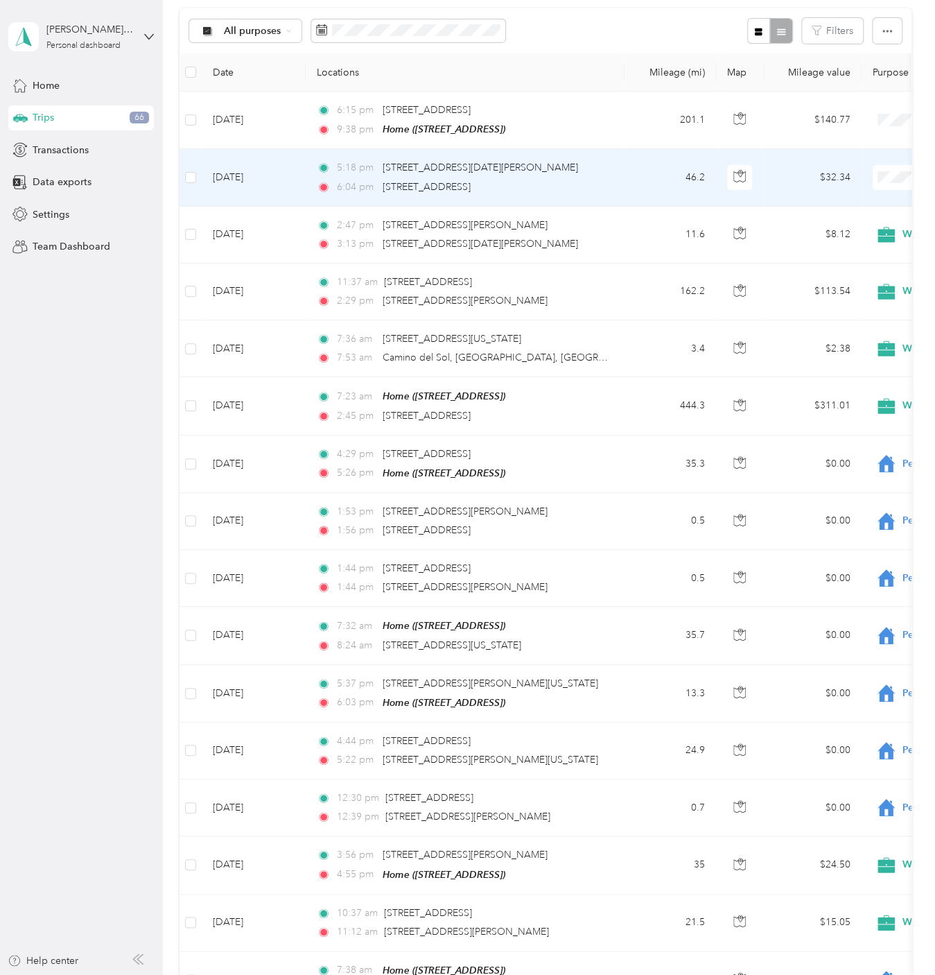
click at [851, 199] on span "Work" at bounding box center [861, 202] width 128 height 15
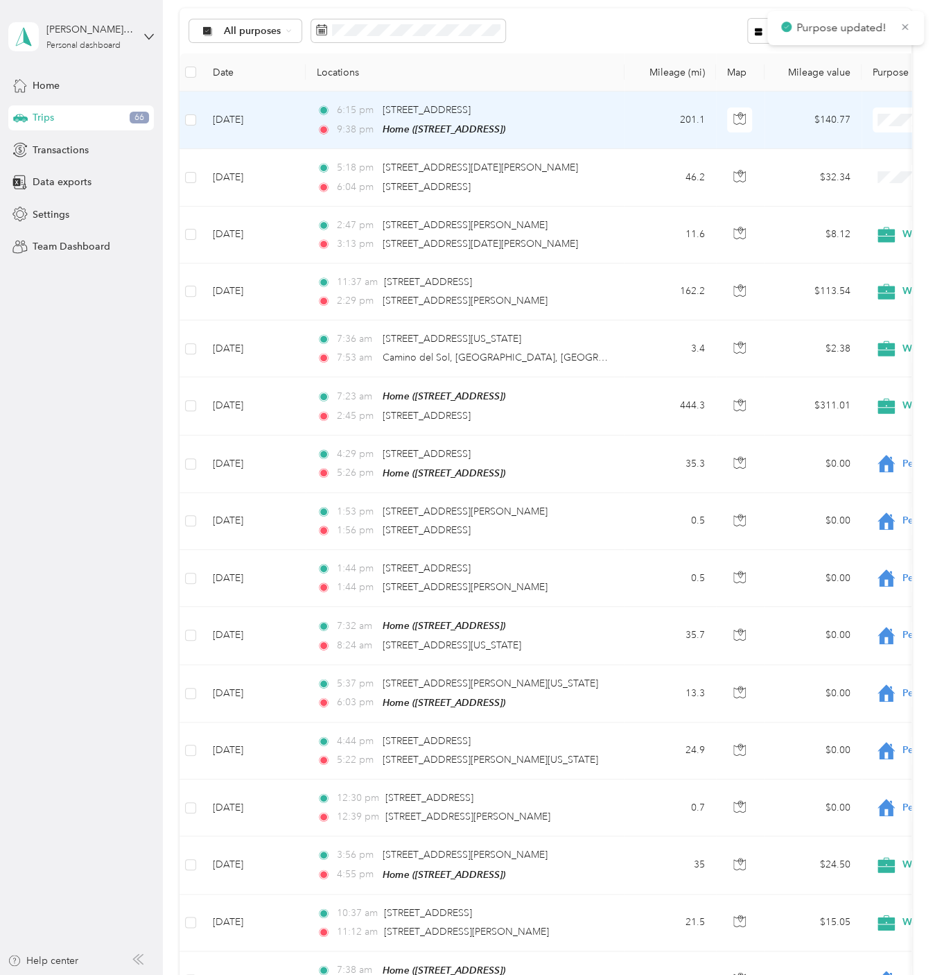
click at [845, 146] on span "Work" at bounding box center [861, 146] width 128 height 15
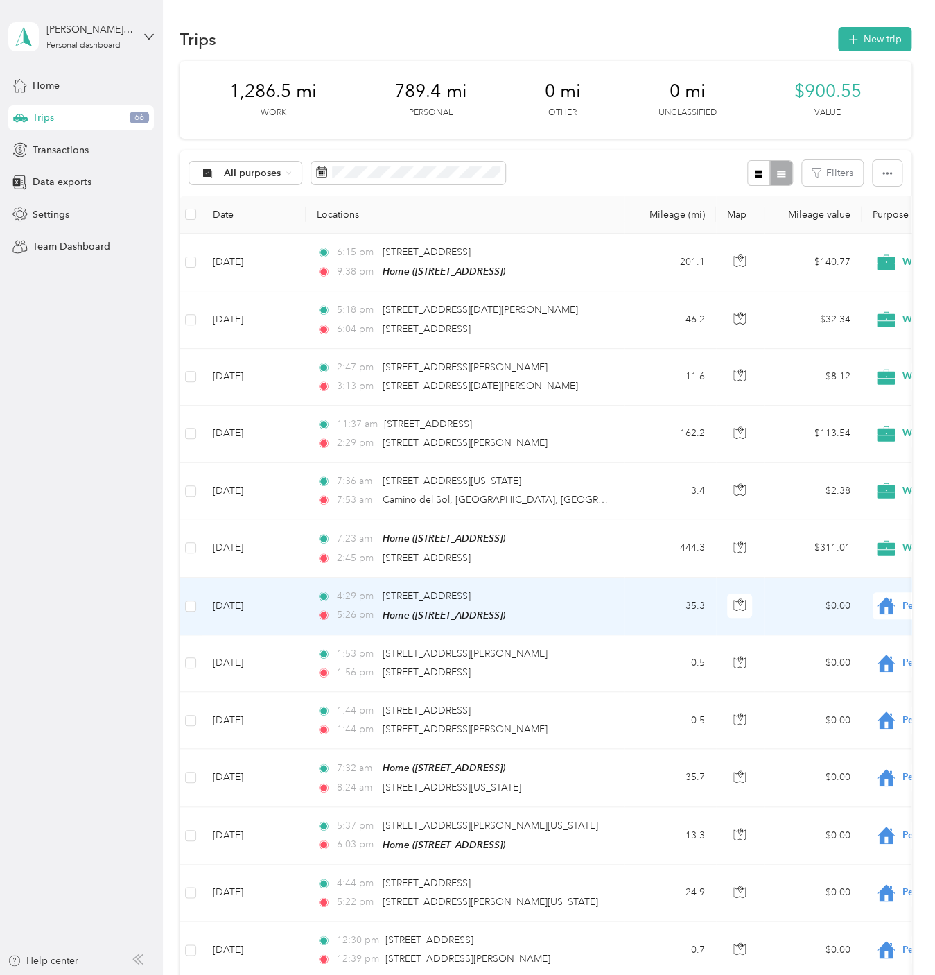
scroll to position [0, 0]
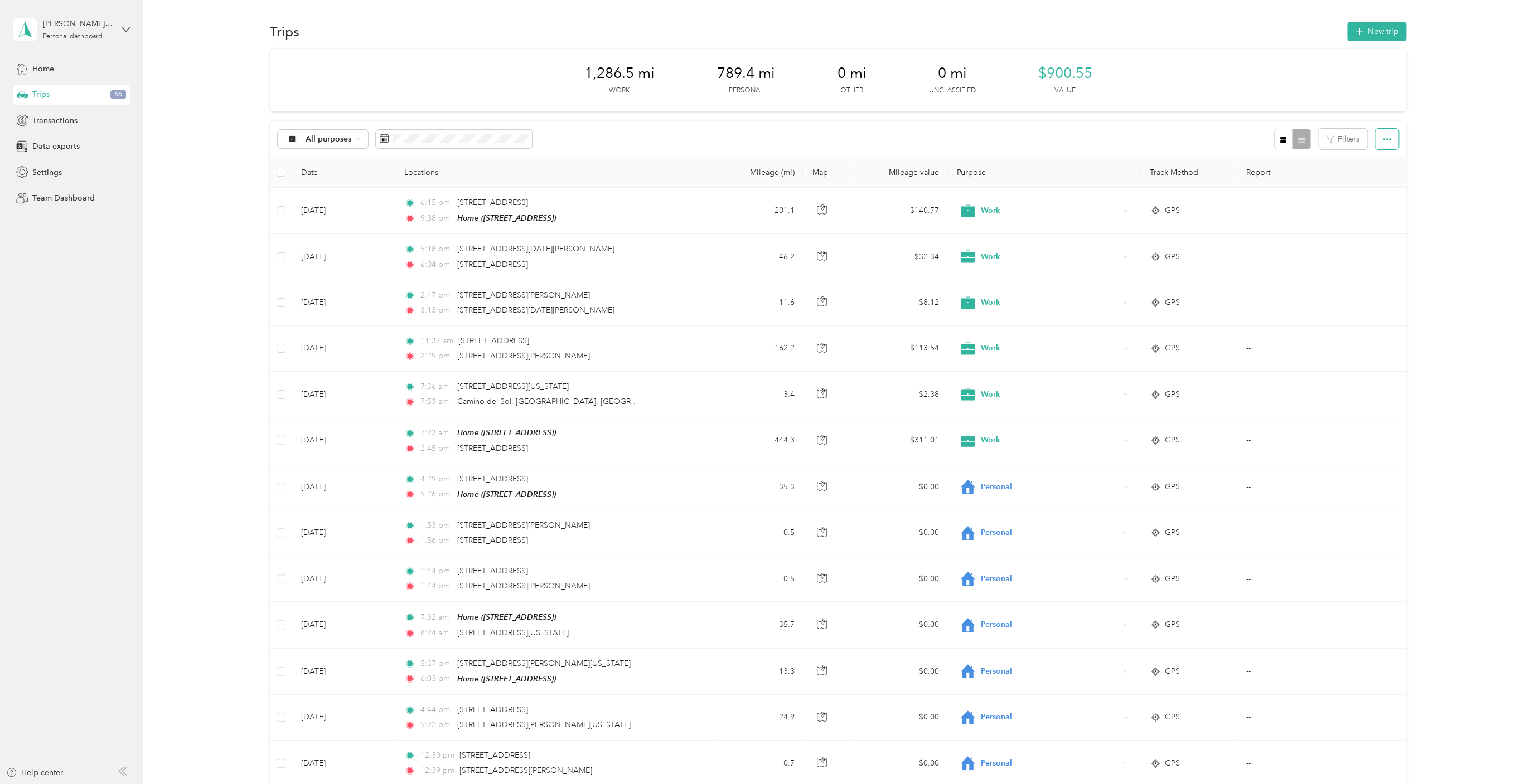
click at [1391, 141] on icon "button" at bounding box center [1387, 139] width 8 height 8
click at [353, 139] on div "All purposes" at bounding box center [323, 140] width 90 height 19
click at [326, 217] on span "Work" at bounding box center [333, 215] width 54 height 12
click at [1382, 179] on span "Export" at bounding box center [1376, 179] width 23 height 10
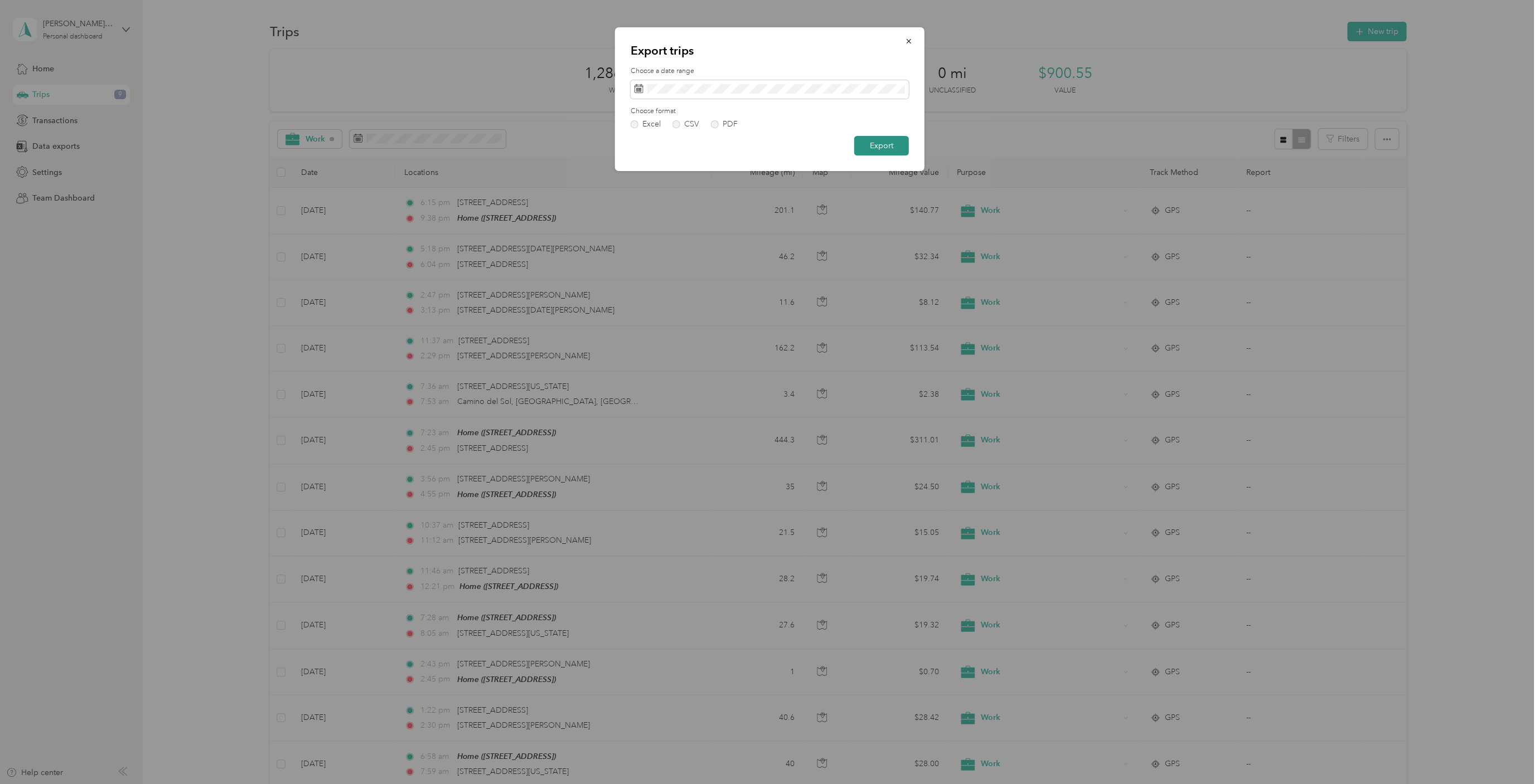
click at [879, 146] on button "Export" at bounding box center [882, 146] width 55 height 19
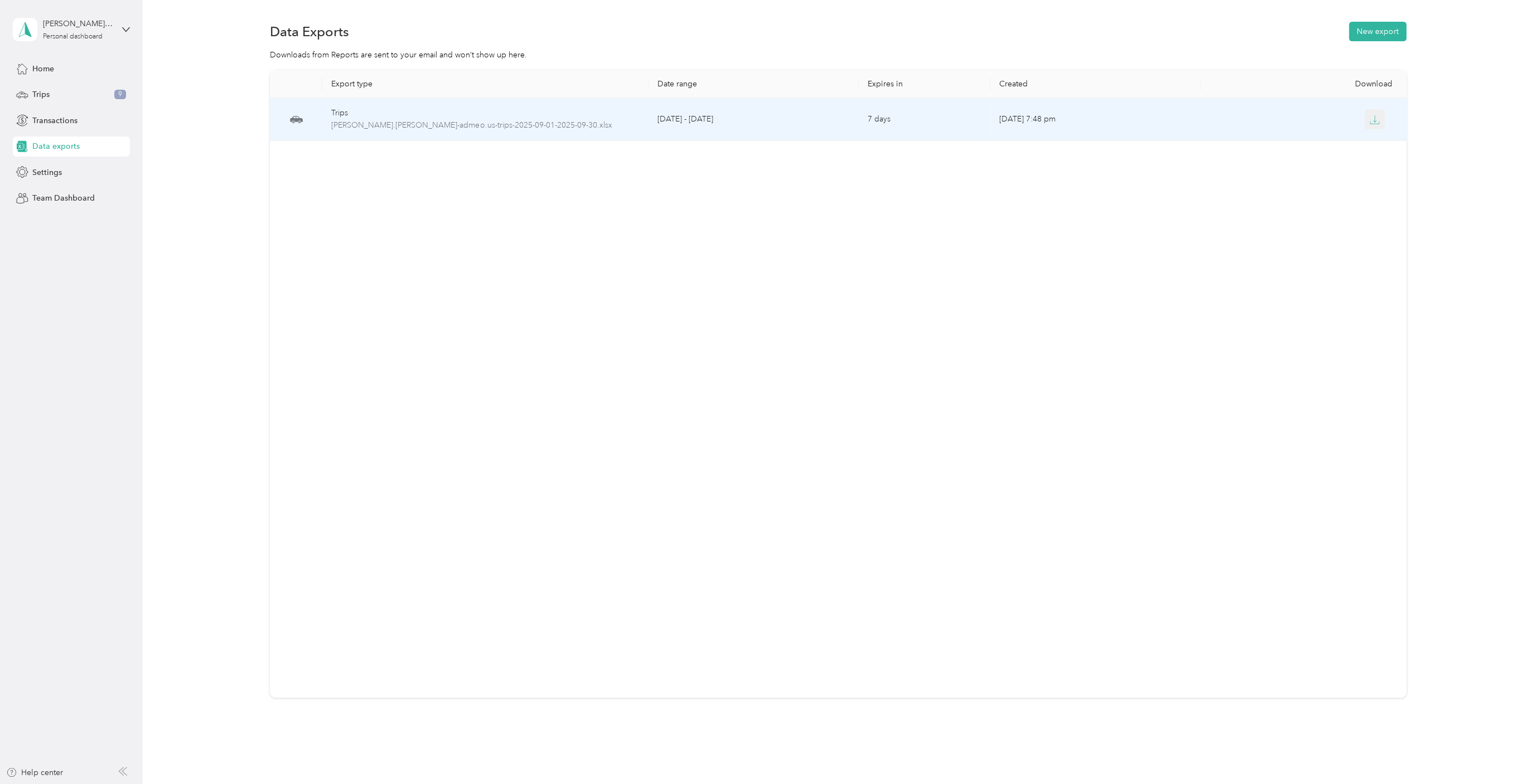
click at [1375, 121] on icon "button" at bounding box center [1374, 120] width 10 height 10
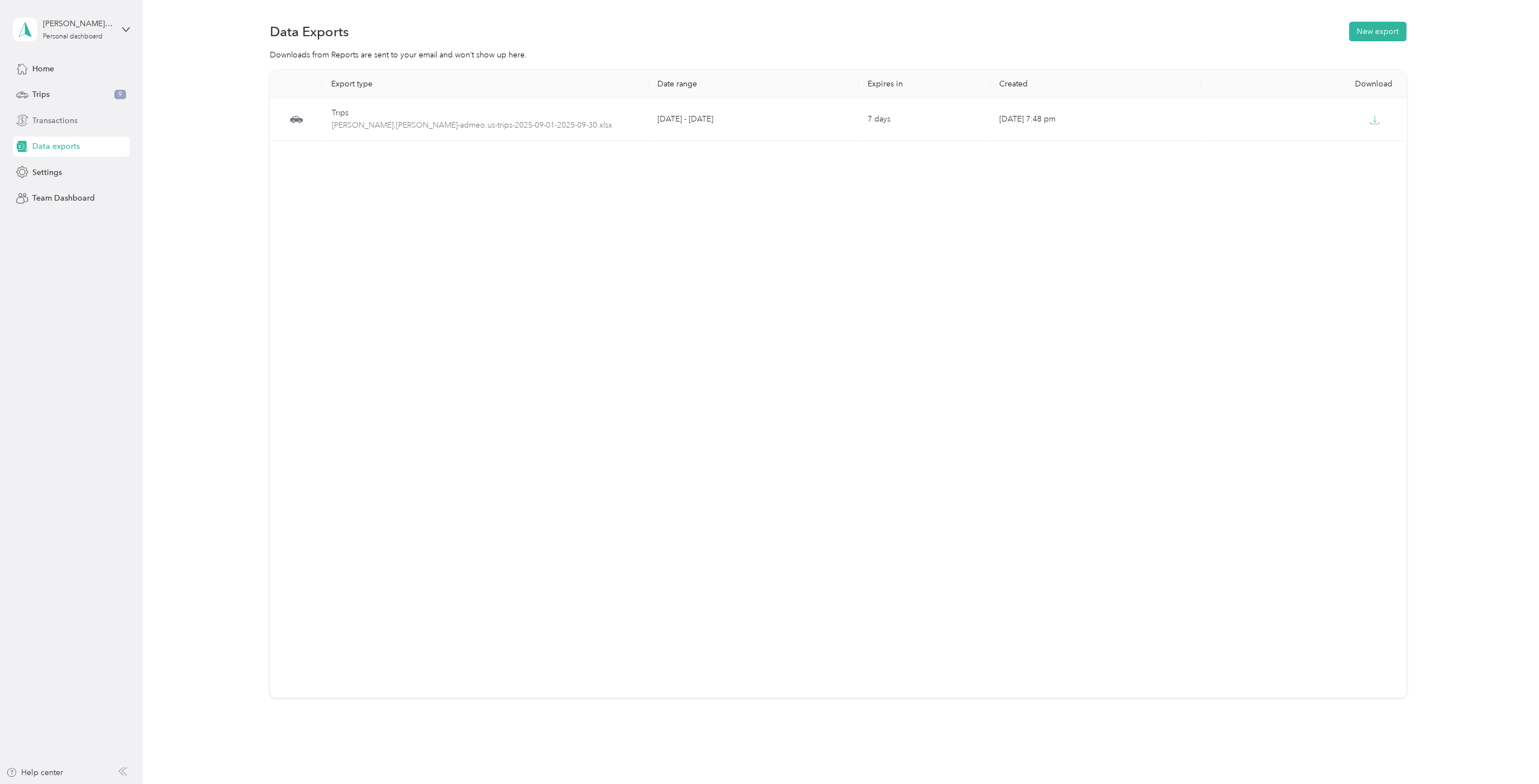
click at [61, 121] on span "Transactions" at bounding box center [55, 121] width 45 height 12
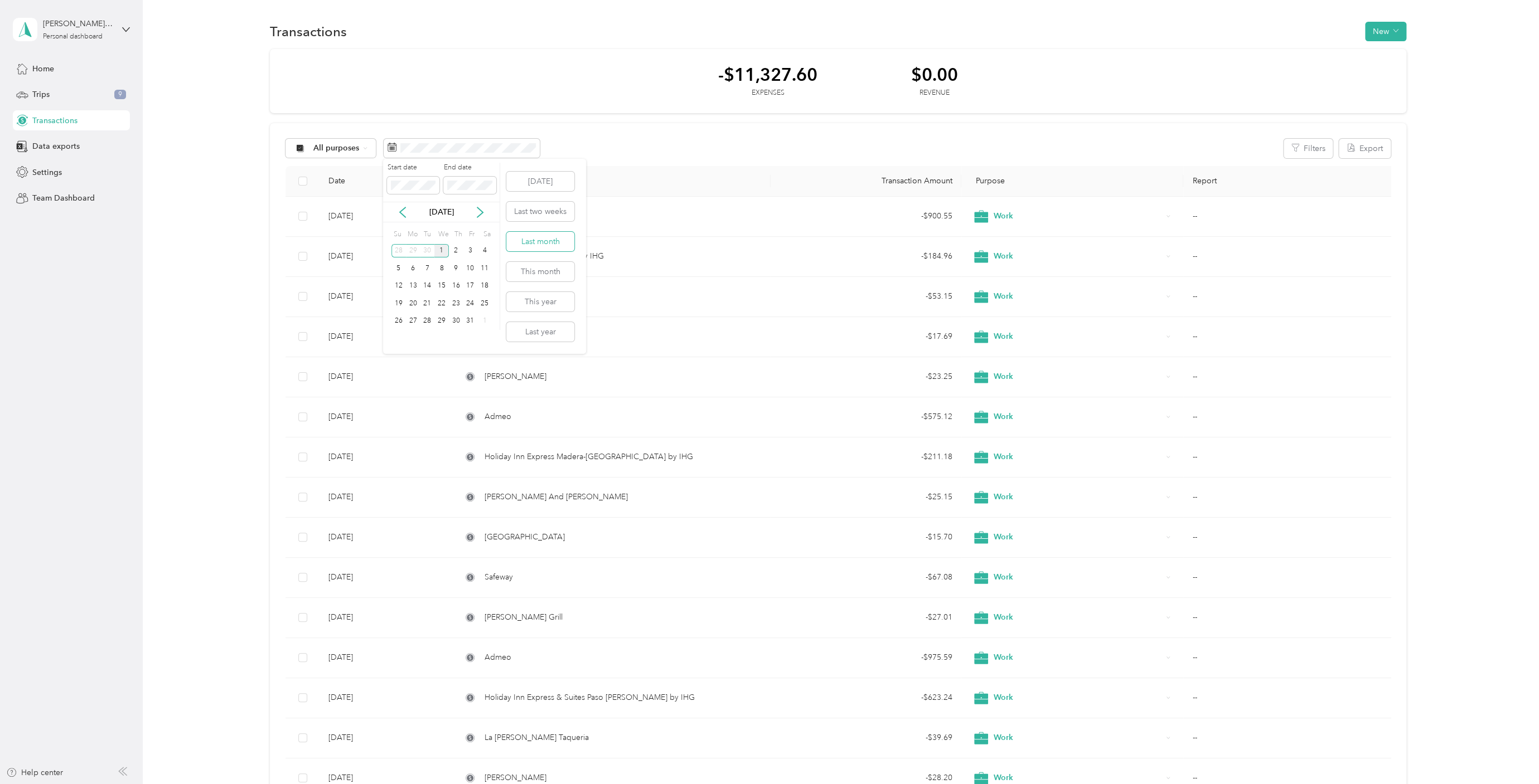
click at [557, 242] on button "Last month" at bounding box center [540, 241] width 68 height 19
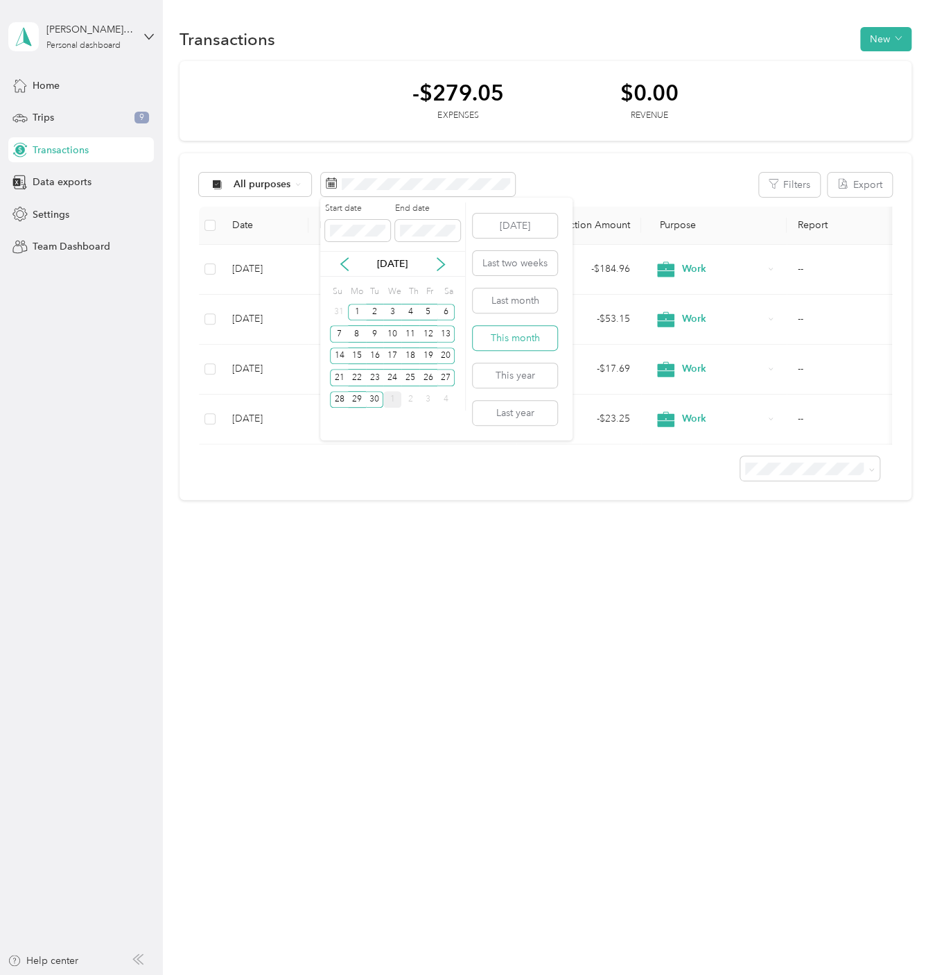
click at [530, 339] on button "This month" at bounding box center [515, 338] width 85 height 24
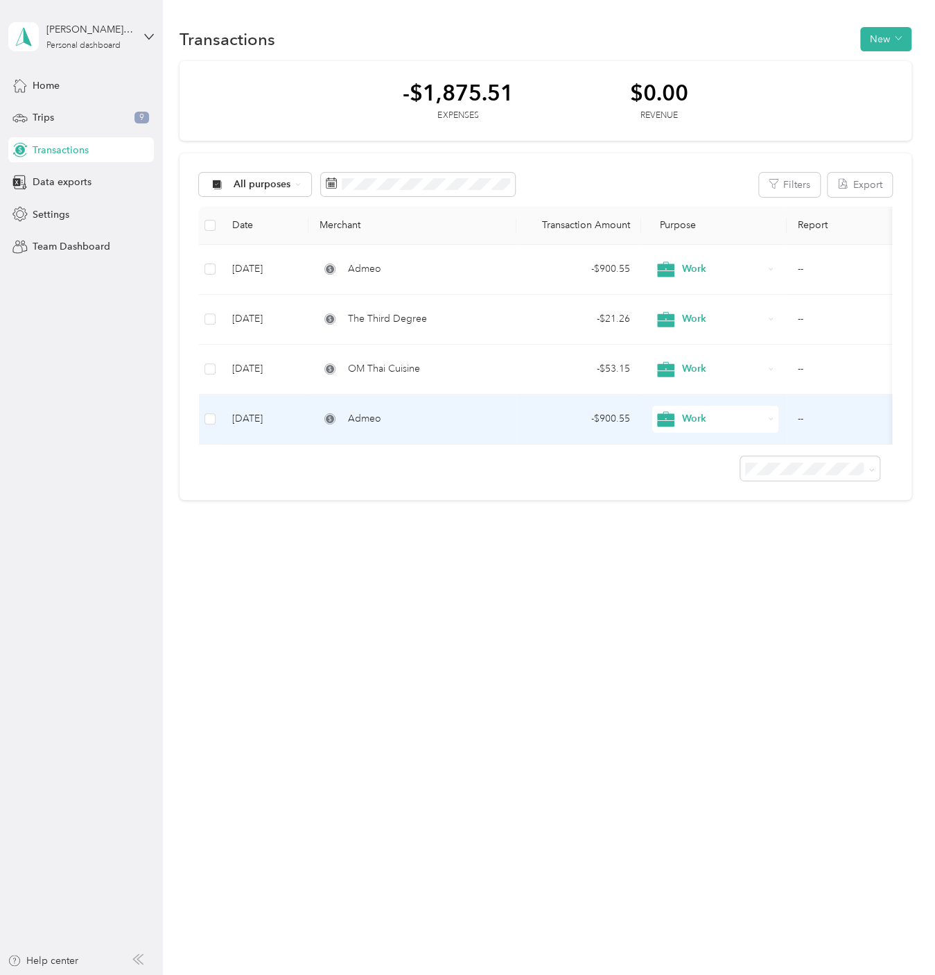
click at [438, 420] on div "Admeo" at bounding box center [413, 418] width 186 height 15
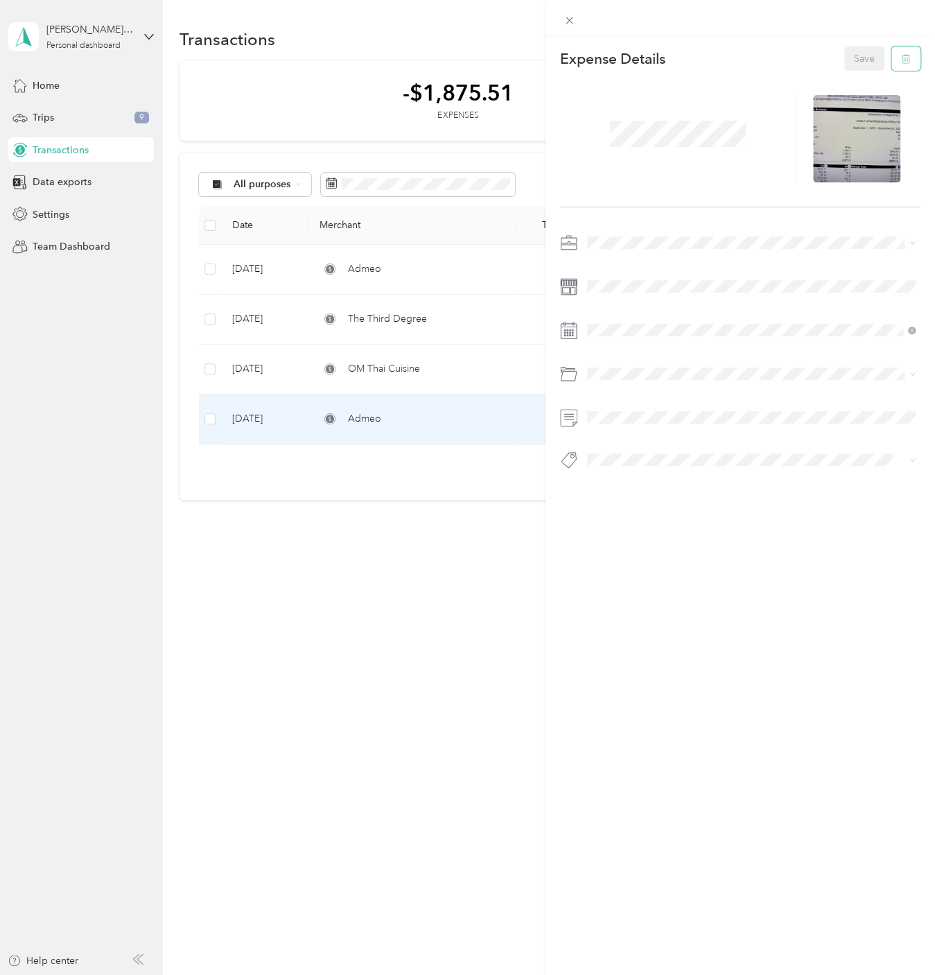
click at [907, 60] on icon "button" at bounding box center [907, 59] width 0 height 3
click at [864, 68] on button "Yes" at bounding box center [864, 69] width 27 height 22
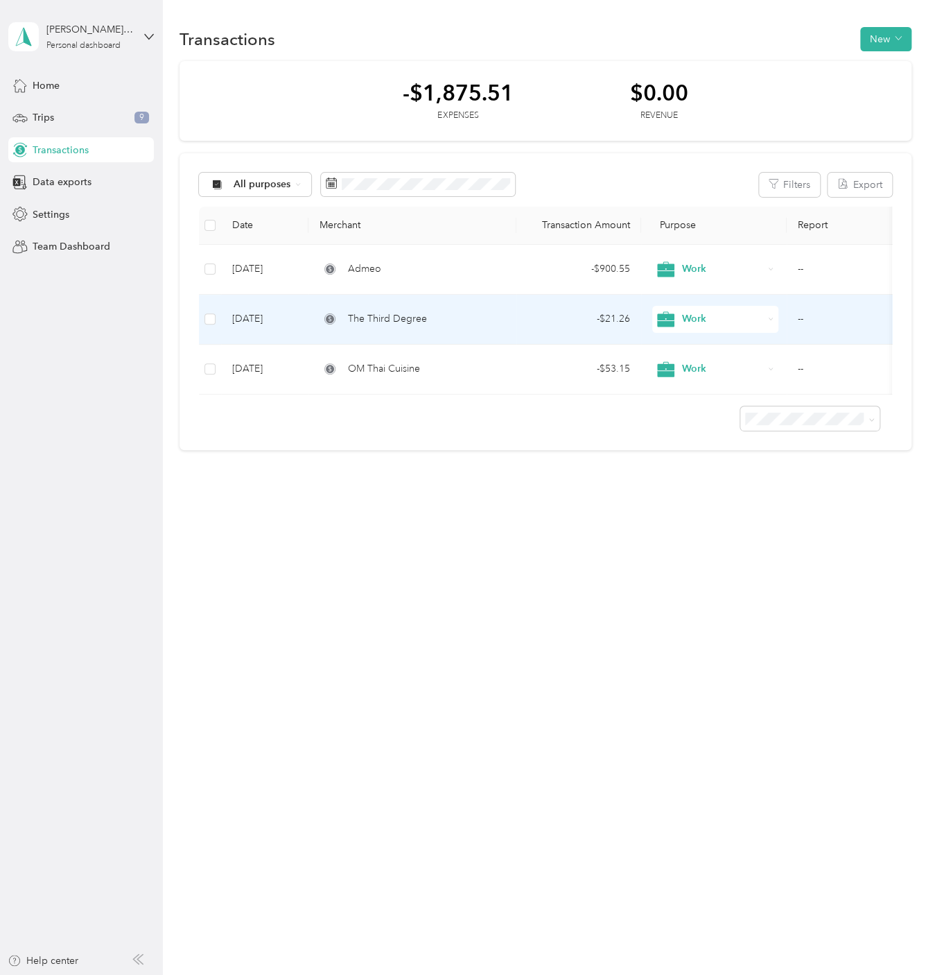
click at [496, 317] on div "The Third Degree" at bounding box center [413, 318] width 186 height 15
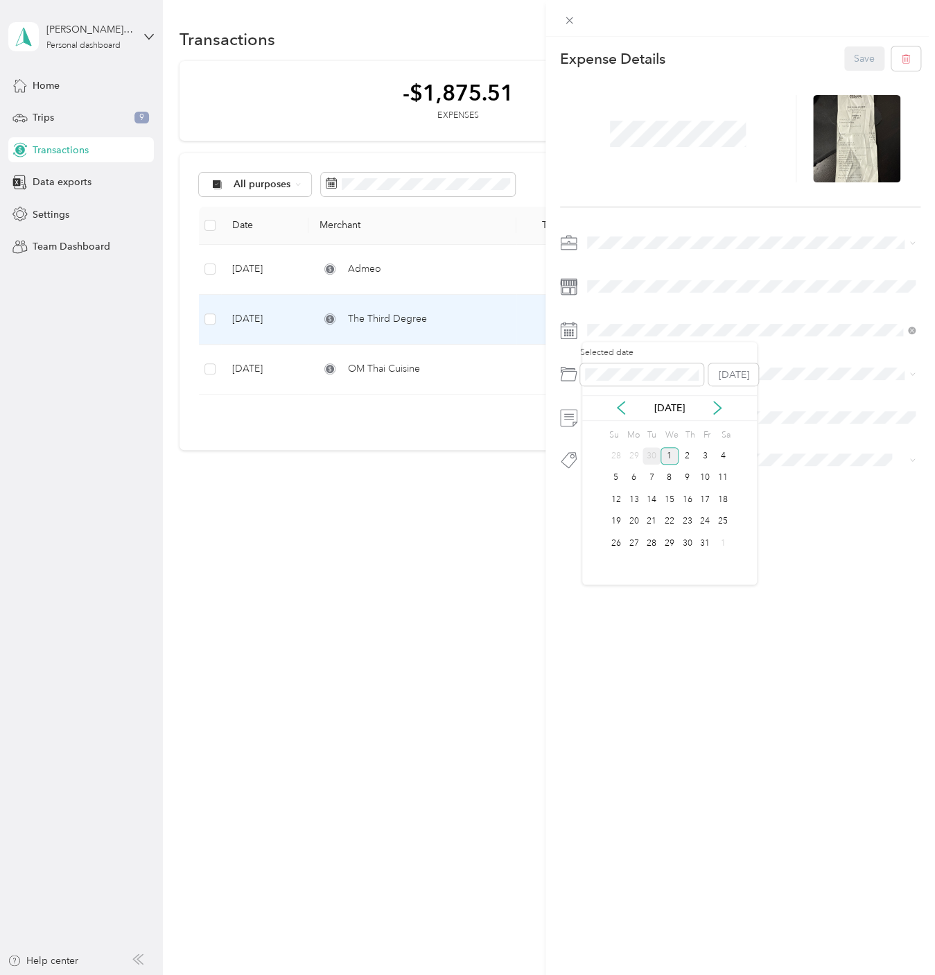
click at [649, 452] on div "30" at bounding box center [652, 455] width 18 height 17
click at [862, 58] on button "Save" at bounding box center [864, 58] width 40 height 24
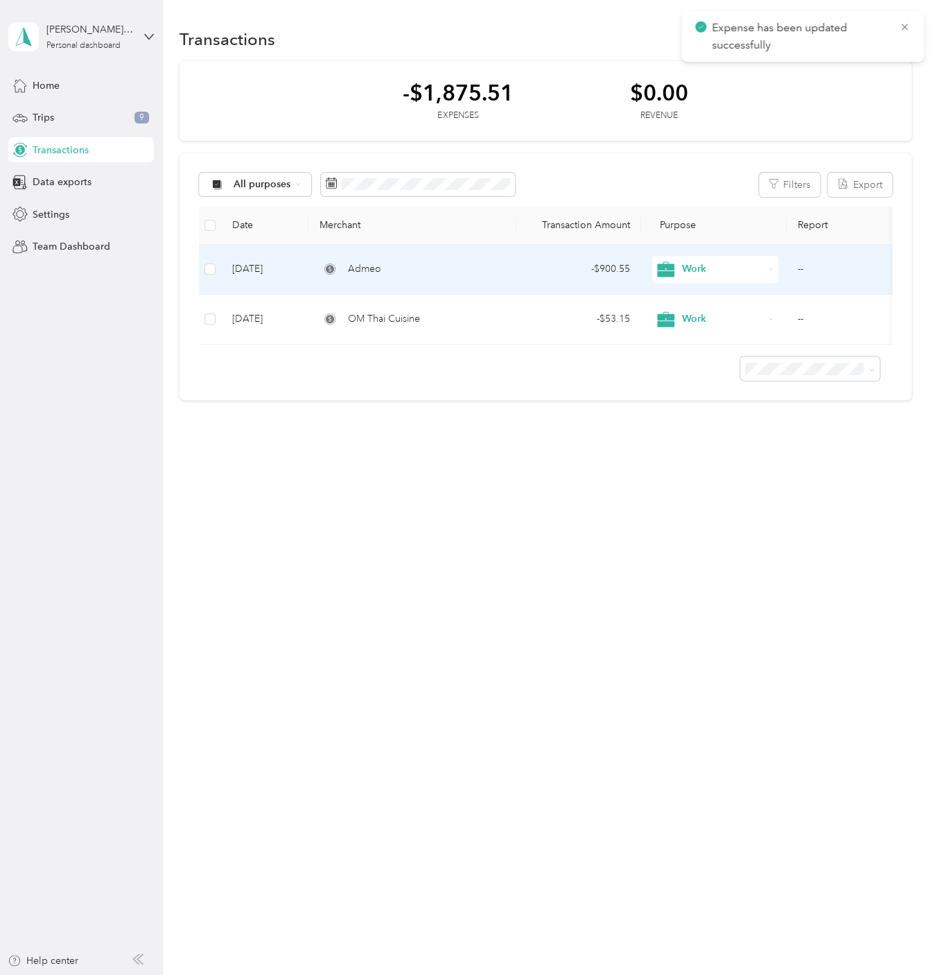
click at [458, 272] on div "Admeo" at bounding box center [413, 268] width 186 height 15
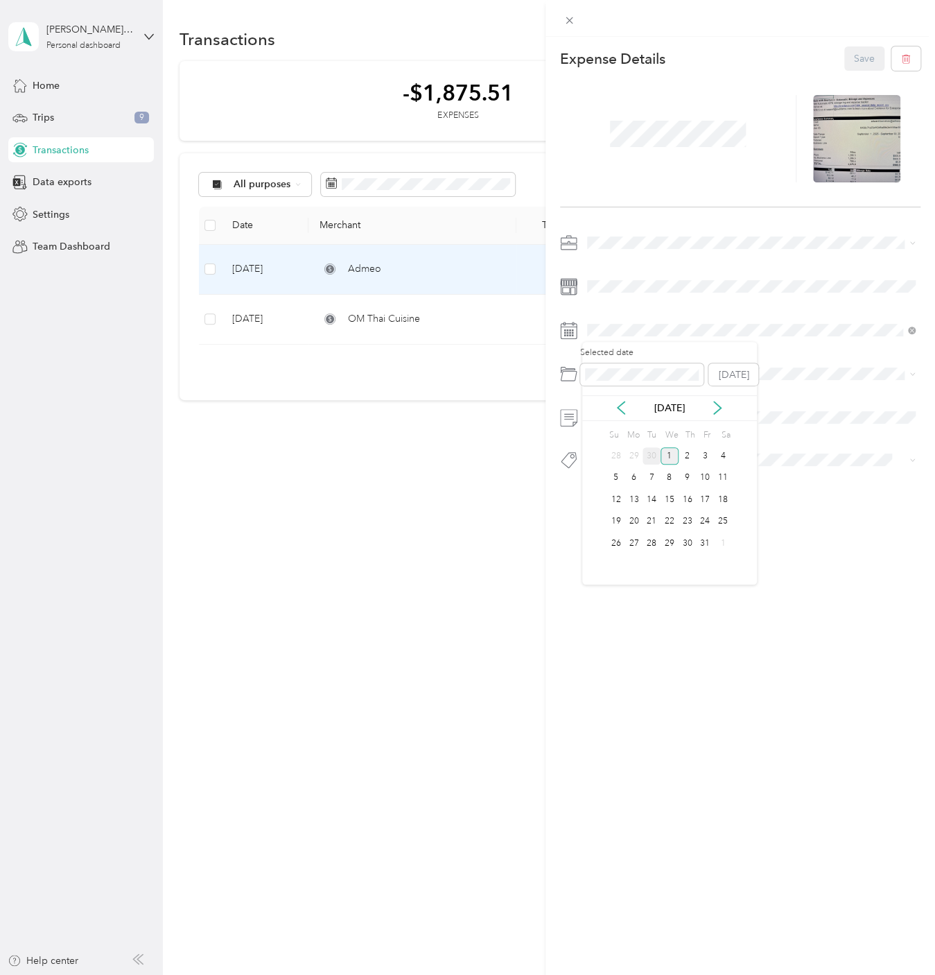
click at [651, 453] on div "30" at bounding box center [652, 455] width 18 height 17
click at [861, 56] on button "Save" at bounding box center [864, 58] width 40 height 24
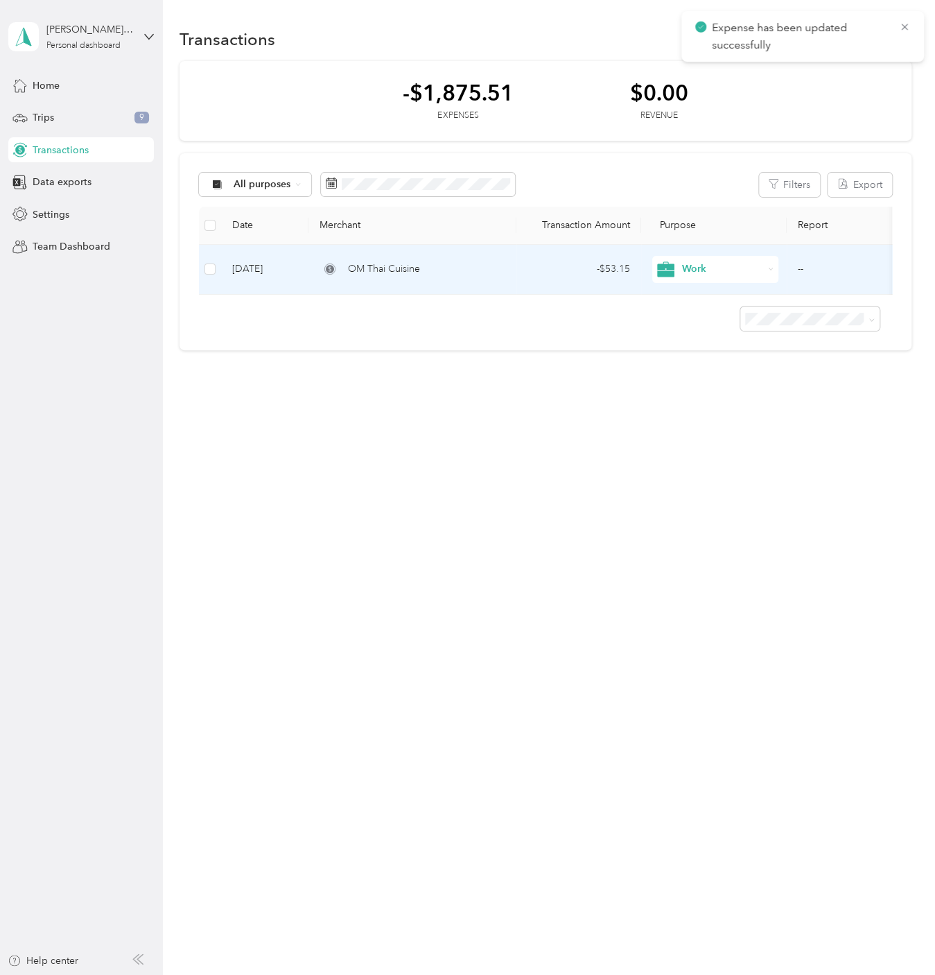
click at [510, 270] on td "OM Thai Cuisine" at bounding box center [412, 270] width 208 height 50
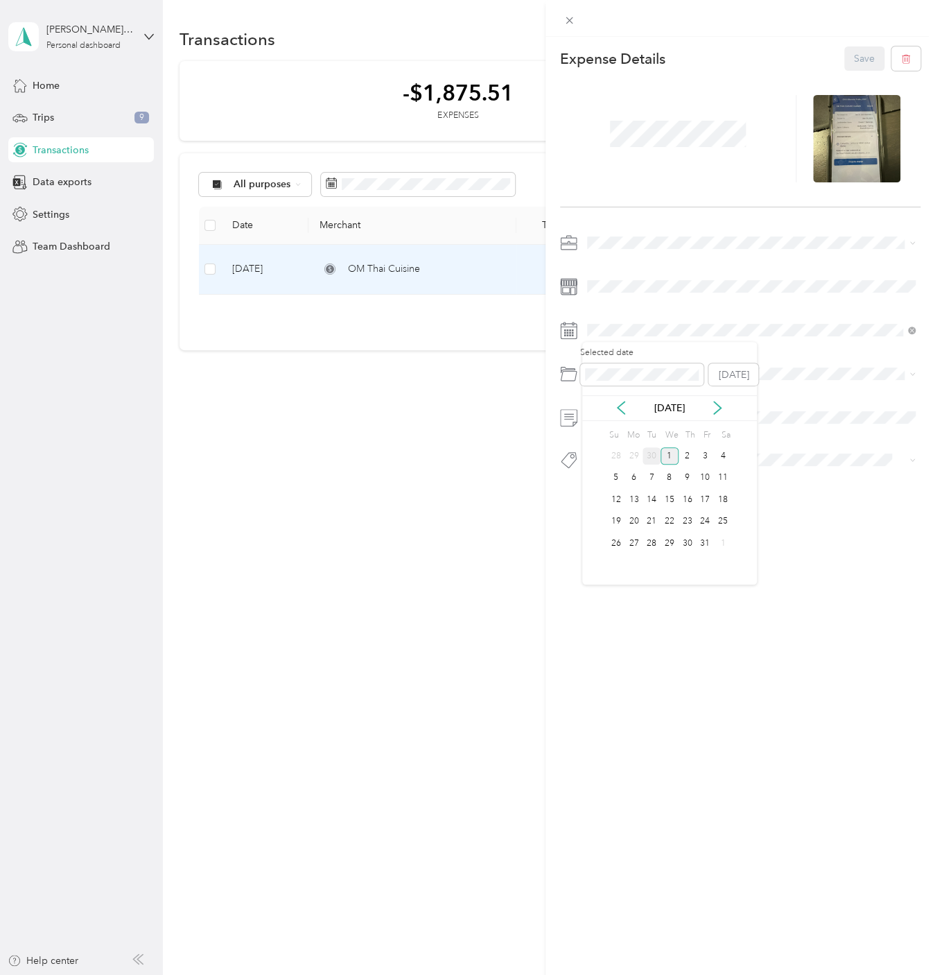
click at [655, 457] on div "30" at bounding box center [652, 455] width 18 height 17
click at [859, 54] on button "Save" at bounding box center [864, 58] width 40 height 24
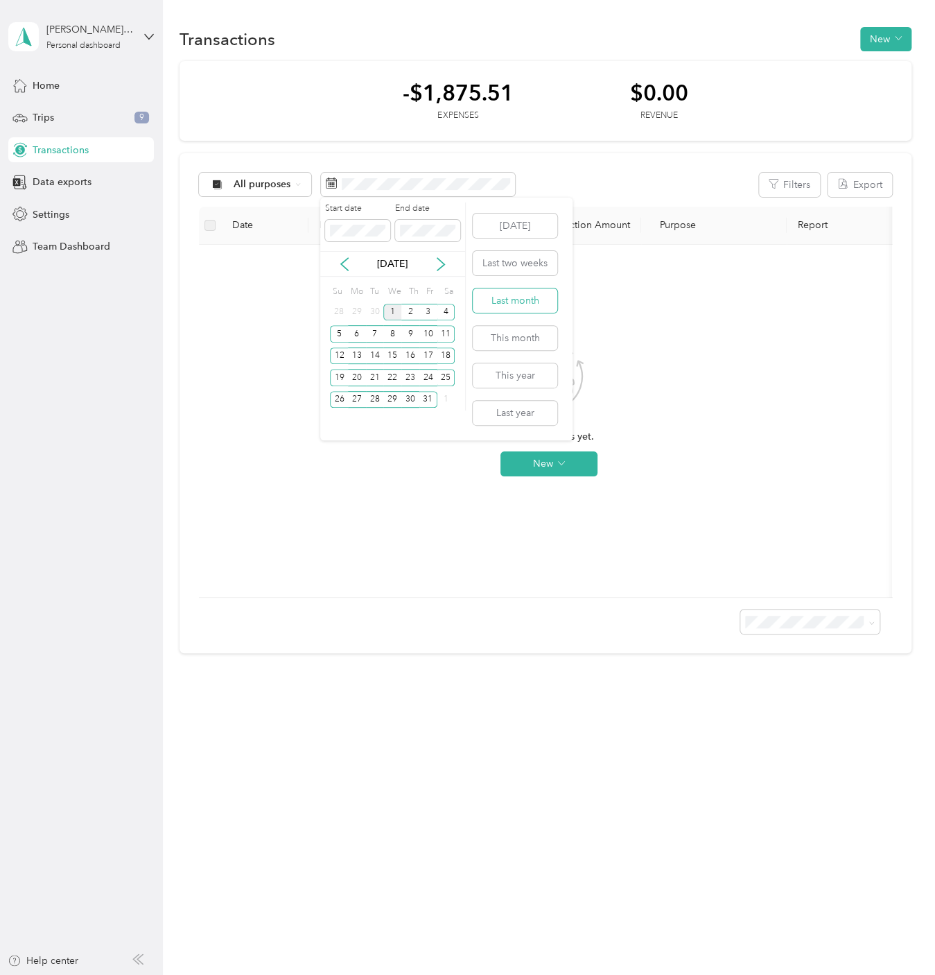
click at [519, 304] on button "Last month" at bounding box center [515, 300] width 85 height 24
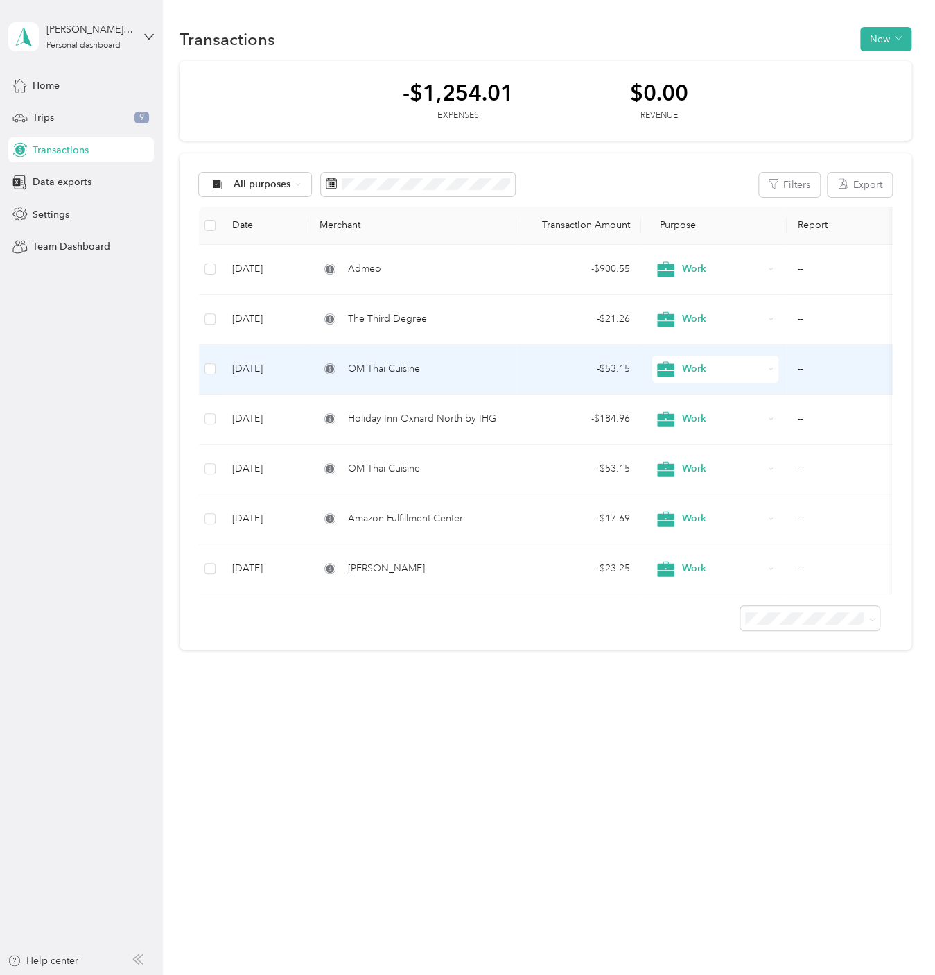
click at [496, 369] on div "OM Thai Cuisine" at bounding box center [413, 368] width 186 height 15
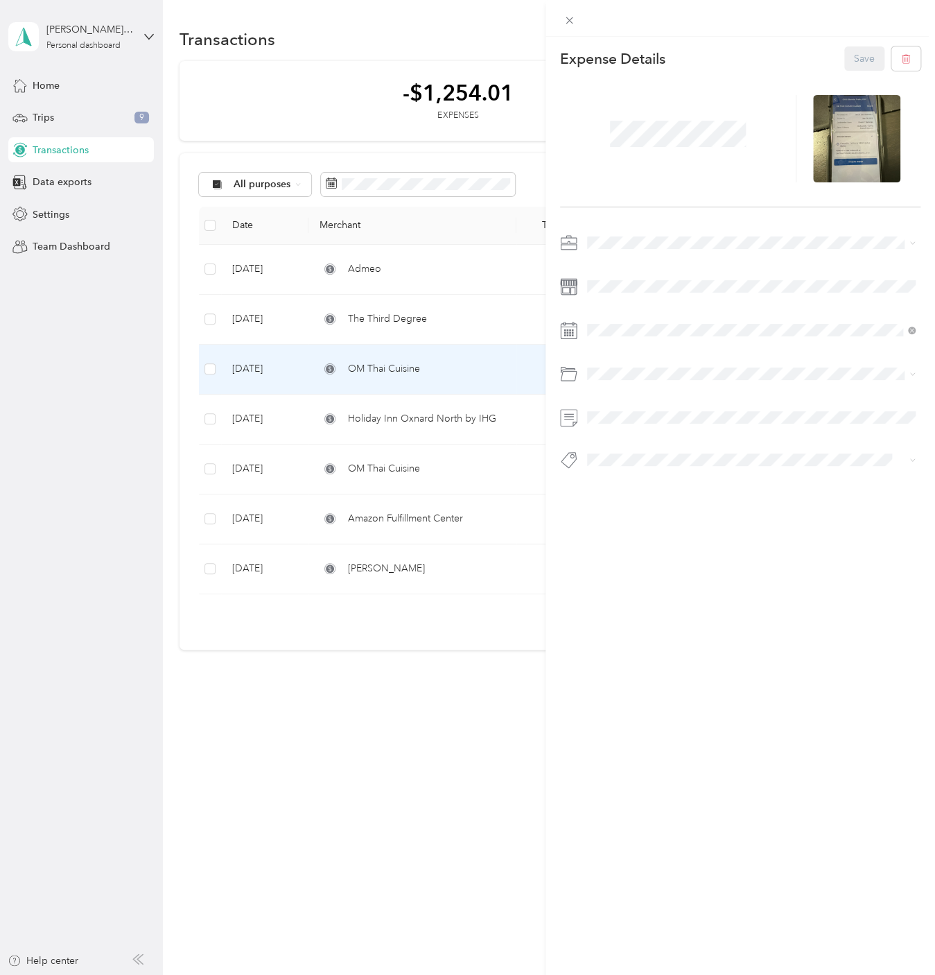
click at [733, 556] on div "This expense cannot be edited because it is either under review, approved, or p…" at bounding box center [741, 524] width 390 height 975
click at [404, 465] on div "This expense cannot be edited because it is either under review, approved, or p…" at bounding box center [467, 487] width 935 height 975
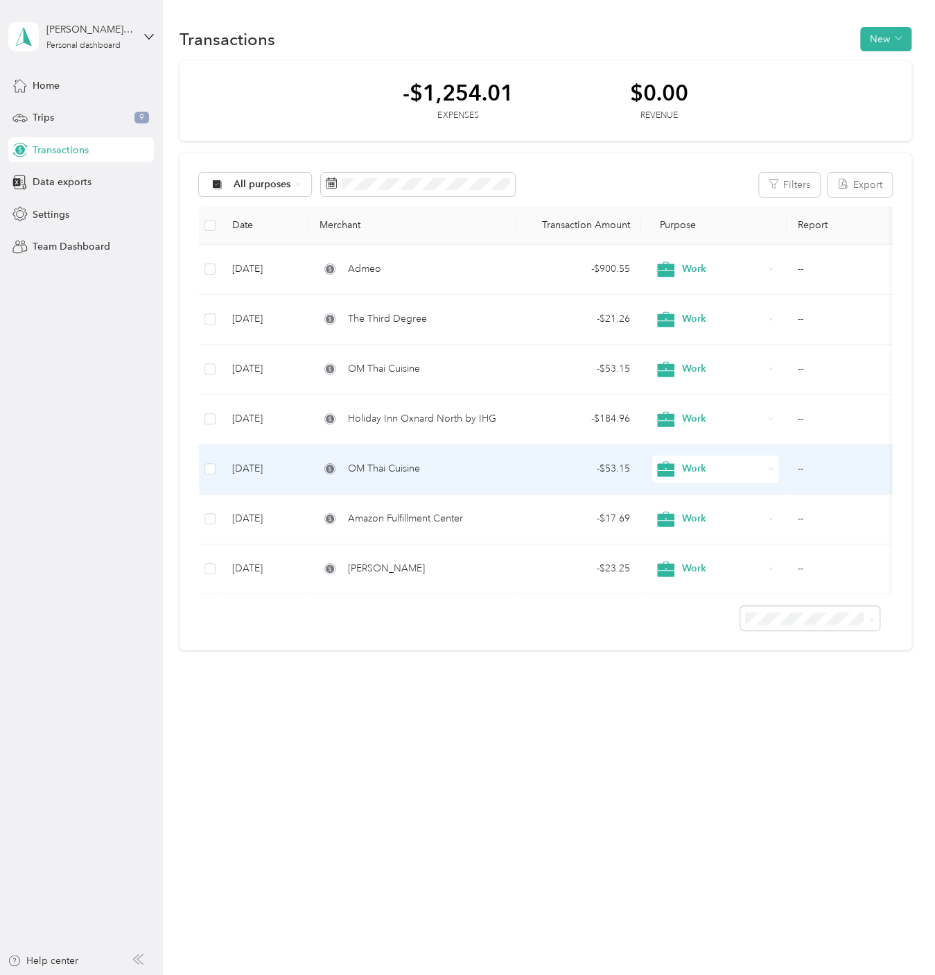
click at [445, 467] on div "OM Thai Cuisine" at bounding box center [413, 468] width 186 height 15
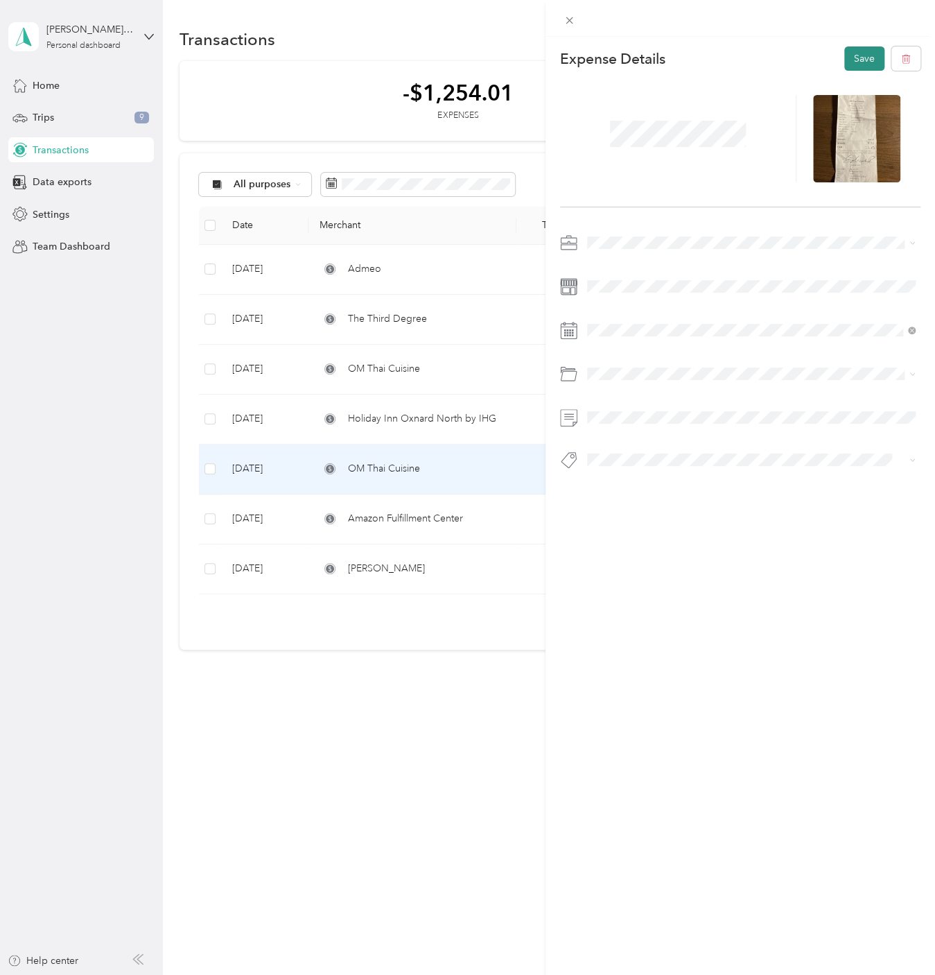
click at [865, 56] on button "Save" at bounding box center [864, 58] width 40 height 24
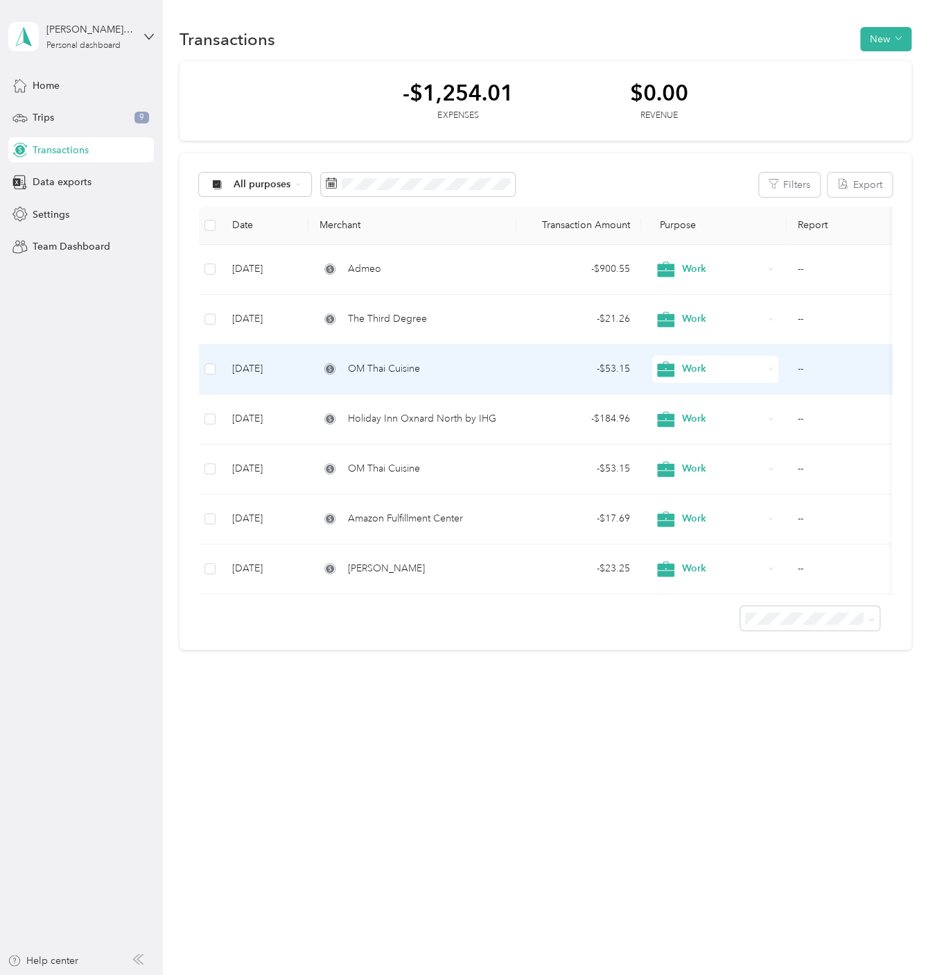
click at [521, 367] on td "- $53.15" at bounding box center [578, 370] width 125 height 50
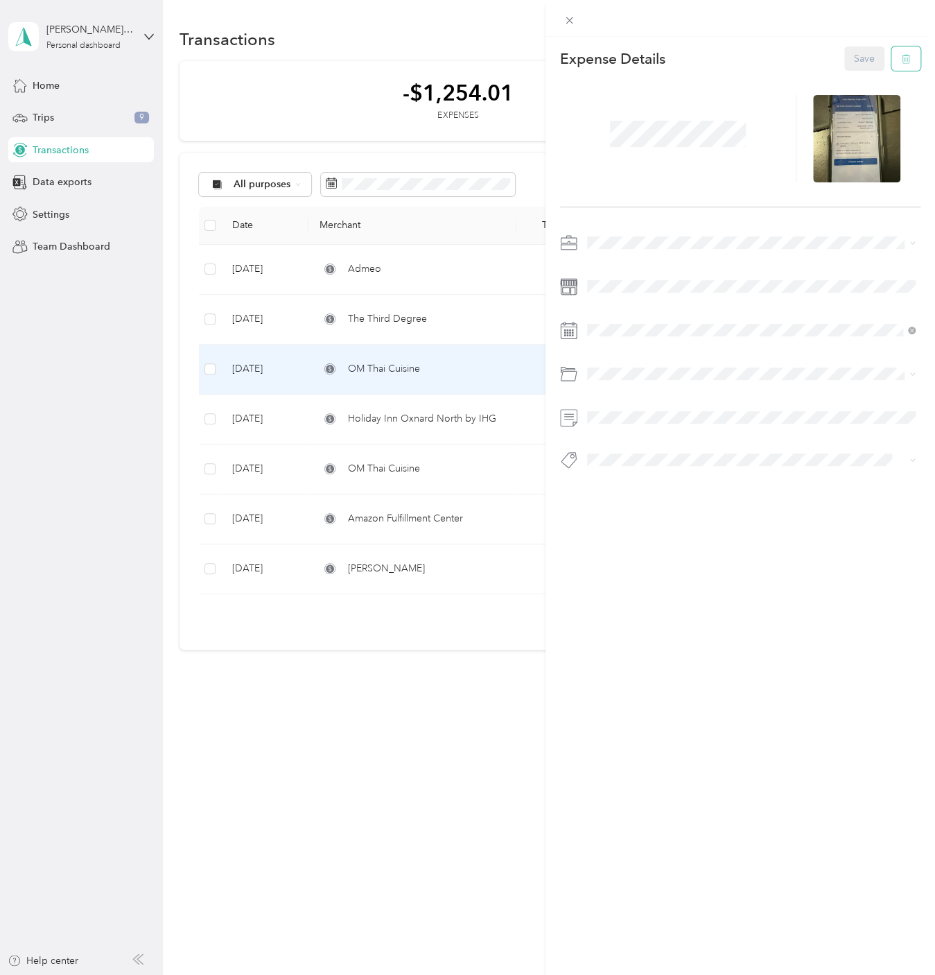
click at [907, 58] on icon "button" at bounding box center [906, 59] width 10 height 10
click at [864, 69] on button "Yes" at bounding box center [864, 69] width 27 height 22
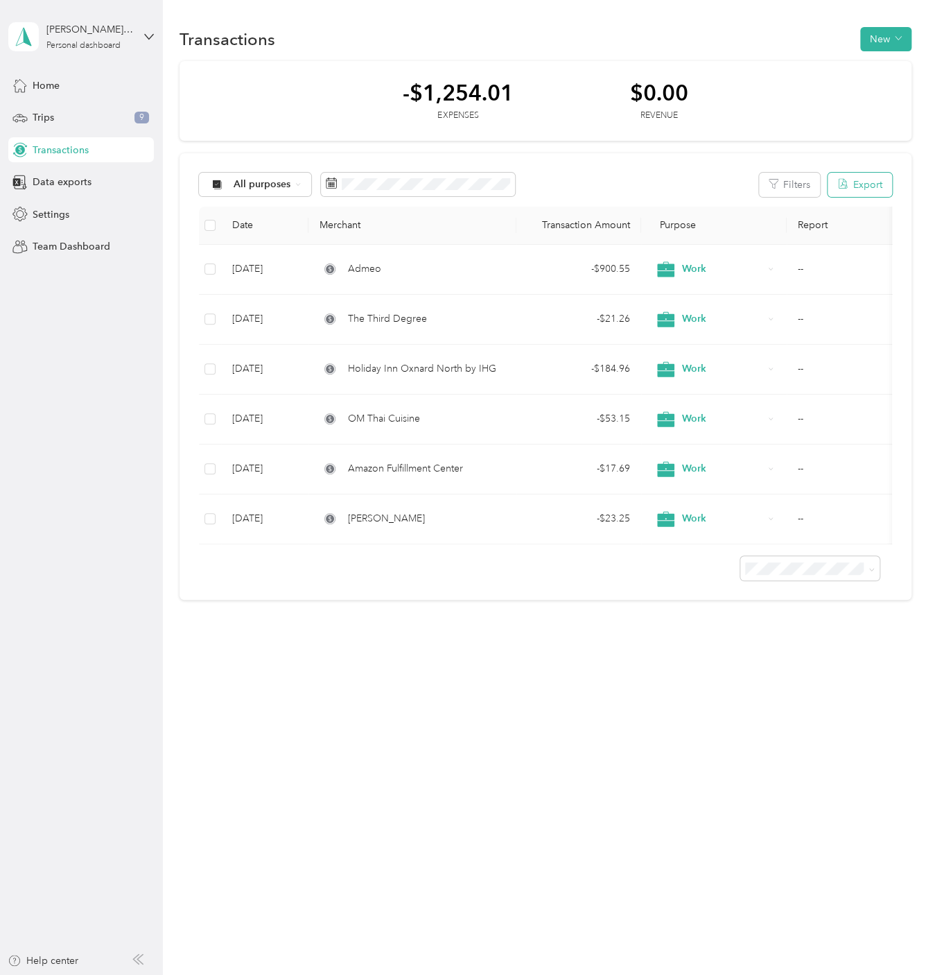
click at [879, 179] on button "Export" at bounding box center [860, 185] width 64 height 24
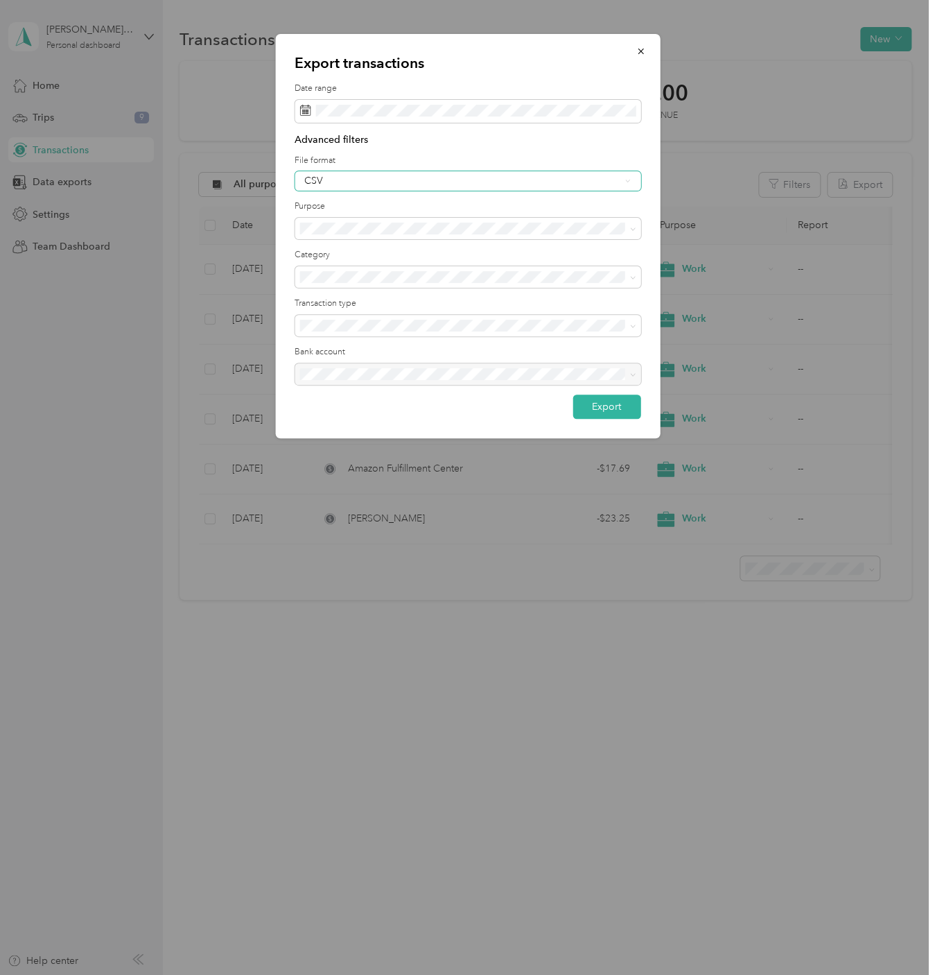
click at [558, 181] on div "CSV" at bounding box center [461, 181] width 315 height 10
click at [534, 225] on div "Excel" at bounding box center [467, 229] width 326 height 15
click at [611, 403] on button "Export" at bounding box center [607, 406] width 68 height 24
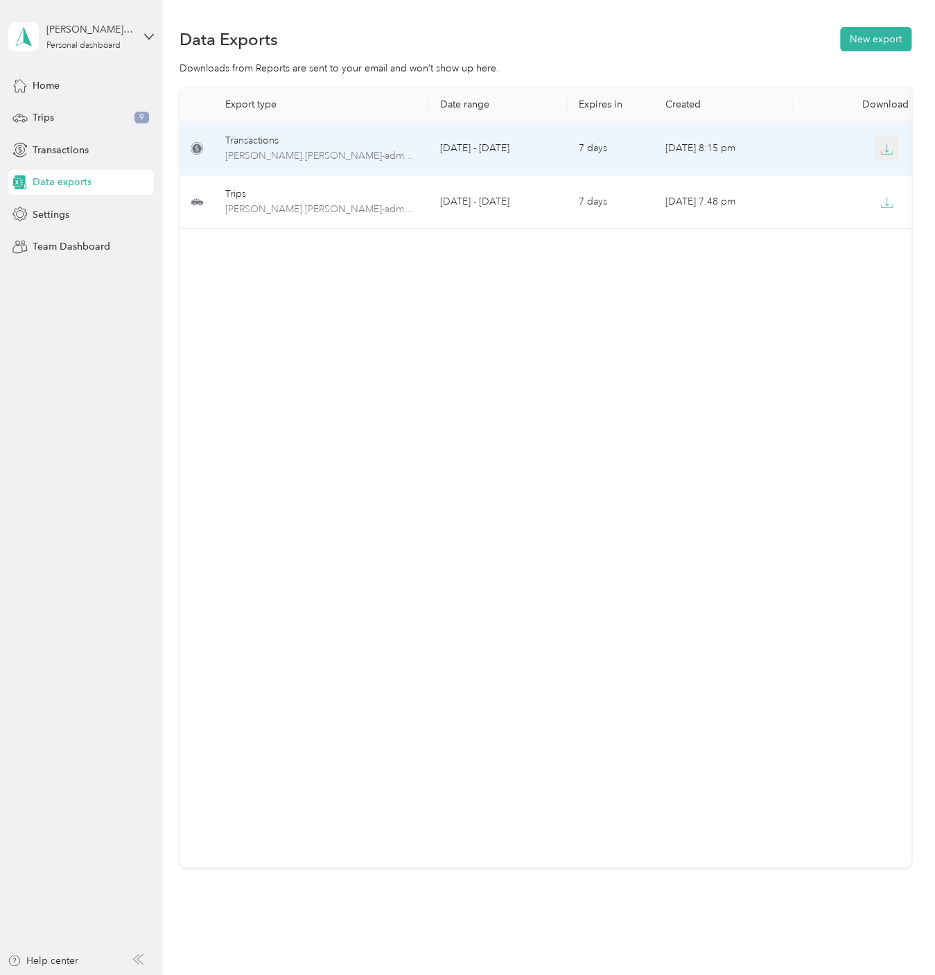
click at [886, 150] on icon "button" at bounding box center [886, 149] width 12 height 12
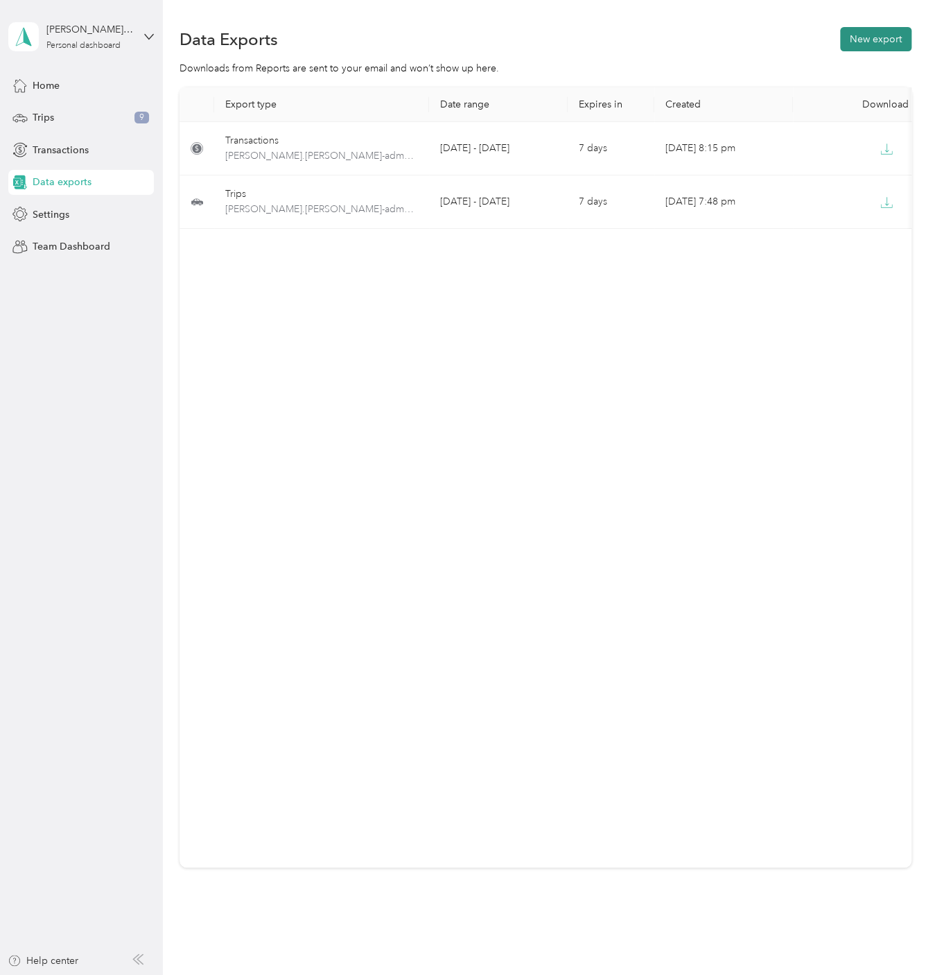
click at [874, 41] on button "New export" at bounding box center [875, 39] width 71 height 24
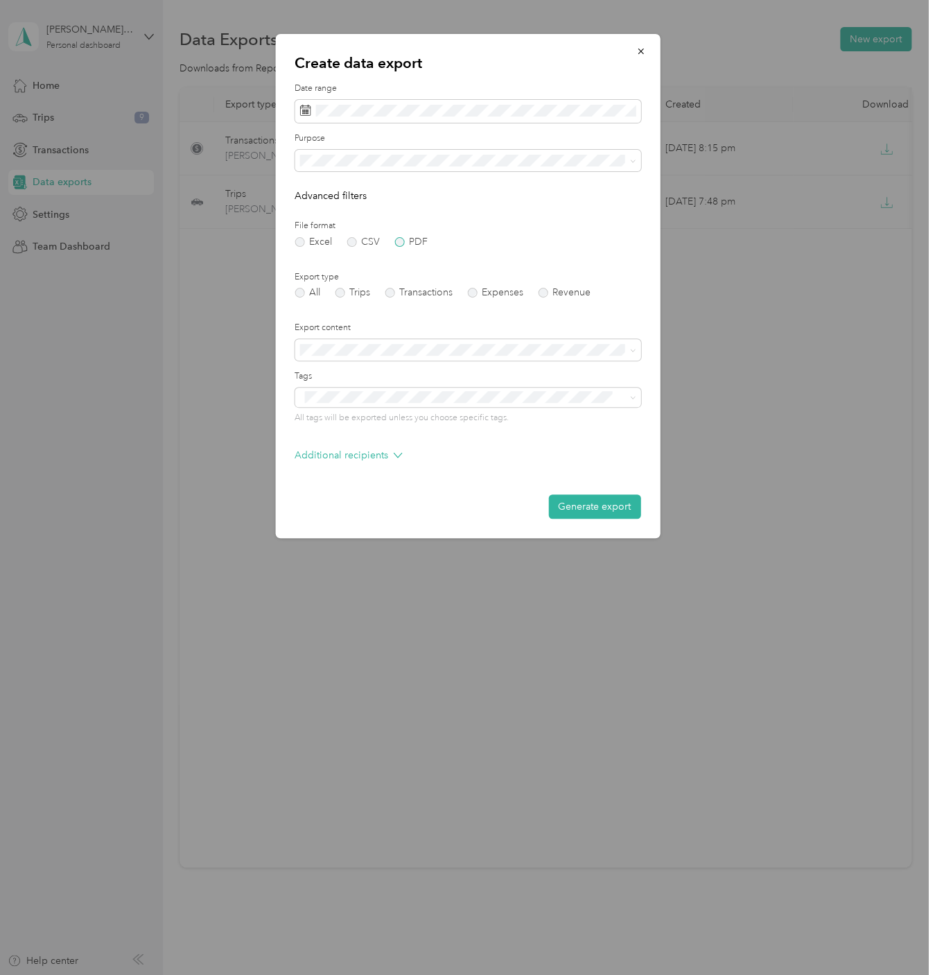
click at [403, 243] on label "PDF" at bounding box center [410, 242] width 33 height 10
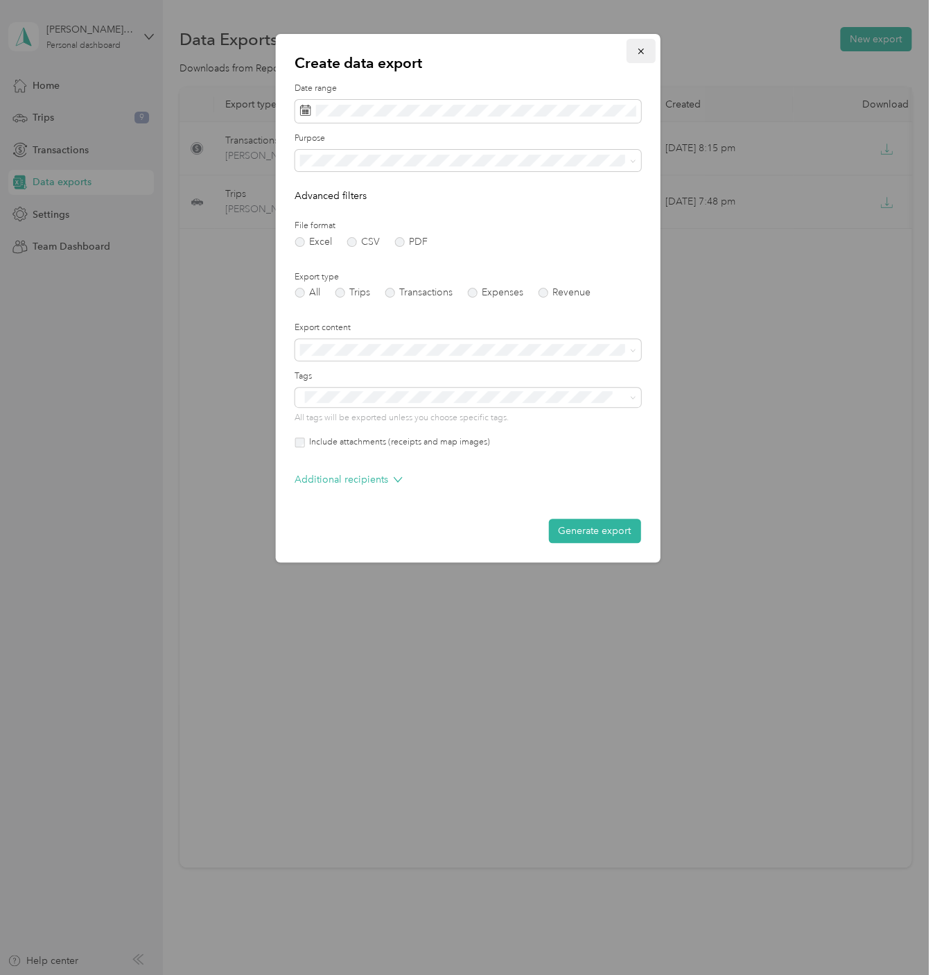
click at [641, 55] on icon "button" at bounding box center [641, 51] width 10 height 10
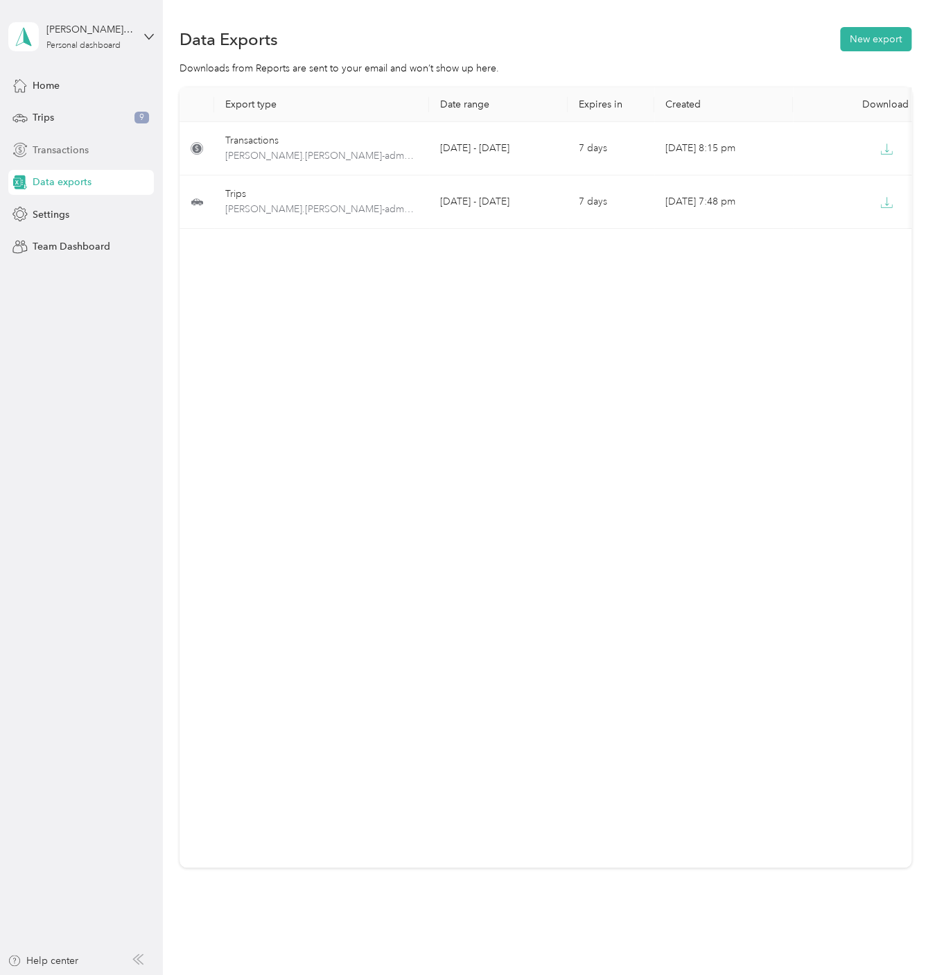
click at [80, 152] on span "Transactions" at bounding box center [61, 150] width 56 height 15
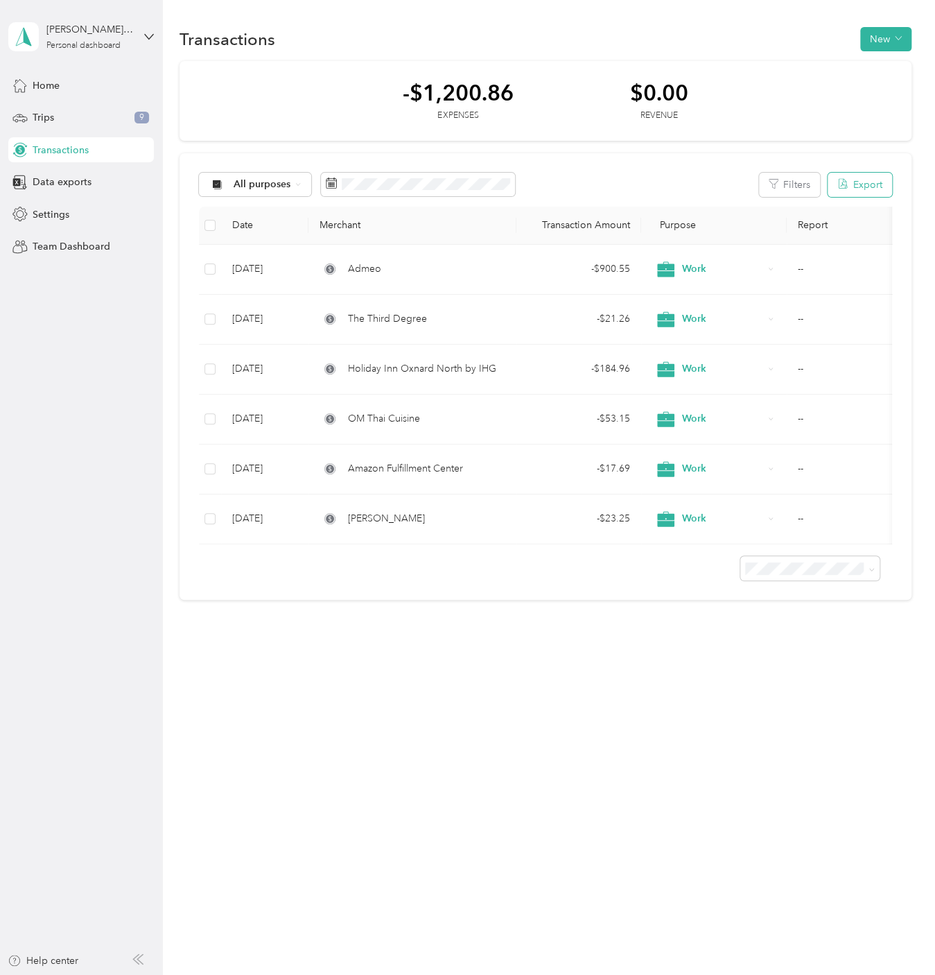
click at [880, 185] on button "Export" at bounding box center [860, 185] width 64 height 24
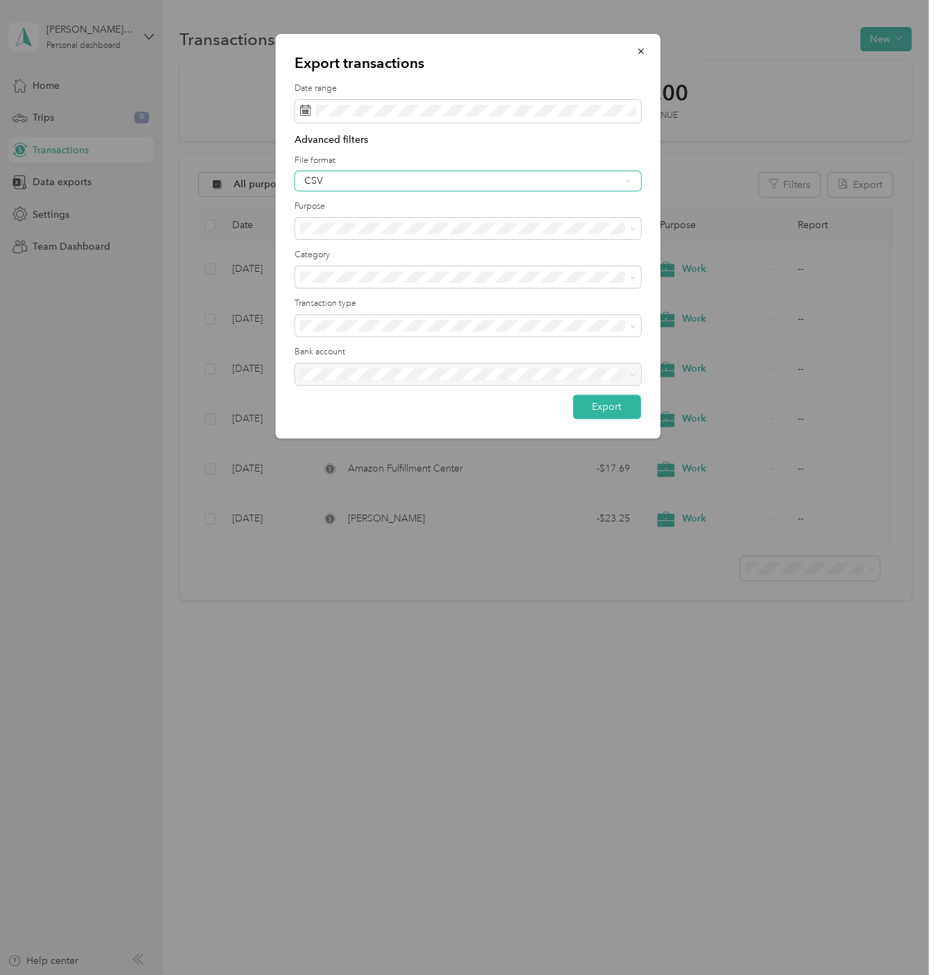
click at [565, 183] on div "CSV" at bounding box center [461, 181] width 315 height 10
click at [555, 250] on div "PDF" at bounding box center [467, 253] width 326 height 15
click at [605, 410] on button "Export" at bounding box center [607, 406] width 68 height 24
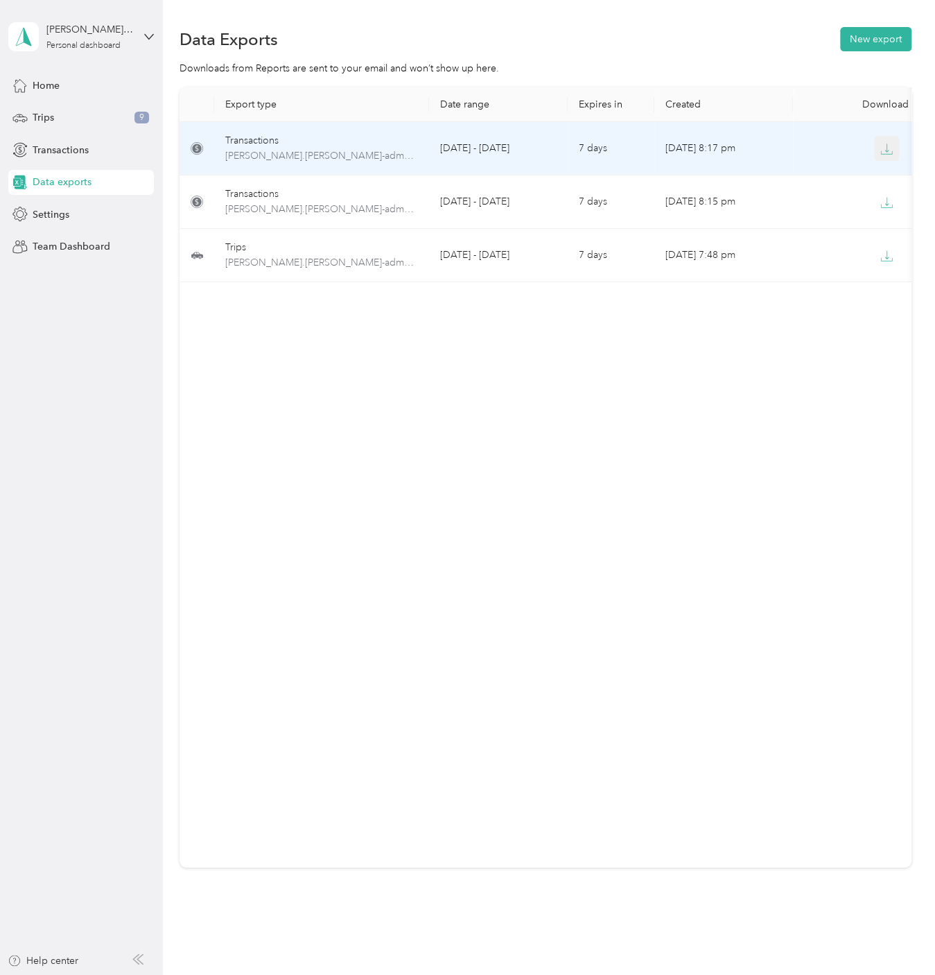
click at [889, 148] on icon "button" at bounding box center [886, 149] width 12 height 12
